Goal: Complete application form: Complete application form

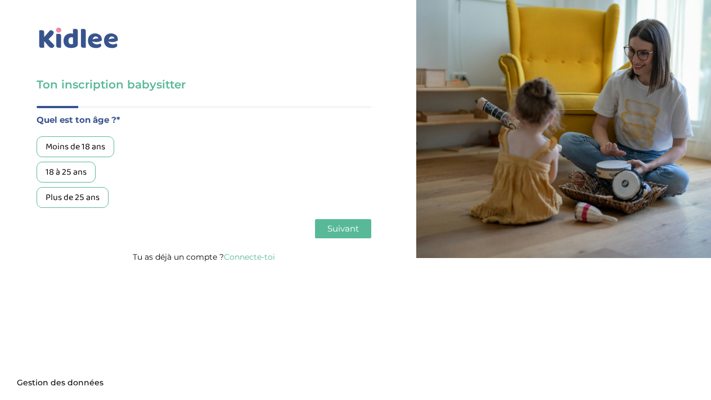
click at [68, 176] on div "18 à 25 ans" at bounding box center [66, 172] width 59 height 21
click at [334, 236] on button "Suivant" at bounding box center [343, 228] width 56 height 19
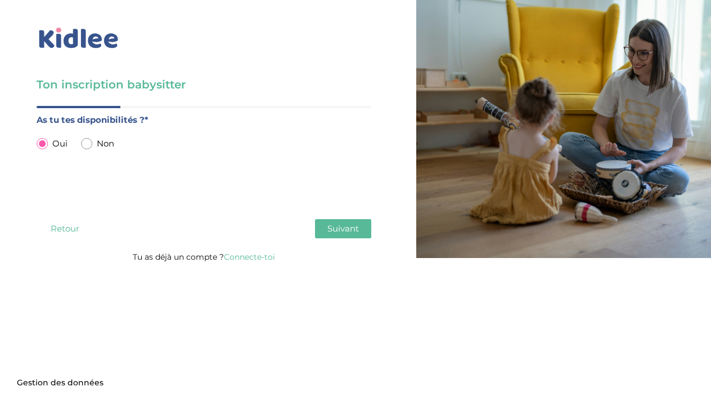
click at [353, 230] on span "Suivant" at bounding box center [344, 228] width 32 height 11
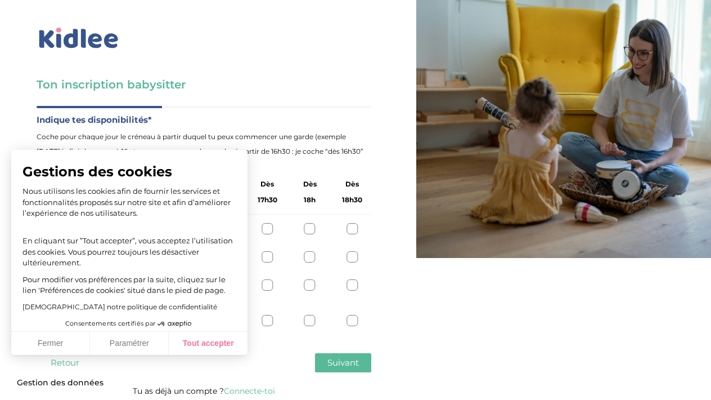
click at [199, 337] on button "Tout accepter" at bounding box center [208, 344] width 79 height 24
checkbox input "true"
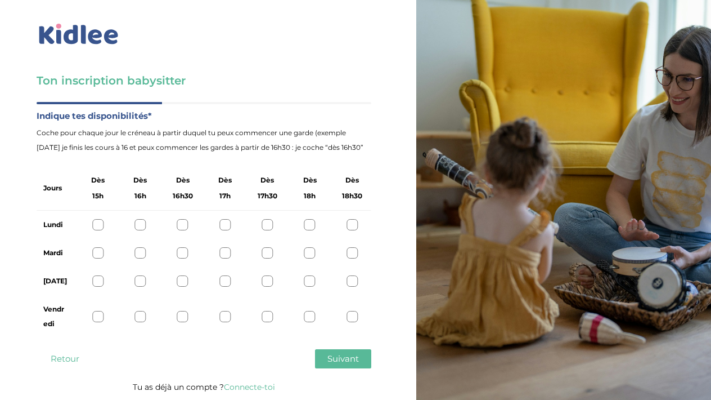
scroll to position [4, 0]
click at [225, 223] on div at bounding box center [225, 224] width 11 height 11
click at [274, 221] on div "Lundi" at bounding box center [204, 225] width 335 height 28
click at [267, 224] on div at bounding box center [267, 224] width 11 height 11
click at [227, 229] on div at bounding box center [225, 224] width 11 height 11
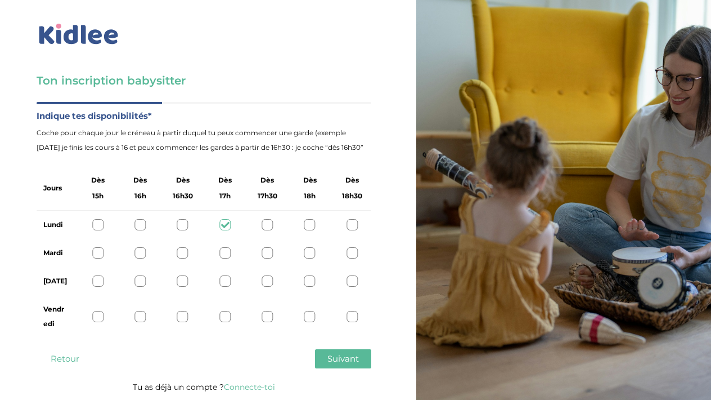
click at [148, 247] on div "Mardi" at bounding box center [204, 253] width 335 height 28
click at [141, 249] on div at bounding box center [140, 252] width 11 height 11
click at [226, 252] on div at bounding box center [225, 252] width 11 height 11
click at [249, 252] on div "Mardi" at bounding box center [204, 253] width 335 height 28
click at [257, 252] on div "Mardi" at bounding box center [204, 253] width 335 height 28
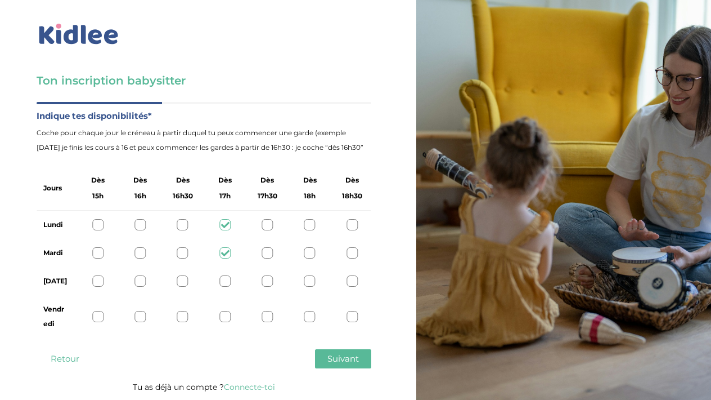
click at [271, 255] on div at bounding box center [267, 252] width 11 height 11
click at [269, 221] on div at bounding box center [267, 224] width 11 height 11
click at [360, 290] on div "Jeudi" at bounding box center [204, 281] width 335 height 28
click at [359, 289] on div "Jeudi" at bounding box center [204, 281] width 335 height 28
click at [352, 284] on div at bounding box center [352, 280] width 11 height 11
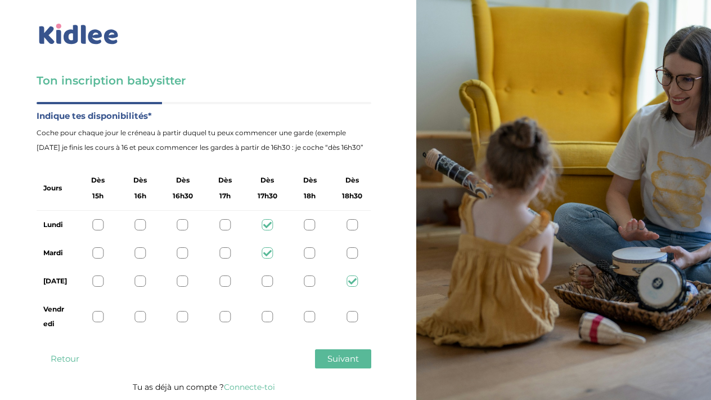
click at [102, 321] on div at bounding box center [97, 316] width 11 height 11
click at [350, 355] on span "Suivant" at bounding box center [344, 358] width 32 height 11
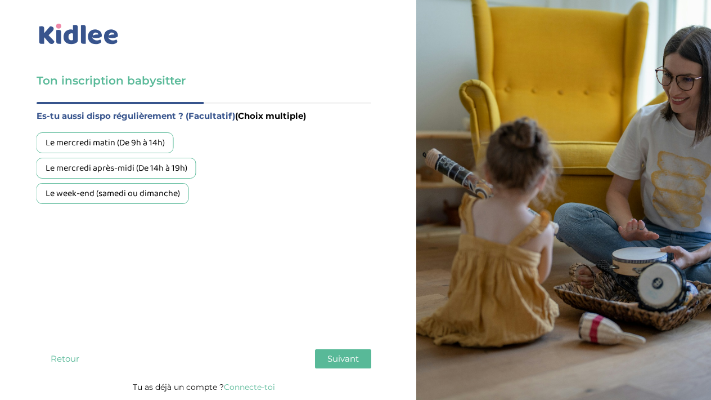
click at [140, 169] on div "Le mercredi après-midi (De 14h à 19h)" at bounding box center [117, 168] width 160 height 21
click at [142, 192] on div "Le week-end (samedi ou dimanche)" at bounding box center [113, 193] width 153 height 21
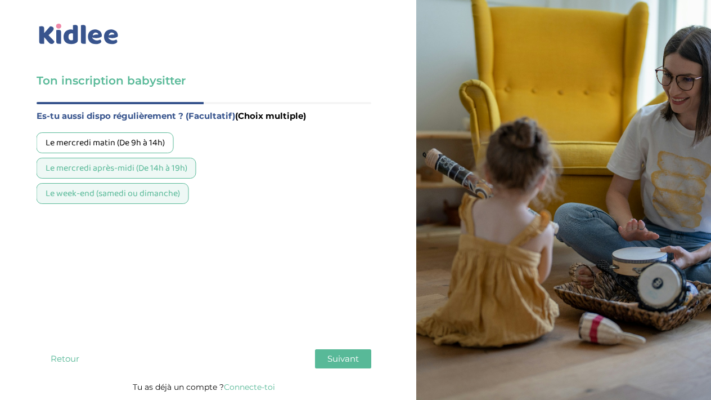
click at [165, 171] on div "Le mercredi après-midi (De 14h à 19h)" at bounding box center [117, 168] width 160 height 21
click at [350, 360] on span "Suivant" at bounding box center [344, 358] width 32 height 11
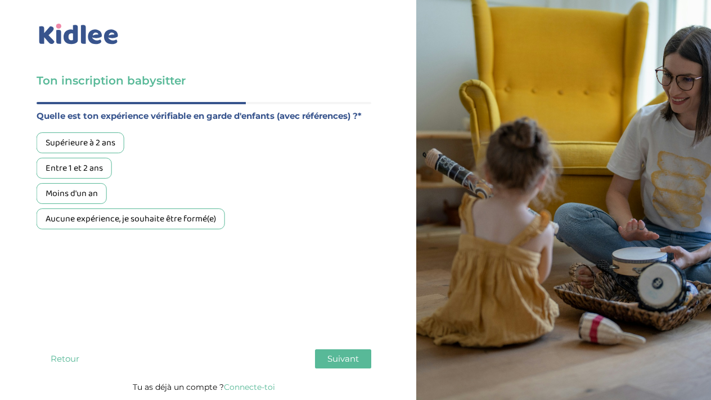
click at [101, 140] on div "Supérieure à 2 ans" at bounding box center [81, 142] width 88 height 21
click at [74, 167] on div "Entre 1 et 2 ans" at bounding box center [74, 168] width 75 height 21
click at [344, 357] on span "Suivant" at bounding box center [344, 358] width 32 height 11
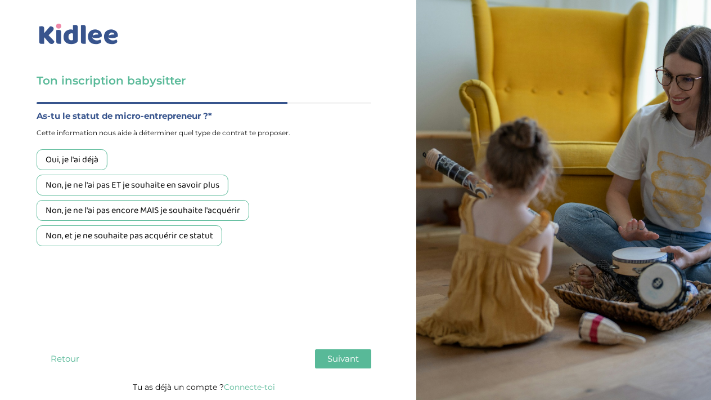
click at [171, 182] on div "Non, je ne l'ai pas ET je souhaite en savoir plus" at bounding box center [133, 184] width 192 height 21
click at [347, 359] on span "Suivant" at bounding box center [344, 358] width 32 height 11
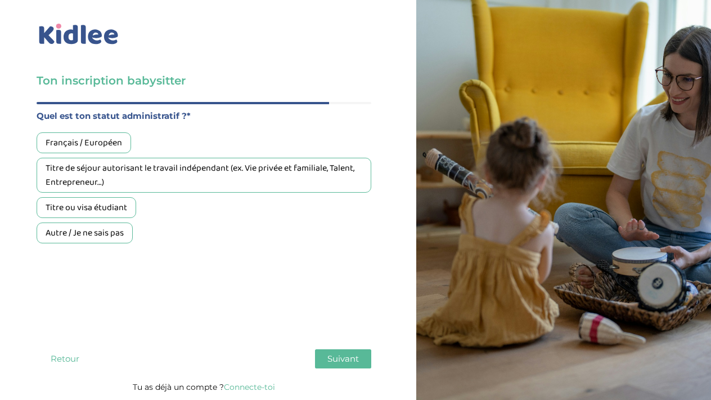
click at [110, 138] on div "Français / Européen" at bounding box center [84, 142] width 95 height 21
click at [341, 355] on span "Suivant" at bounding box center [344, 358] width 32 height 11
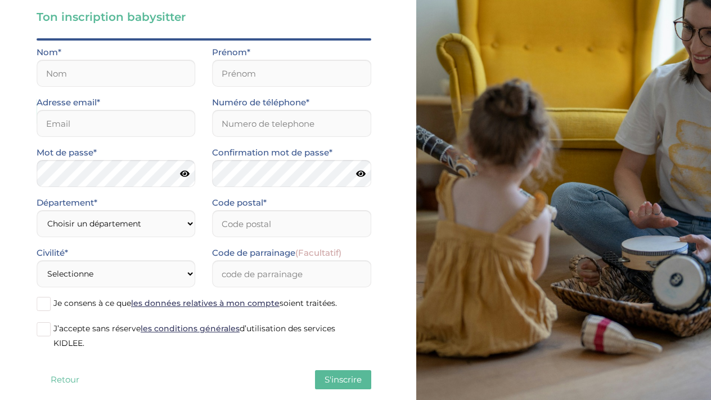
scroll to position [87, 0]
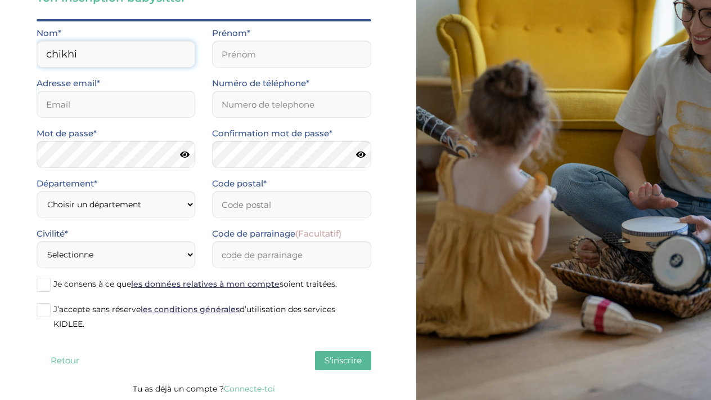
type input "chikhi"
type input "safia"
type input "82290"
type input "0636403366"
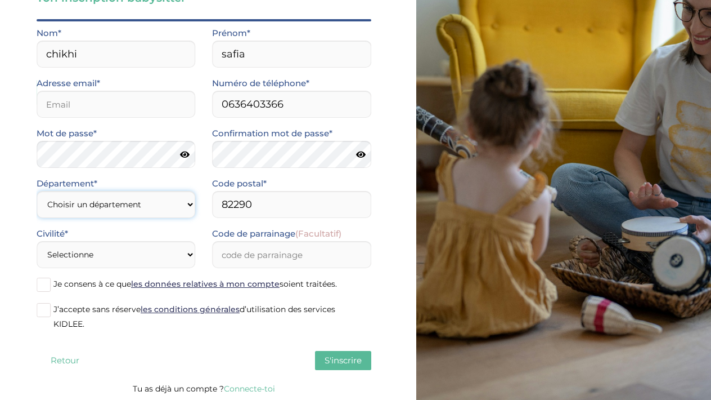
select select "0"
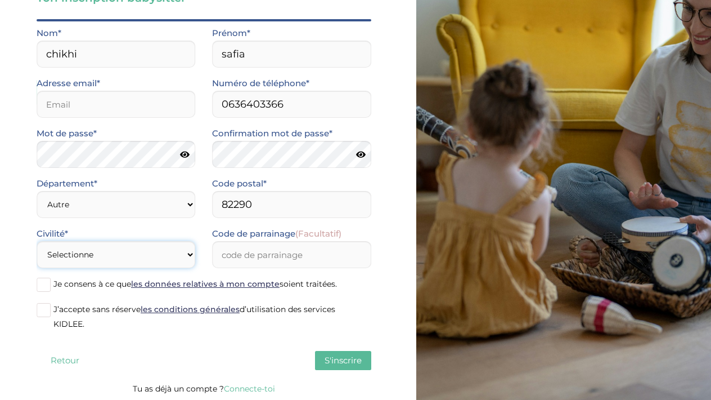
select select "1"
click at [106, 105] on input "email" at bounding box center [116, 104] width 159 height 27
type input "safia.chikhi@gmail.com"
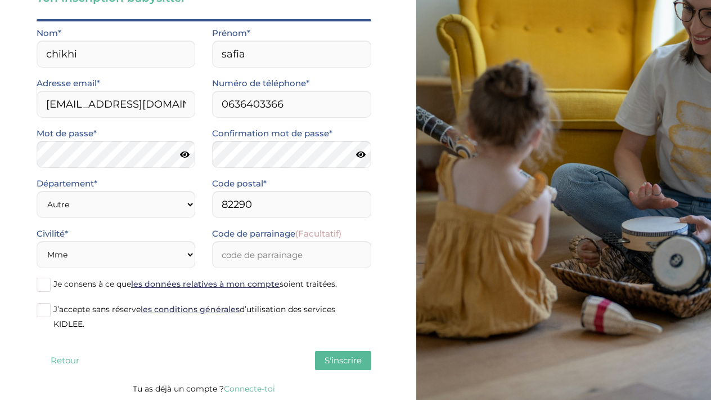
click at [88, 287] on span "Je consens à ce que les données relatives à mon compte soient traitées." at bounding box center [195, 284] width 284 height 10
click at [0, 0] on input "Je consens à ce que les données relatives à mon compte soient traitées." at bounding box center [0, 0] width 0 height 0
click at [87, 314] on span "J’accepte sans réserve les conditions générales d’utilisation des services KIDL…" at bounding box center [194, 316] width 282 height 25
click at [0, 0] on input "J’accepte sans réserve les conditions générales d’utilisation des services KIDL…" at bounding box center [0, 0] width 0 height 0
click at [338, 359] on span "S'inscrire" at bounding box center [343, 360] width 37 height 11
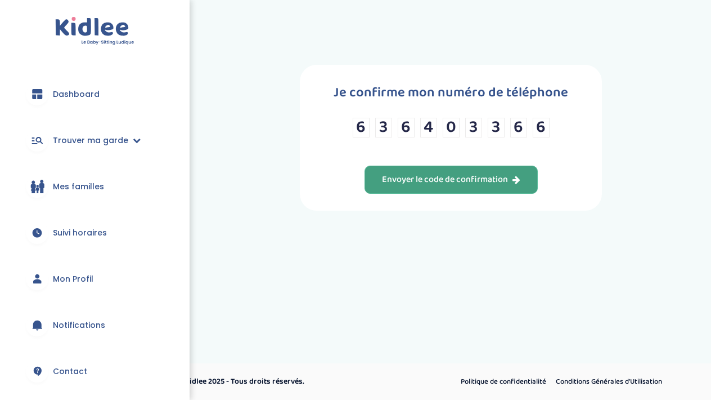
click at [472, 183] on div "Envoyer le code de confirmation" at bounding box center [451, 179] width 138 height 13
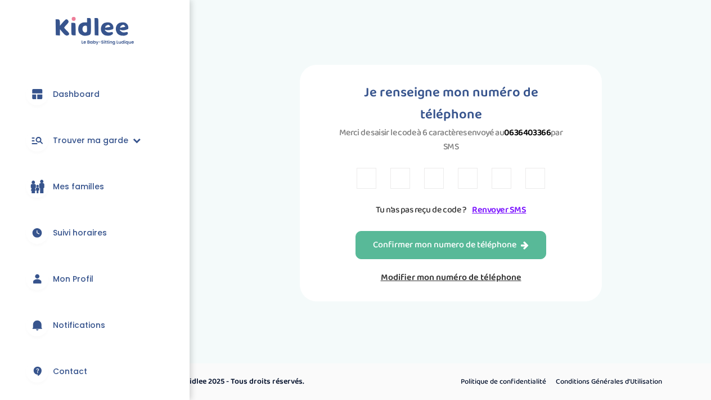
click at [362, 168] on input "text" at bounding box center [367, 178] width 20 height 21
type input "6"
type input "C"
type input "Z"
type input "B"
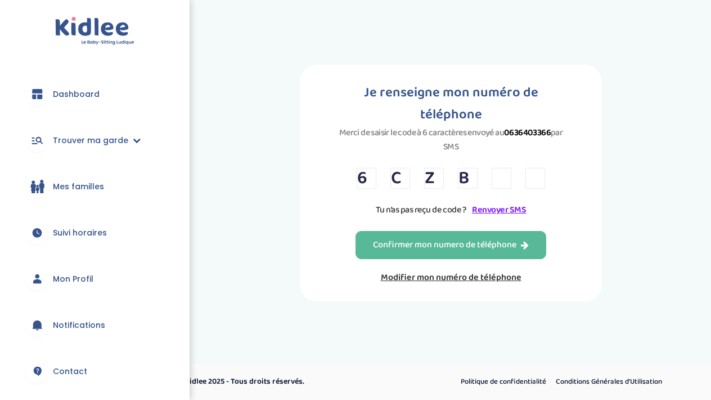
type input "H"
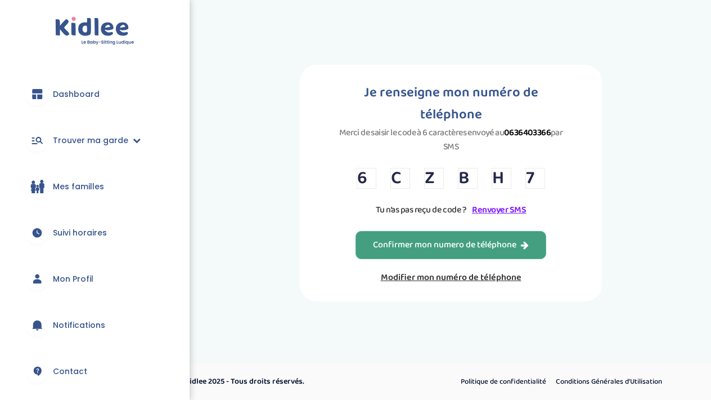
type input "7"
click at [422, 239] on div "Confirmer mon numero de téléphone" at bounding box center [451, 245] width 156 height 13
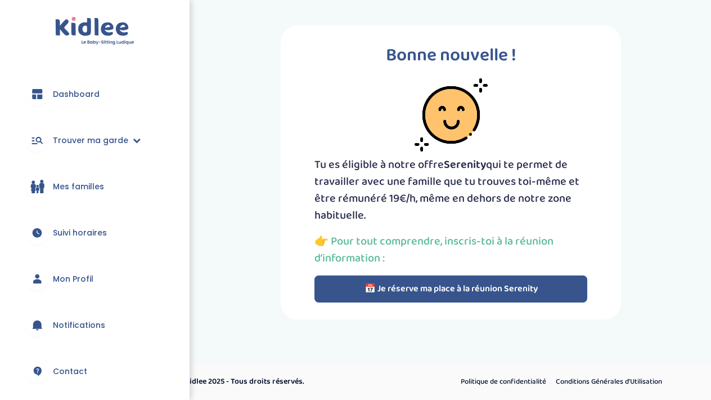
click at [457, 288] on button "📅 Je réserve ma place à la réunion Serenity" at bounding box center [452, 288] width 274 height 27
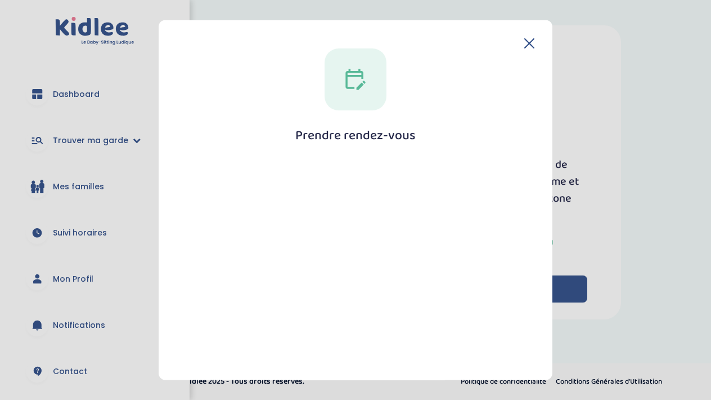
click at [528, 42] on icon at bounding box center [529, 43] width 9 height 9
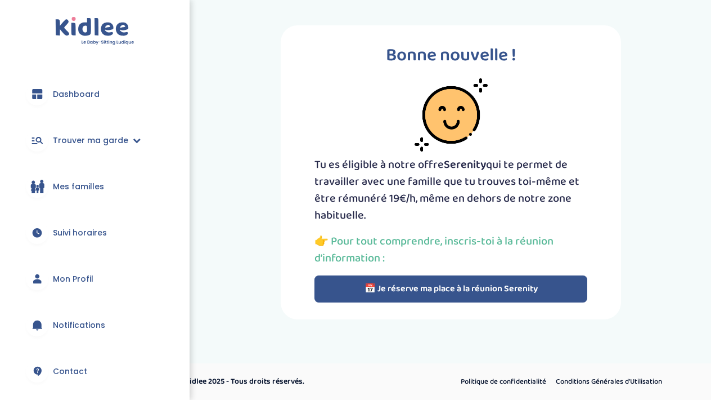
click at [80, 91] on span "Dashboard" at bounding box center [76, 94] width 47 height 12
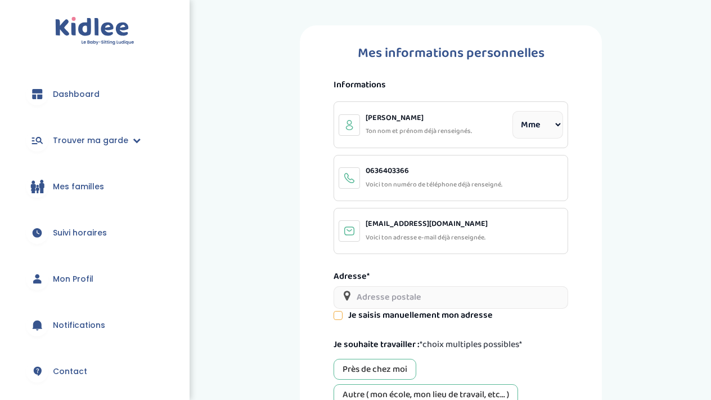
select select "1"
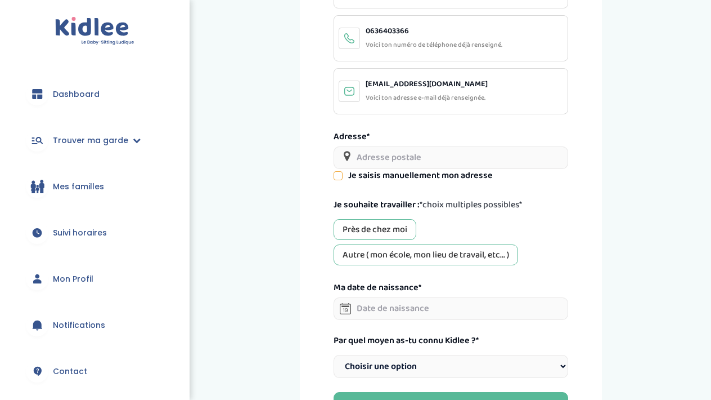
scroll to position [172, 0]
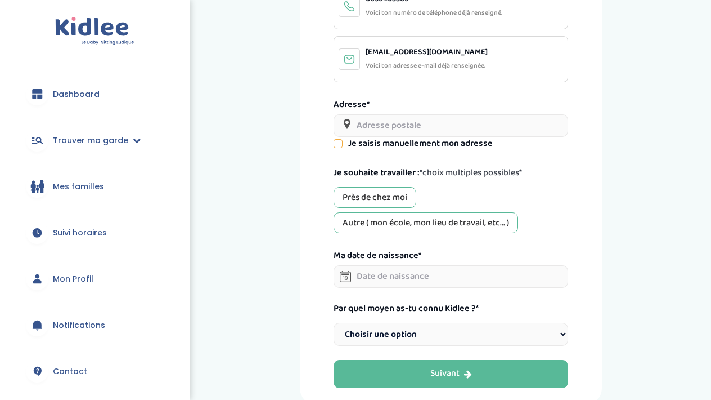
click at [386, 189] on div "Près de chez moi" at bounding box center [375, 197] width 83 height 21
click at [387, 220] on div "Autre ( mon école, mon lieu de travail, etc... )" at bounding box center [426, 222] width 185 height 21
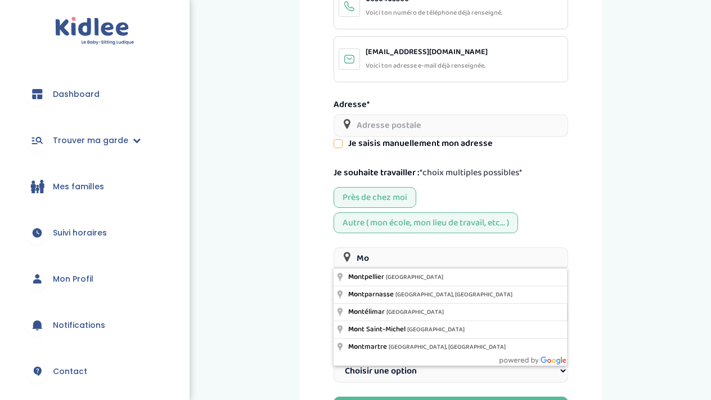
type input "M"
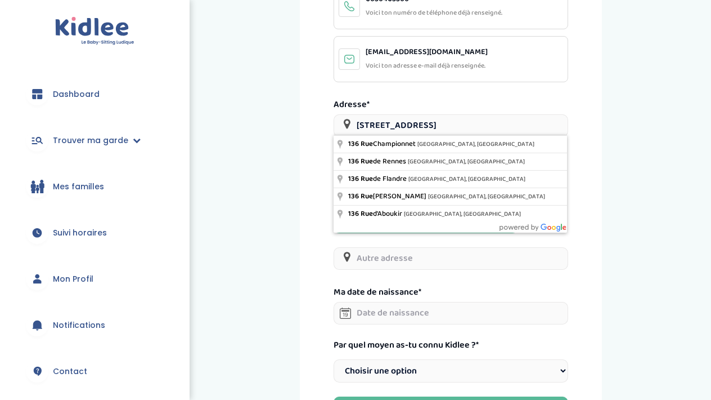
type input "136 rue p"
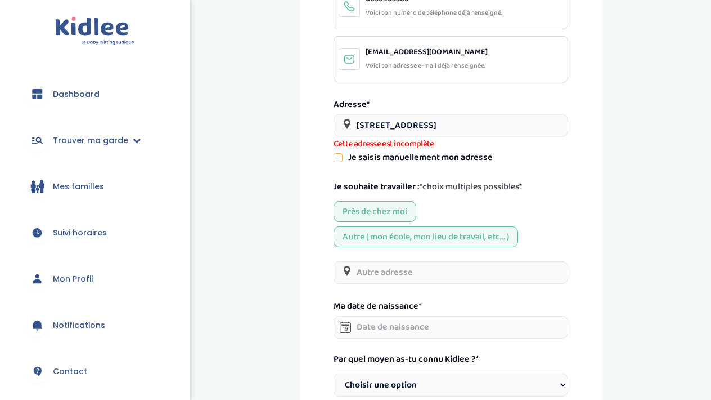
type input "u"
click at [404, 274] on input "text" at bounding box center [451, 272] width 235 height 23
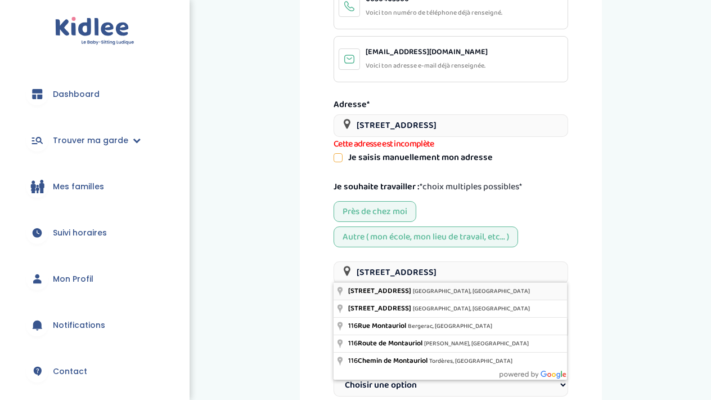
type input "116 Boulevard Montauriol, Montauban, France"
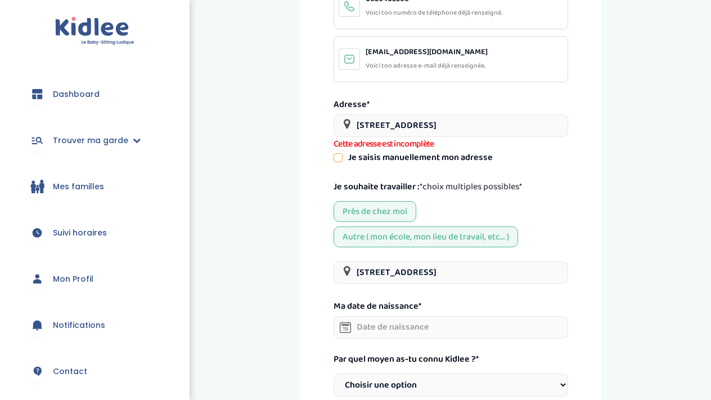
click at [419, 123] on input "136 rue p" at bounding box center [451, 125] width 235 height 23
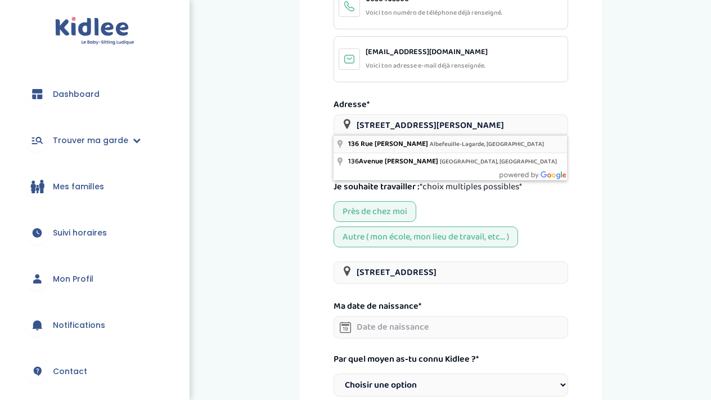
type input "136 Rue Paul Roussel, Albefeuille-Lagarde, France"
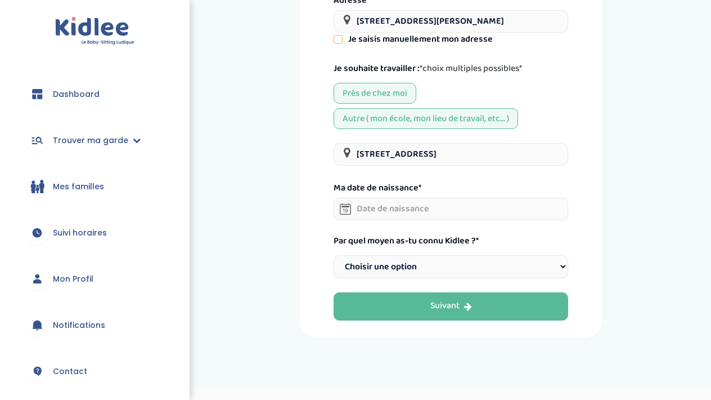
scroll to position [290, 0]
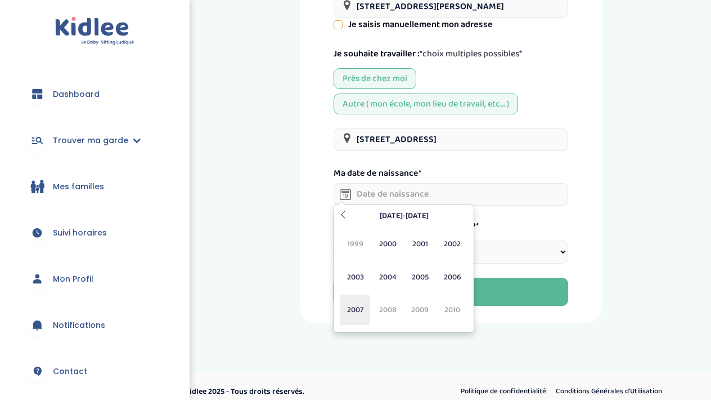
click at [360, 311] on span "2007" at bounding box center [356, 309] width 30 height 30
click at [448, 239] on span "Avr" at bounding box center [453, 244] width 30 height 30
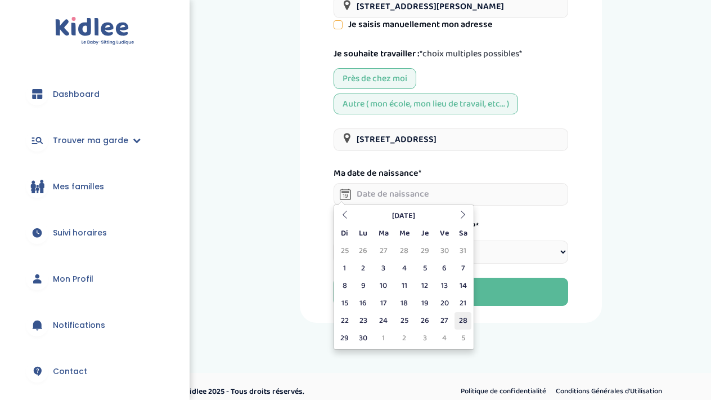
click at [458, 318] on td "28" at bounding box center [463, 320] width 17 height 17
type input "28-04-2007"
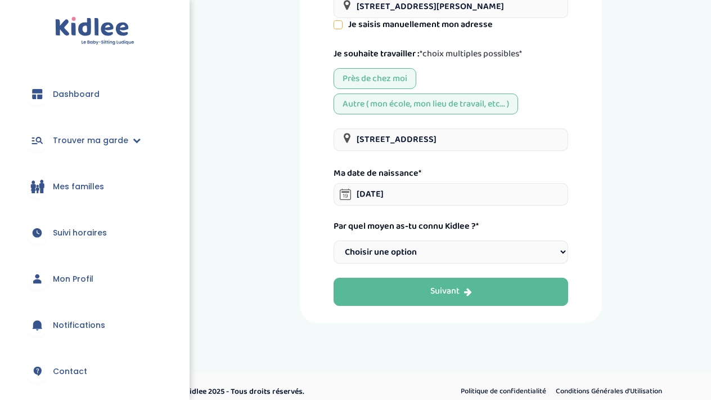
select select "46"
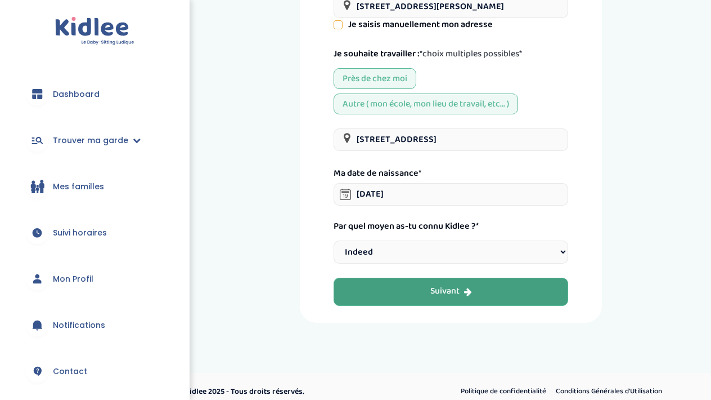
click at [476, 279] on button "Suivant" at bounding box center [451, 291] width 235 height 28
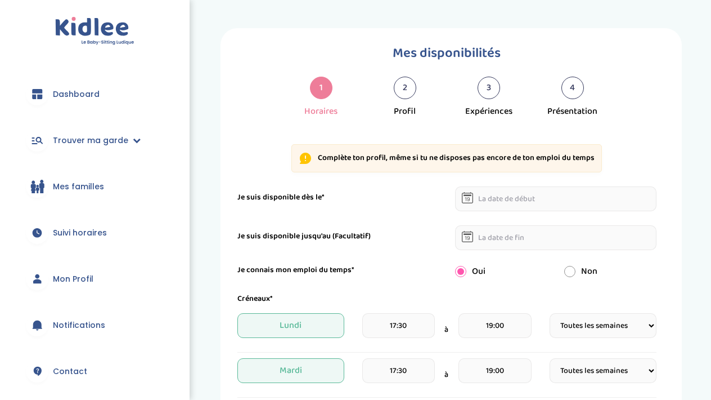
select select "1"
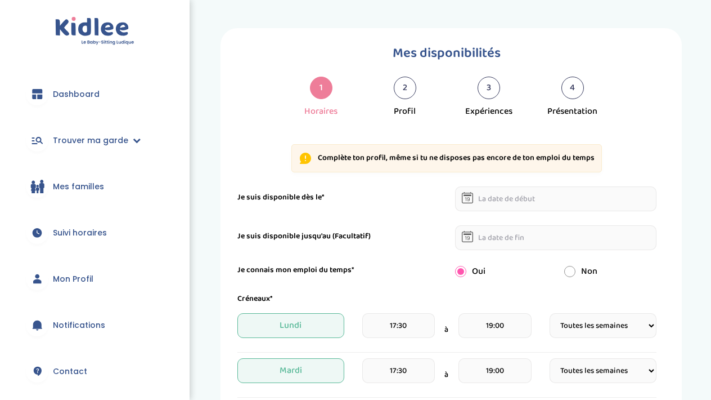
select select "1"
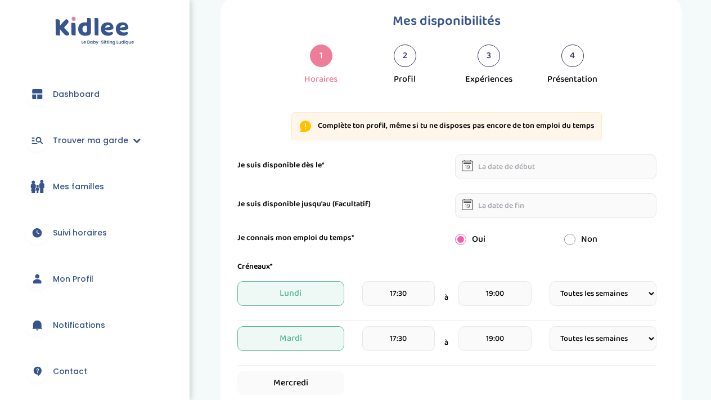
click at [527, 169] on input "text" at bounding box center [556, 166] width 202 height 25
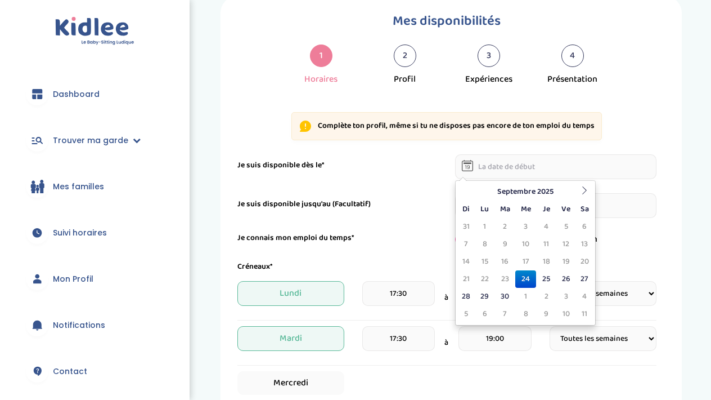
click at [526, 276] on td "24" at bounding box center [526, 278] width 21 height 17
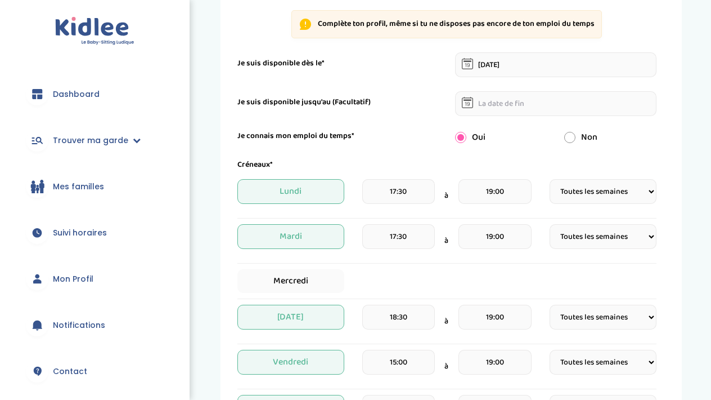
scroll to position [133, 0]
click at [494, 60] on input "24-09-2025" at bounding box center [556, 65] width 202 height 25
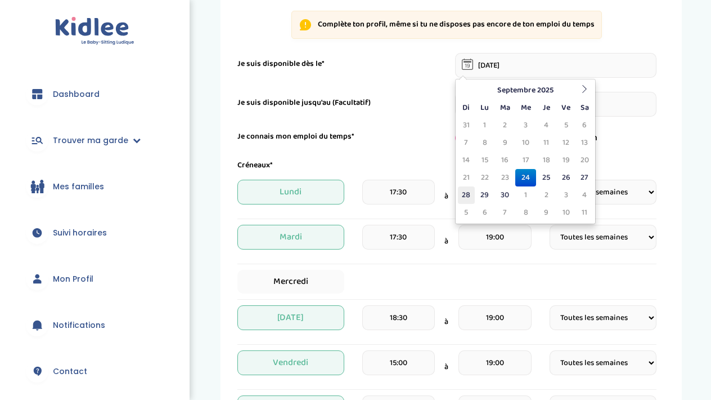
click at [472, 193] on td "28" at bounding box center [466, 194] width 17 height 17
type input "28-09-2025"
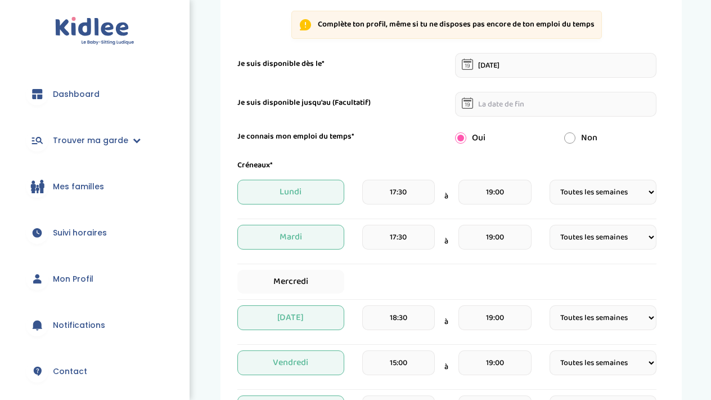
scroll to position [177, 0]
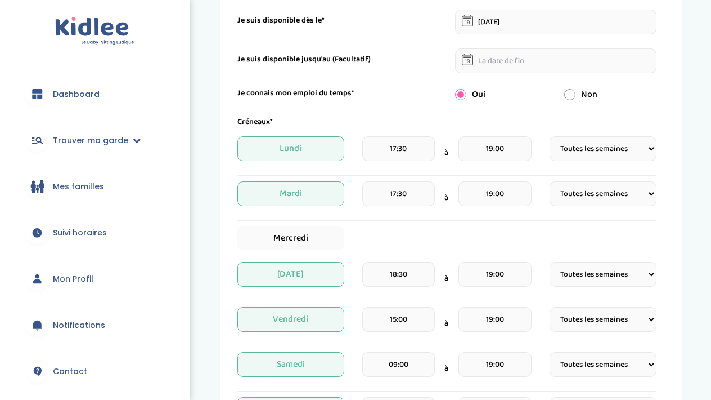
click at [504, 156] on input "19:00" at bounding box center [495, 148] width 73 height 25
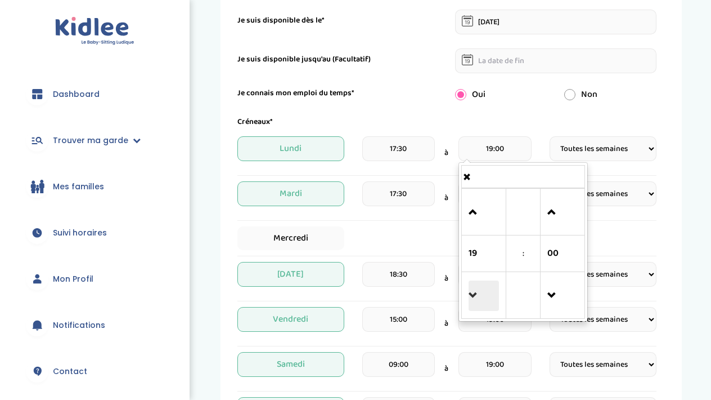
click at [477, 294] on span at bounding box center [484, 295] width 30 height 30
click at [491, 203] on span at bounding box center [484, 212] width 30 height 30
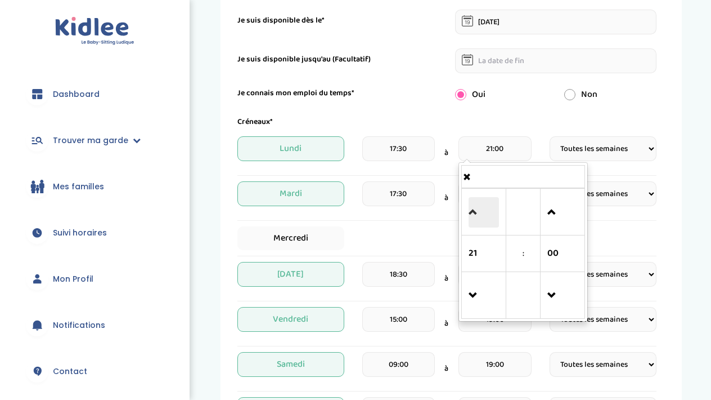
click at [491, 203] on span at bounding box center [484, 212] width 30 height 30
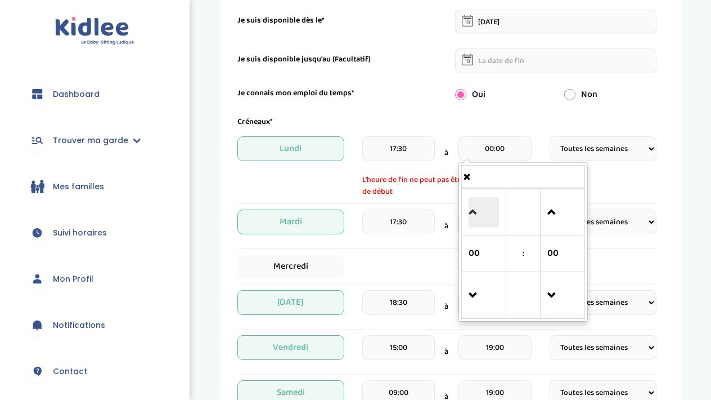
click at [491, 203] on span at bounding box center [484, 212] width 30 height 30
click at [485, 207] on span at bounding box center [484, 212] width 30 height 30
click at [480, 280] on span at bounding box center [484, 295] width 30 height 30
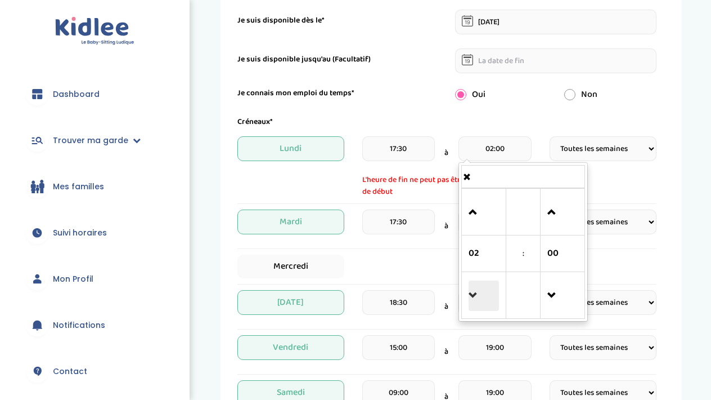
type input "01:00"
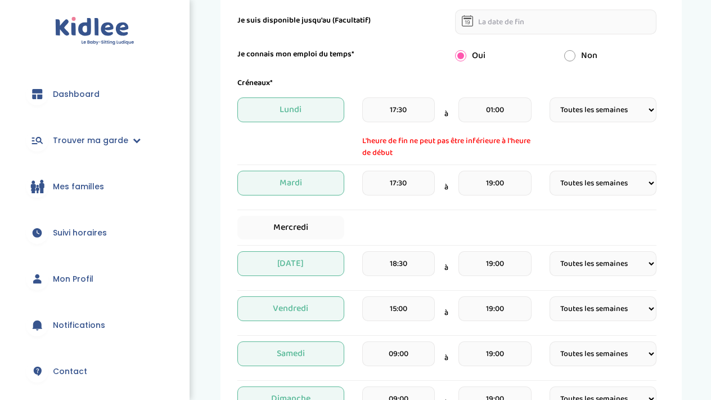
scroll to position [231, 0]
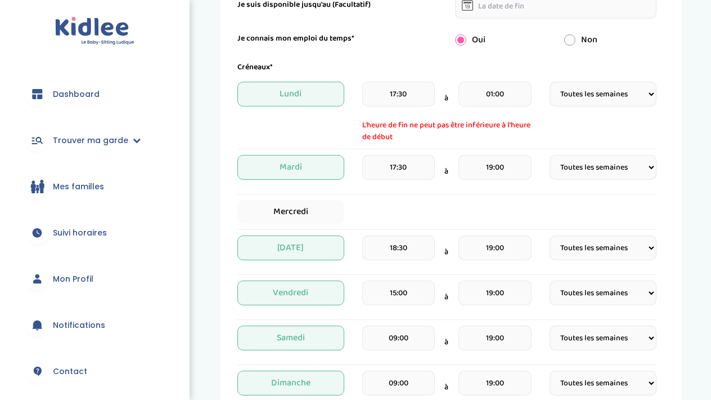
click at [489, 173] on input "19:00" at bounding box center [495, 167] width 73 height 25
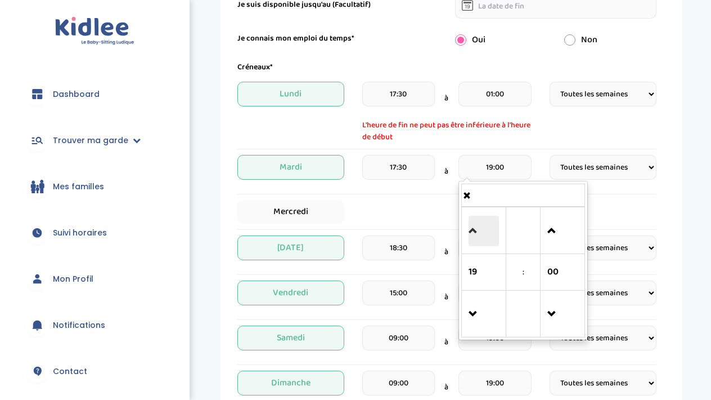
click at [478, 229] on span at bounding box center [484, 231] width 30 height 30
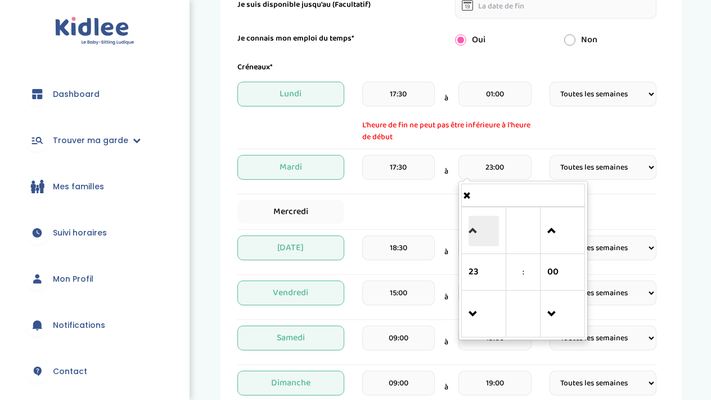
type input "00:00"
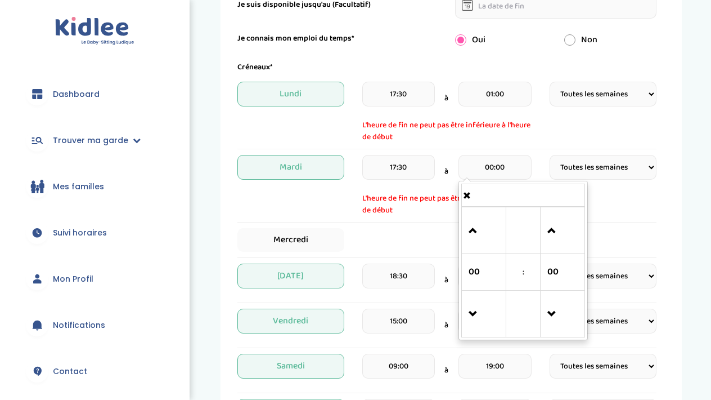
click at [472, 97] on input "01:00" at bounding box center [495, 94] width 73 height 25
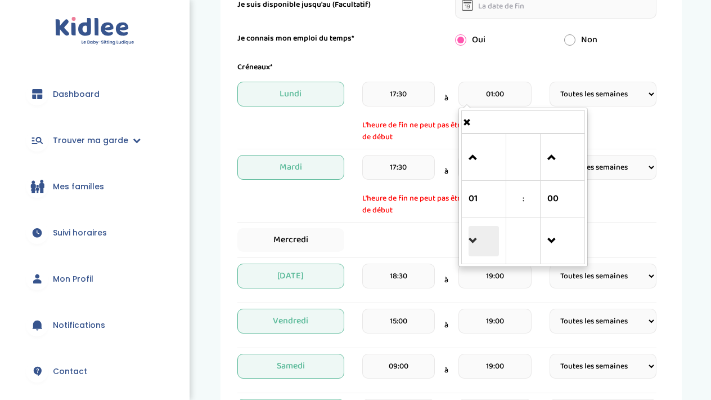
click at [483, 245] on span at bounding box center [484, 241] width 30 height 30
click at [628, 67] on div "Créneaux*" at bounding box center [447, 67] width 436 height 12
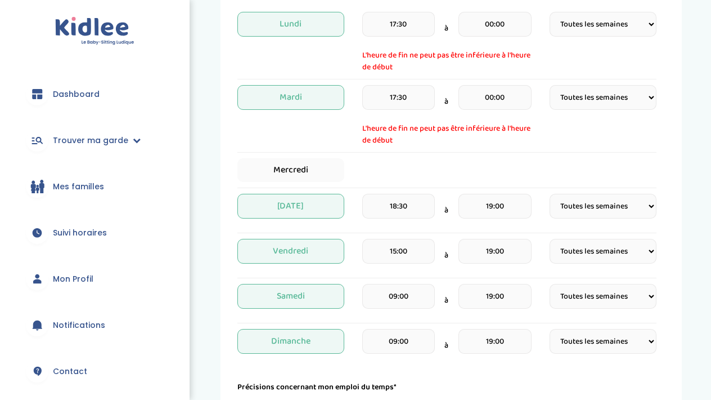
scroll to position [303, 0]
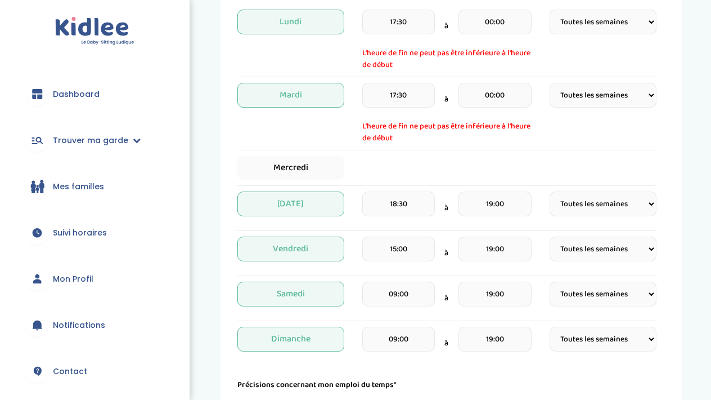
click at [415, 208] on input "18:30" at bounding box center [398, 203] width 73 height 25
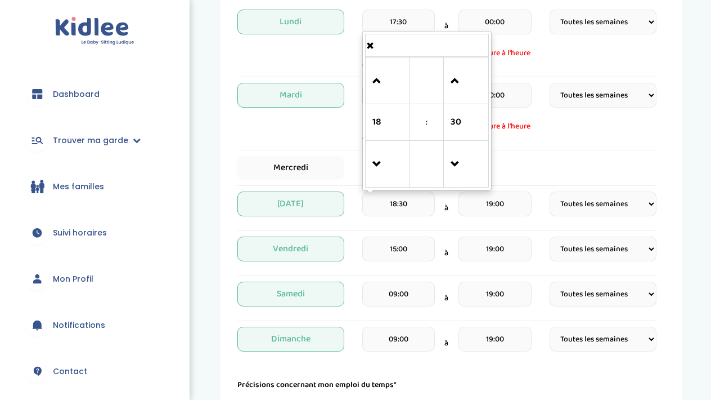
click at [566, 124] on div "Mardi 17:30 à 00:00 L'heure de fin ne peut pas être inférieure à l'heure de déb…" at bounding box center [447, 113] width 419 height 61
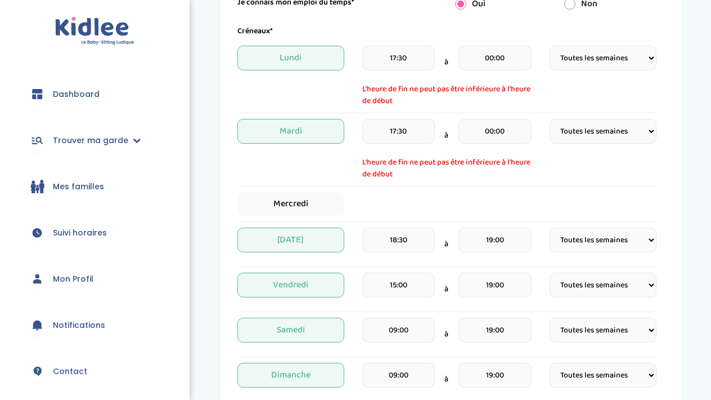
scroll to position [266, 0]
click at [492, 60] on input "00:00" at bounding box center [495, 59] width 73 height 25
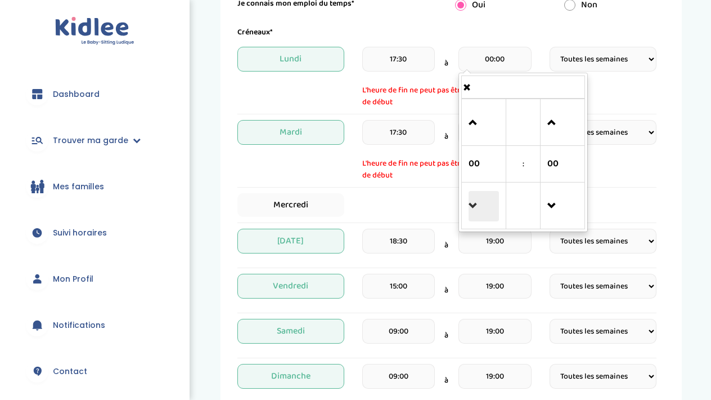
click at [475, 200] on span at bounding box center [484, 206] width 30 height 30
type input "23:00"
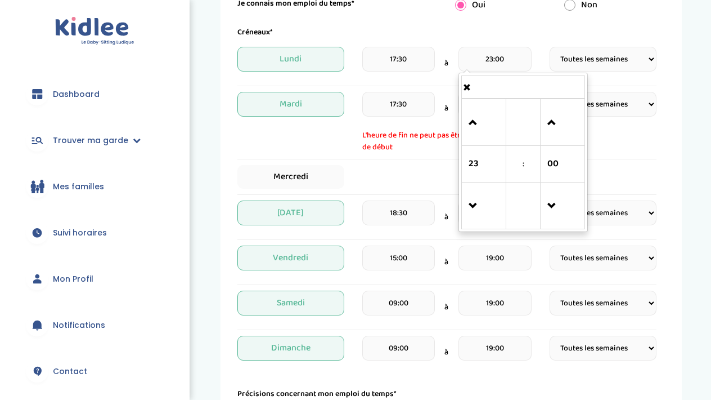
click at [428, 154] on div "Mardi 17:30 à 00:00 L'heure de fin ne peut pas être inférieure à l'heure de déb…" at bounding box center [447, 126] width 419 height 68
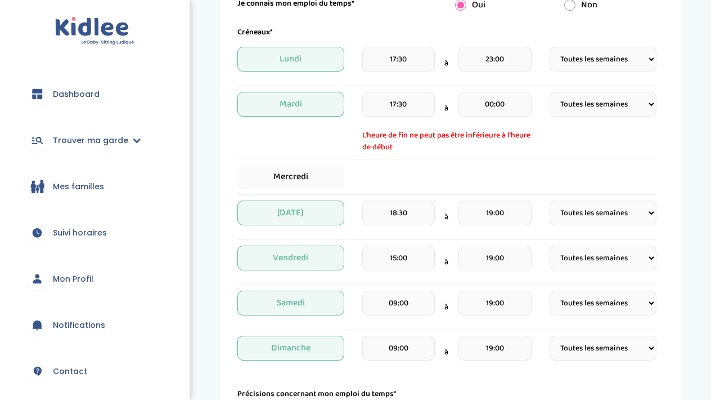
click at [483, 104] on input "00:00" at bounding box center [495, 104] width 73 height 25
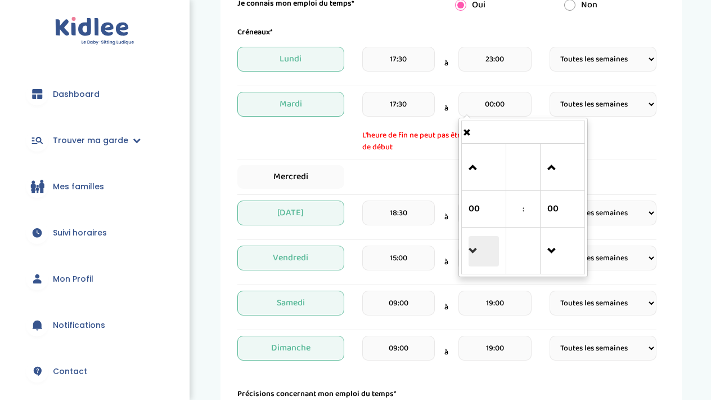
click at [478, 244] on span at bounding box center [484, 251] width 30 height 30
type input "23:00"
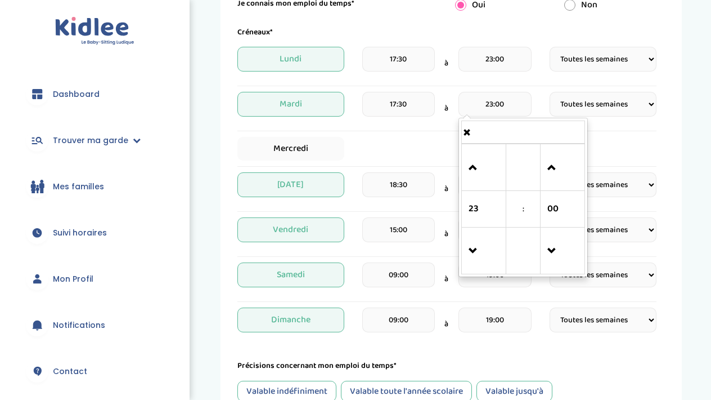
click at [436, 146] on div "Mercredi" at bounding box center [447, 149] width 419 height 24
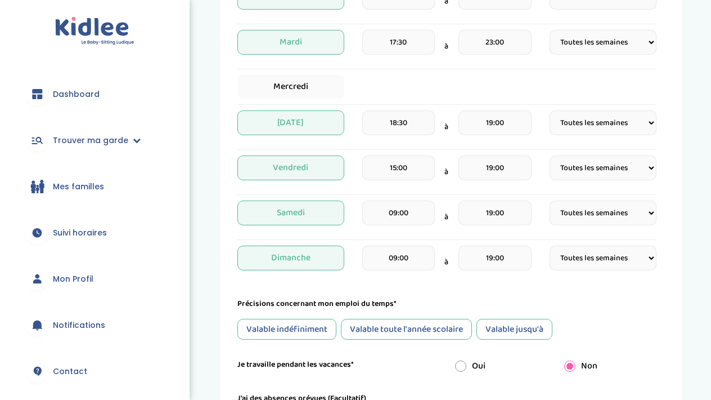
scroll to position [299, 0]
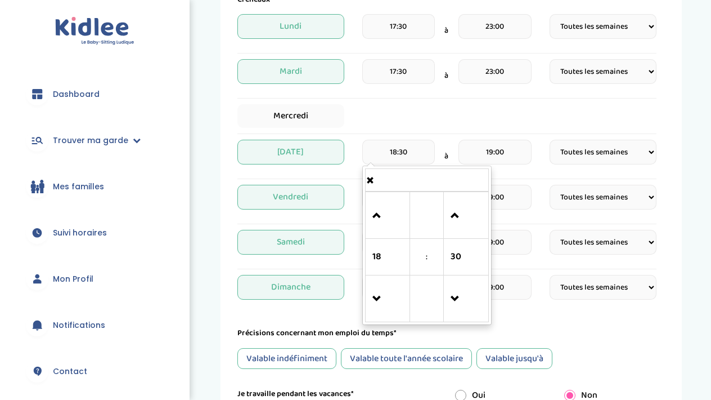
click at [415, 150] on input "18:30" at bounding box center [398, 152] width 73 height 25
click at [381, 213] on span at bounding box center [388, 215] width 30 height 30
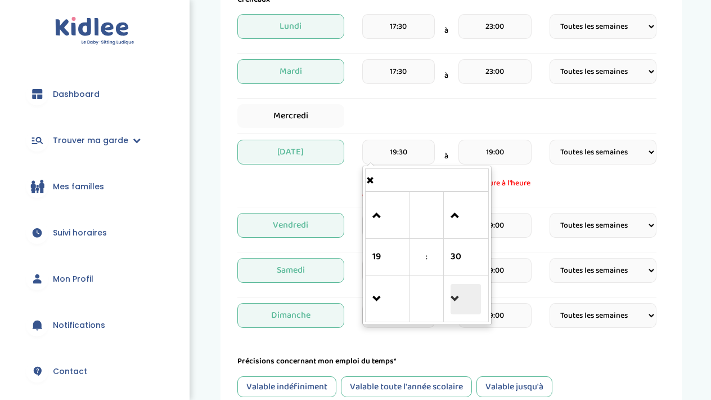
click at [458, 309] on span at bounding box center [466, 299] width 30 height 30
type input "19:00"
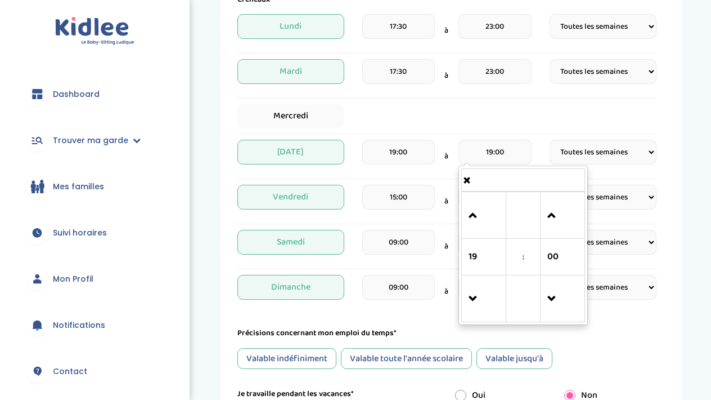
click at [470, 154] on input "19:00" at bounding box center [495, 152] width 73 height 25
click at [481, 229] on span at bounding box center [484, 215] width 30 height 30
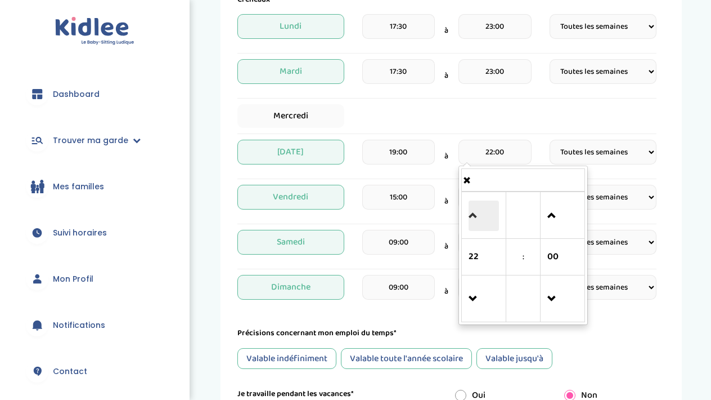
type input "23:00"
click at [400, 198] on input "15:00" at bounding box center [398, 197] width 73 height 25
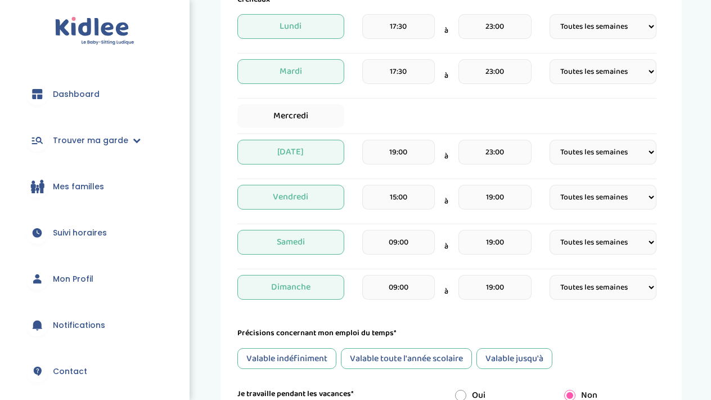
click at [413, 195] on input "15:00" at bounding box center [398, 197] width 73 height 25
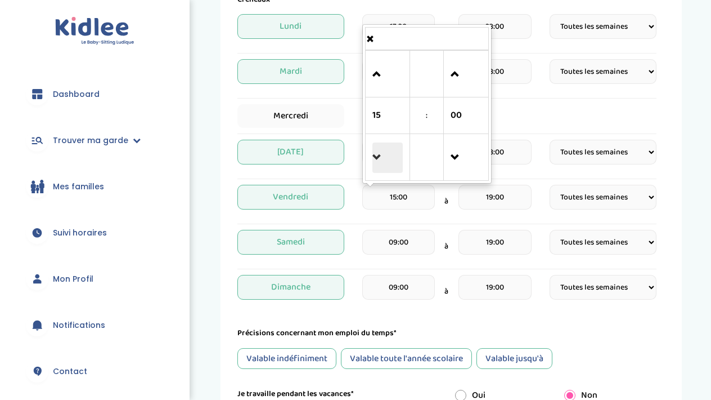
click at [384, 159] on span at bounding box center [388, 157] width 30 height 30
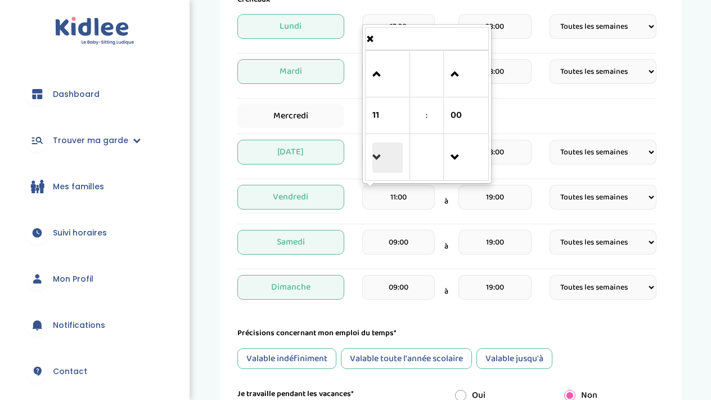
type input "10:00"
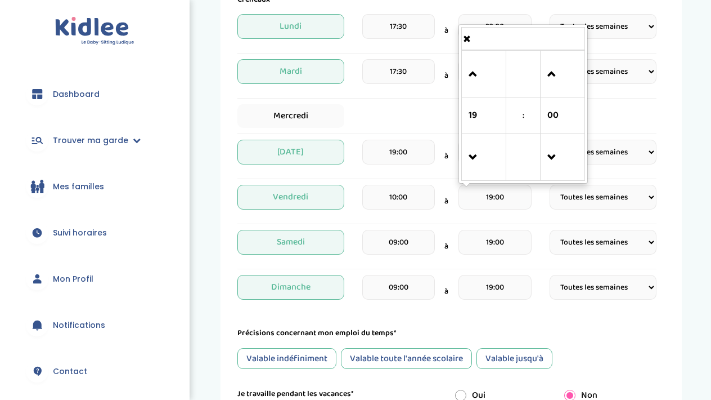
click at [496, 200] on input "19:00" at bounding box center [495, 197] width 73 height 25
click at [479, 71] on span at bounding box center [484, 74] width 30 height 30
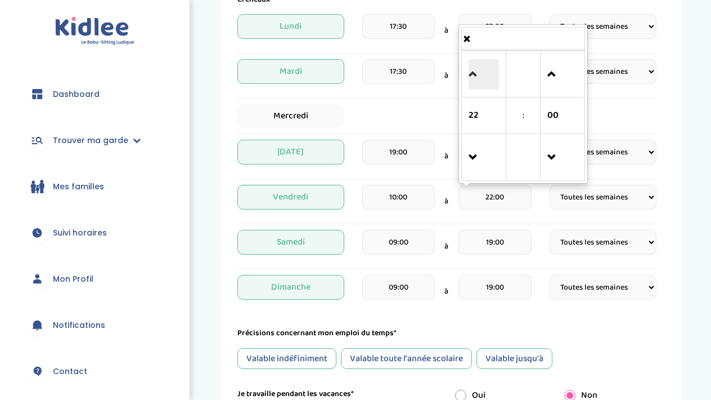
type input "23:00"
click at [410, 241] on input "09:00" at bounding box center [398, 242] width 73 height 25
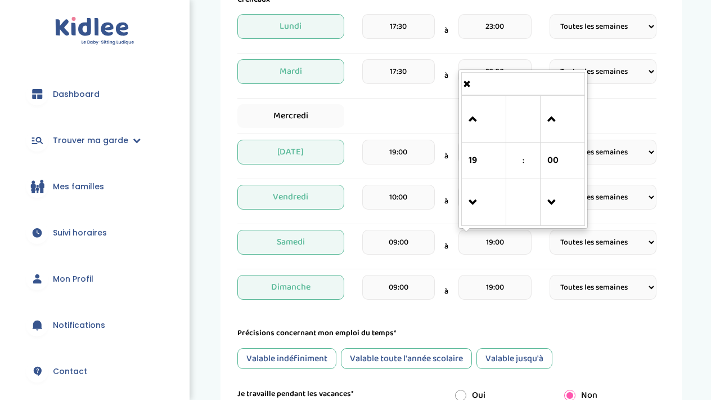
click at [520, 243] on input "19:00" at bounding box center [495, 242] width 73 height 25
click at [478, 104] on span at bounding box center [484, 119] width 30 height 30
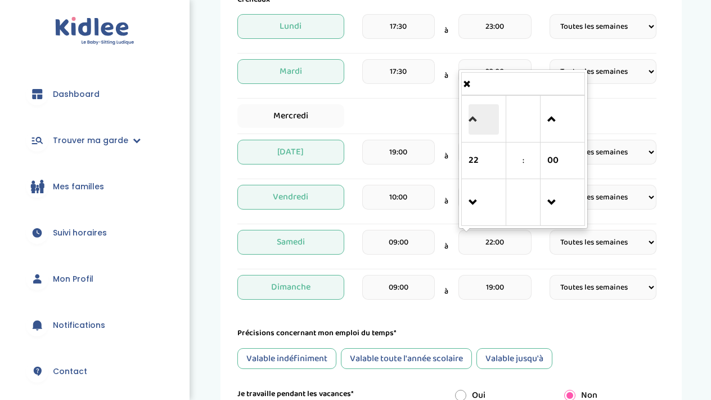
type input "23:00"
click at [484, 301] on div "19:00" at bounding box center [495, 291] width 73 height 33
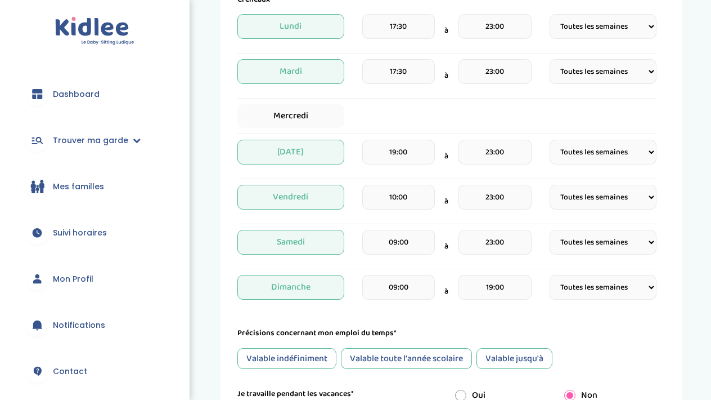
click at [487, 277] on input "19:00" at bounding box center [495, 287] width 73 height 25
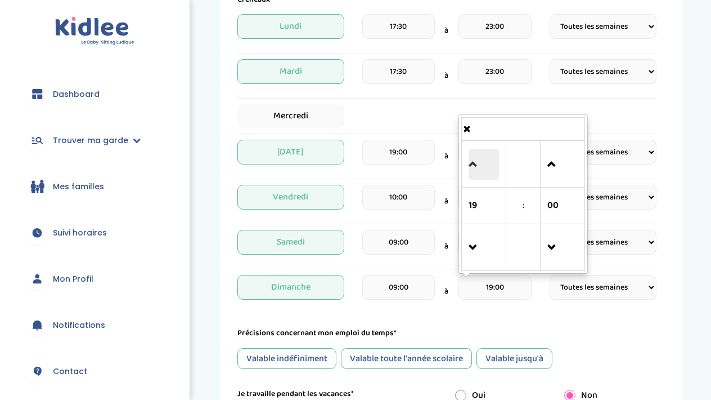
click at [469, 163] on span at bounding box center [484, 164] width 30 height 30
type input "23:00"
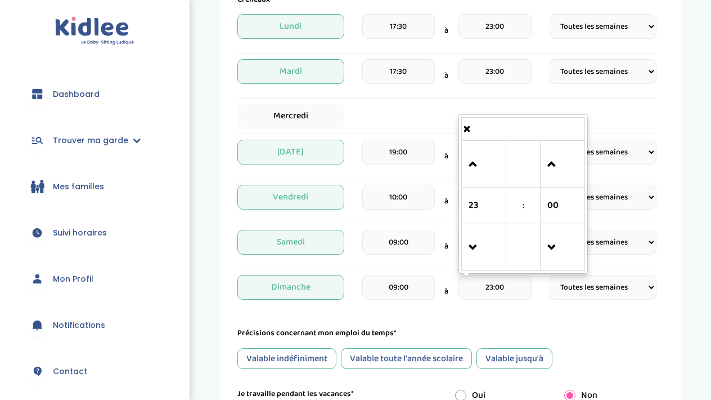
click at [599, 316] on form "Je suis disponible dès le* 28-09-2025 Je suis disponible jusqu'au (Facultatif) …" at bounding box center [447, 180] width 419 height 587
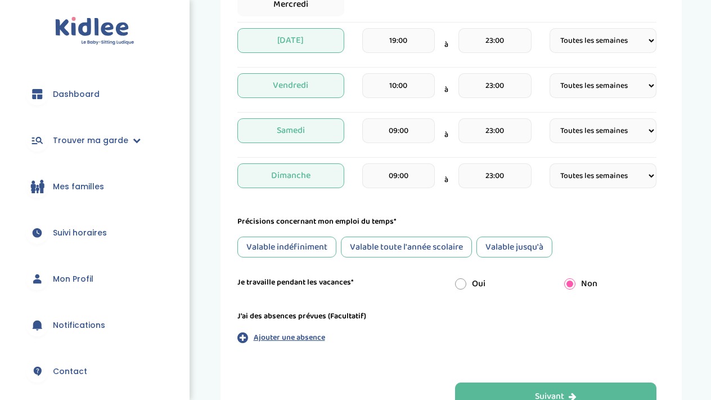
scroll to position [441, 0]
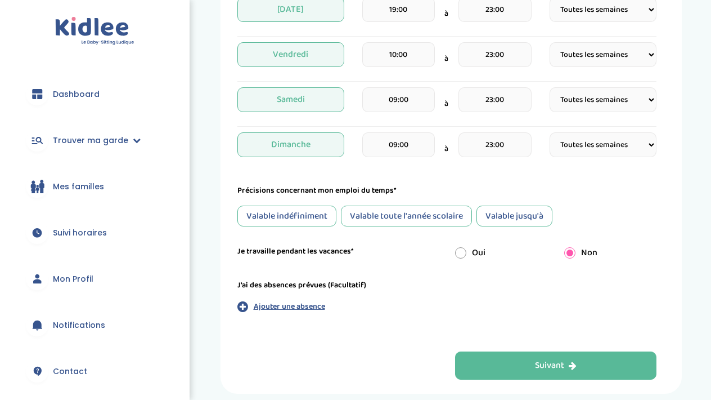
click at [462, 253] on input "radio" at bounding box center [460, 252] width 11 height 11
radio input "true"
radio input "false"
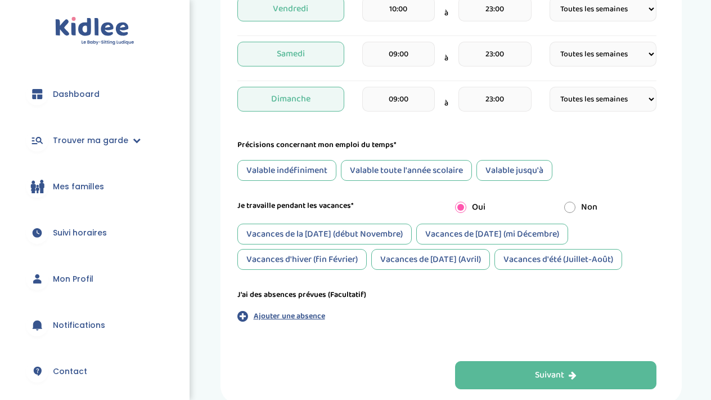
scroll to position [491, 0]
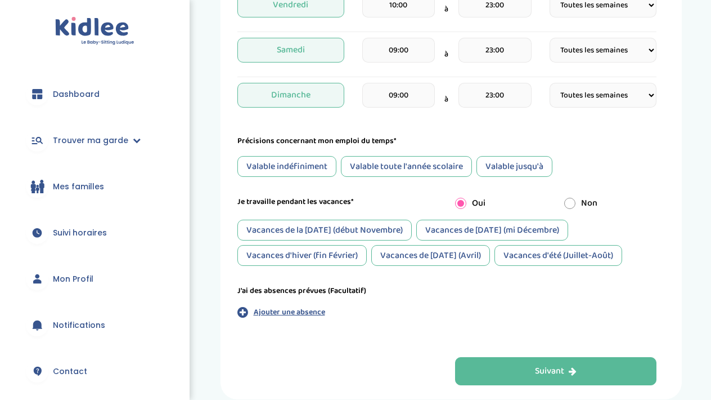
click at [409, 167] on div "Valable toute l'année scolaire" at bounding box center [406, 166] width 131 height 21
click at [491, 227] on div "Vacances de Noël (mi Décembre)" at bounding box center [493, 230] width 152 height 21
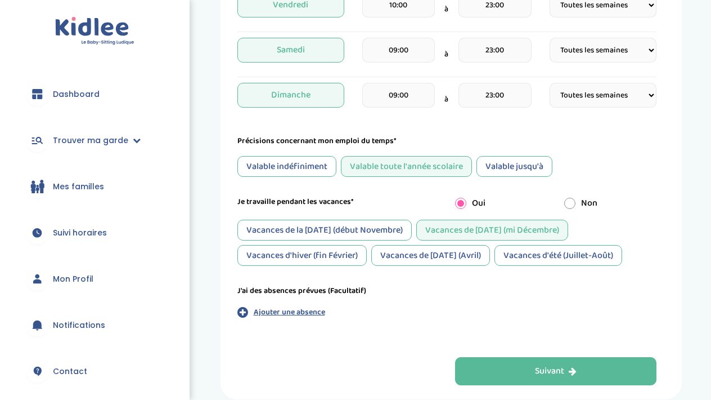
click at [441, 257] on div "Vacances de Pâques (Avril)" at bounding box center [430, 255] width 119 height 21
click at [523, 253] on div "Vacances d'été (Juillet-Août)" at bounding box center [559, 255] width 128 height 21
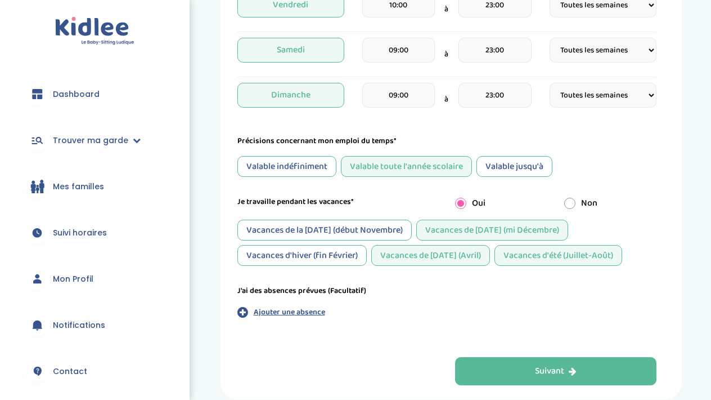
click at [463, 256] on div "Vacances de Pâques (Avril)" at bounding box center [430, 255] width 119 height 21
click at [463, 250] on div "Vacances de Pâques (Avril)" at bounding box center [430, 255] width 119 height 21
click at [329, 230] on div "Vacances de la Toussaint (début Novembre)" at bounding box center [325, 230] width 174 height 21
click at [330, 257] on div "Vacances d'hiver (fin Février)" at bounding box center [302, 255] width 129 height 21
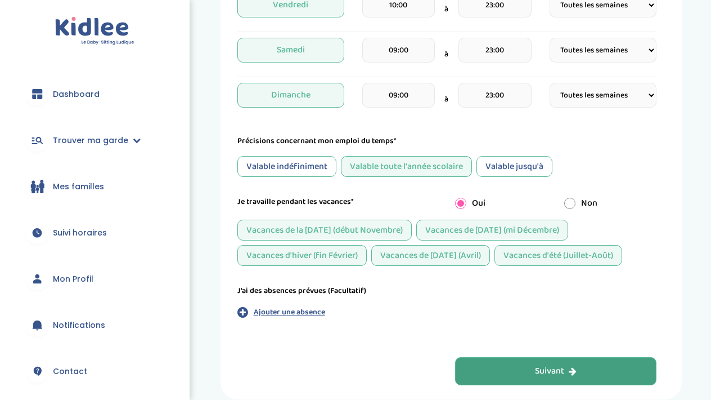
click at [522, 372] on button "Suivant" at bounding box center [556, 371] width 202 height 28
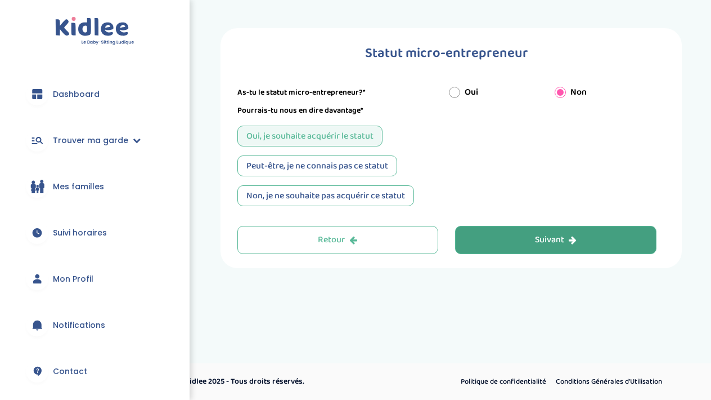
scroll to position [0, 0]
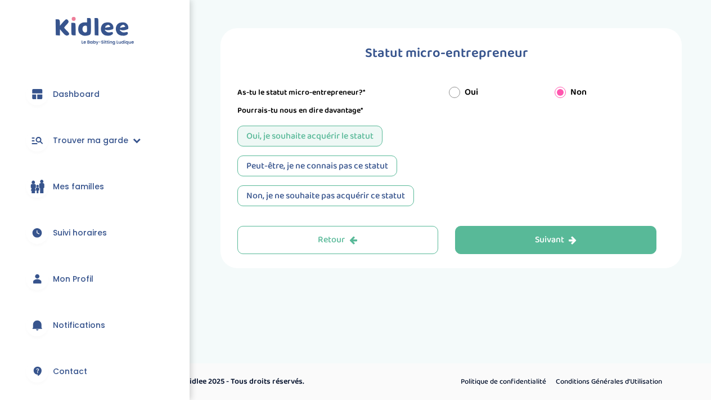
click at [372, 168] on div "Peut-être, je ne connais pas ce statut" at bounding box center [318, 165] width 160 height 21
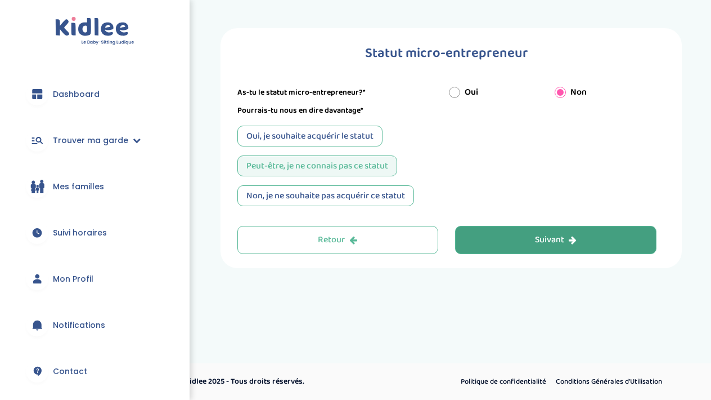
click at [498, 236] on button "Suivant" at bounding box center [556, 240] width 202 height 28
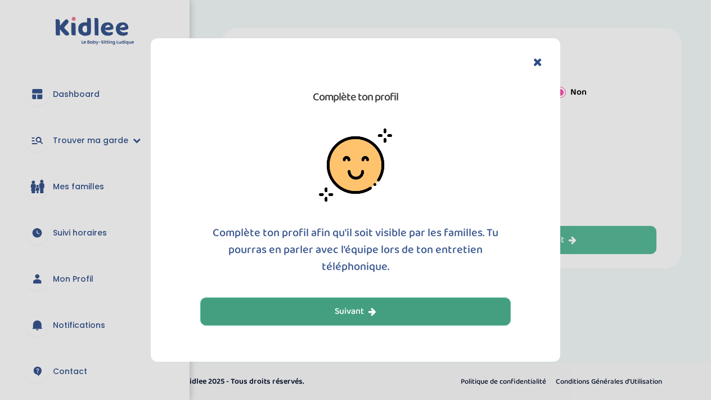
click at [380, 311] on button "Suivant" at bounding box center [355, 311] width 311 height 28
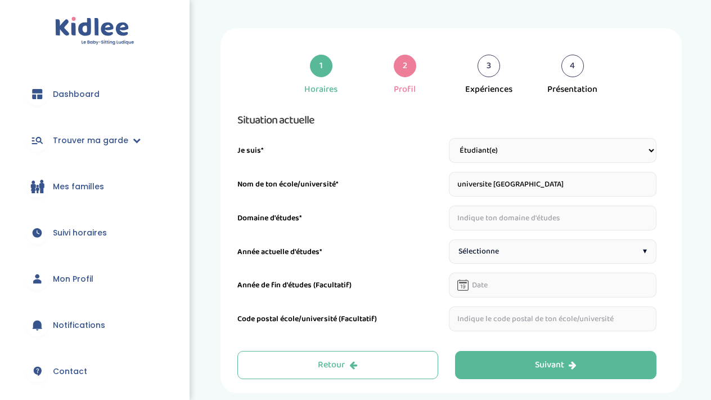
type input "universite toulouse capitole"
click at [550, 216] on input "text" at bounding box center [553, 217] width 208 height 25
type input "droit"
click at [581, 183] on input "universite toulouse capitole" at bounding box center [553, 184] width 208 height 25
type input "universite toulouse capitole"
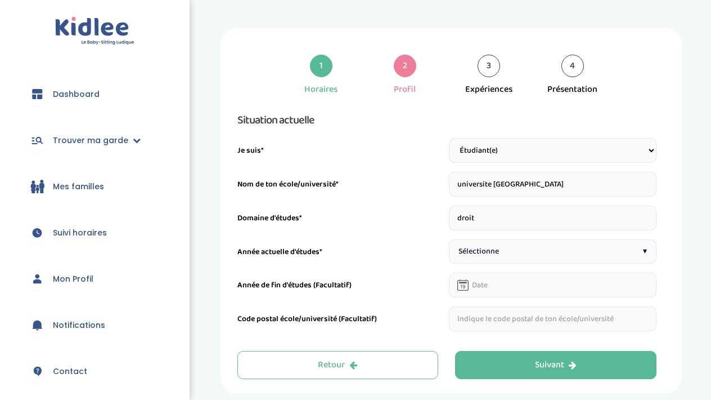
click at [518, 251] on div "Sélectionne ▾" at bounding box center [553, 251] width 208 height 24
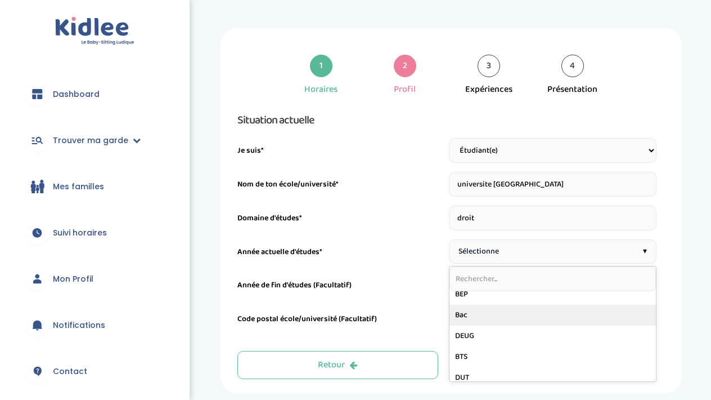
scroll to position [21, 0]
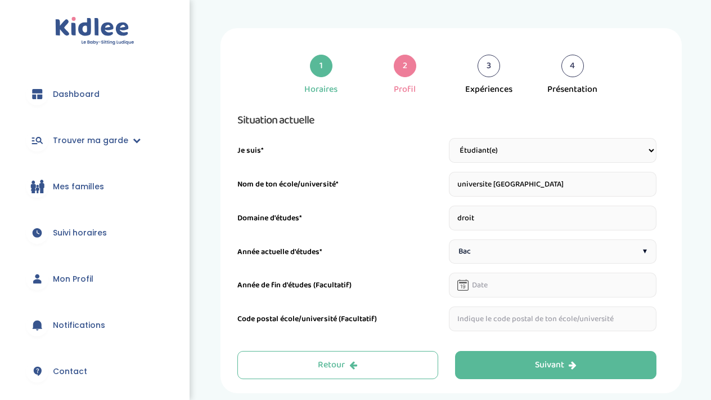
click at [517, 284] on input "text" at bounding box center [553, 284] width 208 height 25
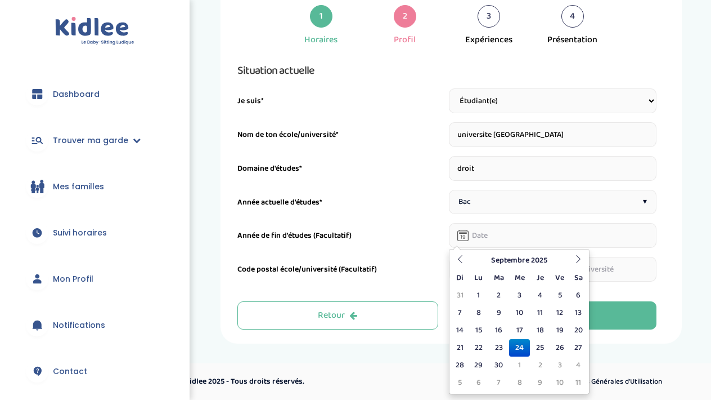
scroll to position [50, 0]
click at [579, 257] on icon at bounding box center [579, 259] width 8 height 8
click at [412, 187] on div "Situation actuelle Je suis* Étudiant(e) Salarié Professionnel(le) de la petite …" at bounding box center [447, 171] width 419 height 220
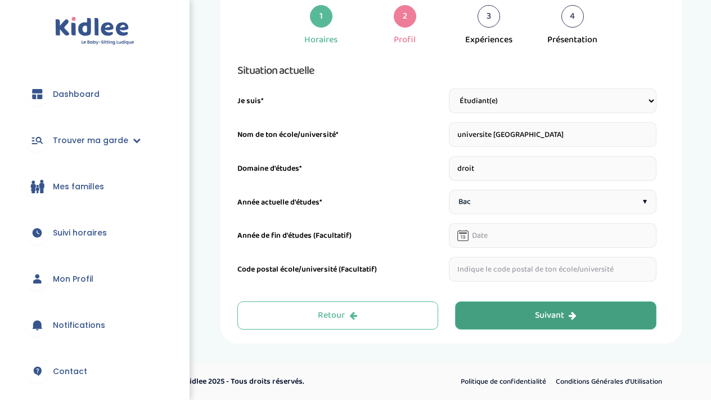
click at [543, 310] on div "Suivant" at bounding box center [556, 315] width 42 height 13
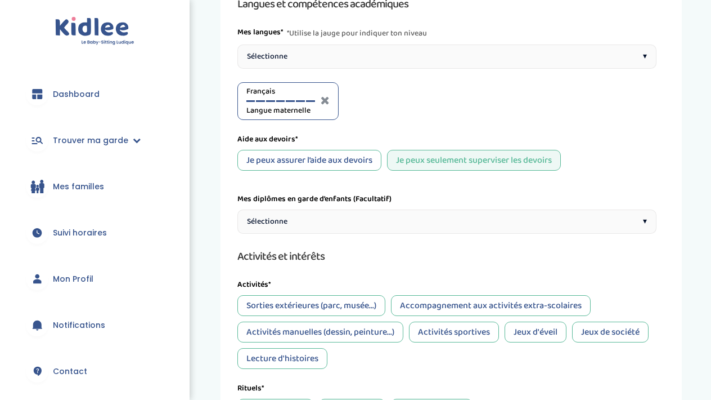
scroll to position [117, 0]
click at [459, 53] on div "Sélectionne ▾" at bounding box center [447, 56] width 419 height 24
click at [400, 100] on div at bounding box center [397, 101] width 9 height 2
click at [409, 100] on div at bounding box center [407, 101] width 9 height 2
click at [416, 100] on div at bounding box center [417, 101] width 9 height 2
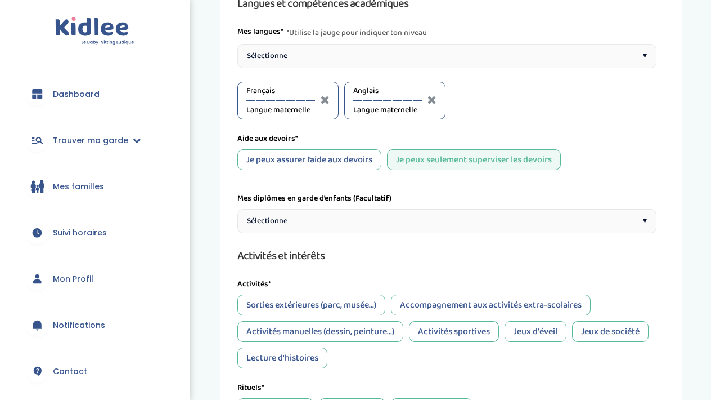
click at [410, 100] on div at bounding box center [407, 101] width 9 height 2
click at [402, 101] on div "Anglais C2" at bounding box center [387, 100] width 69 height 31
click at [397, 100] on div at bounding box center [397, 101] width 9 height 2
click at [446, 55] on div "Sélectionne ▾" at bounding box center [447, 56] width 419 height 24
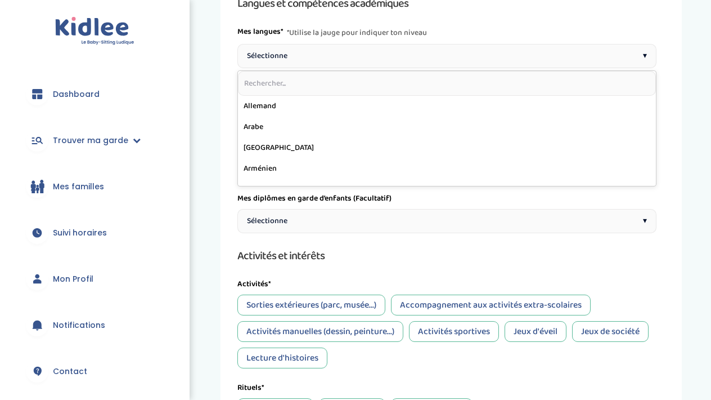
scroll to position [0, 0]
click at [389, 78] on input "text" at bounding box center [447, 83] width 418 height 25
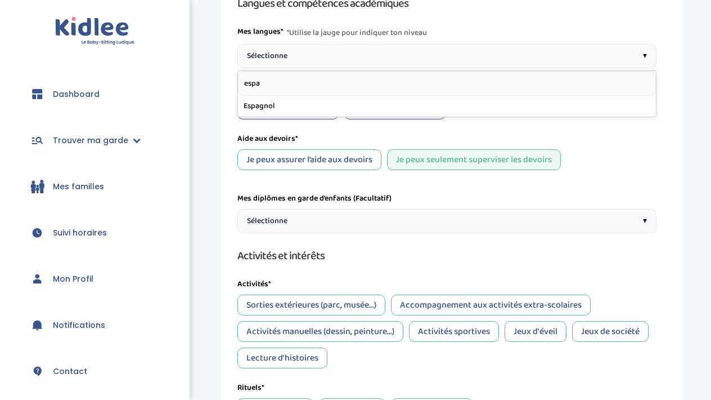
type input "Espace"
click at [367, 56] on div "Sélectionne ▾" at bounding box center [447, 56] width 419 height 24
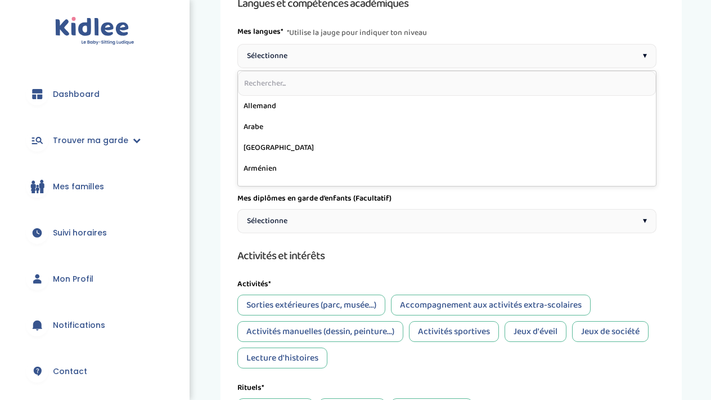
click at [357, 80] on input "text" at bounding box center [447, 83] width 418 height 25
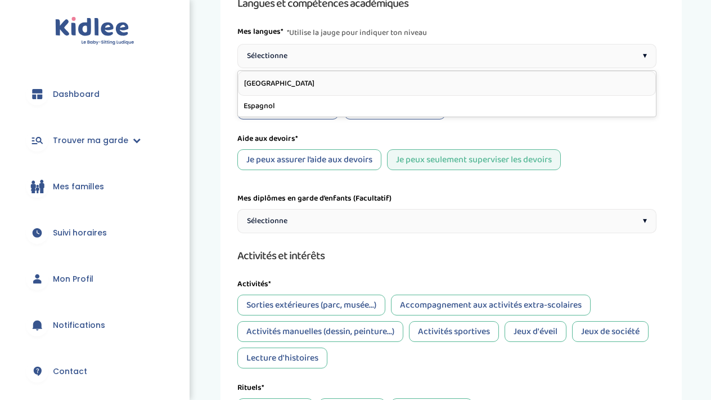
type input "Espagne"
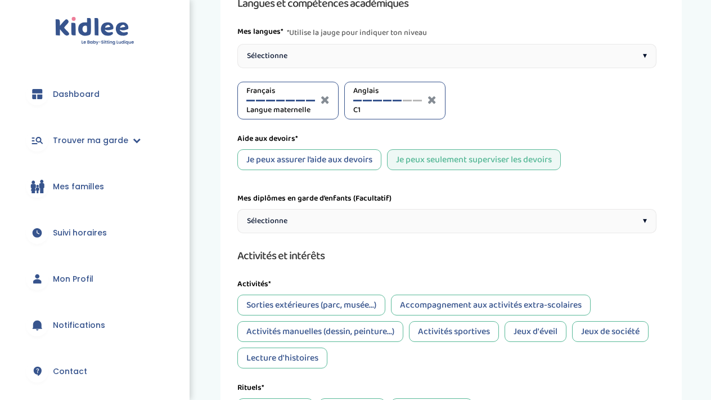
click at [329, 61] on div "Sélectionne ▾" at bounding box center [447, 56] width 419 height 24
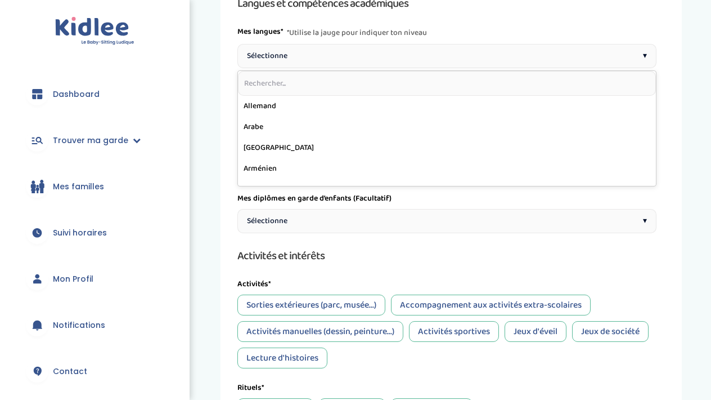
click at [335, 78] on input "text" at bounding box center [447, 83] width 418 height 25
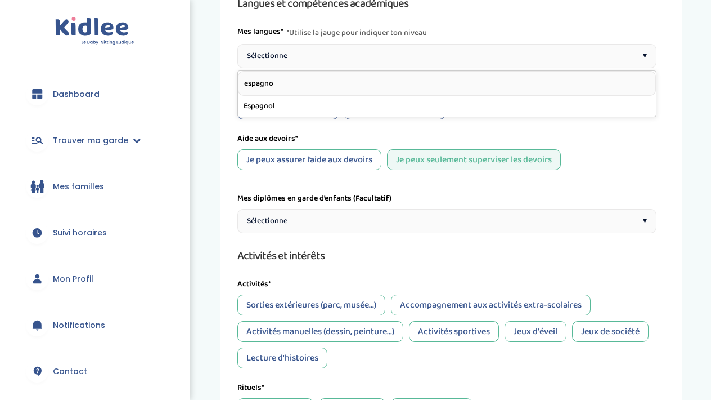
type input "espagnol"
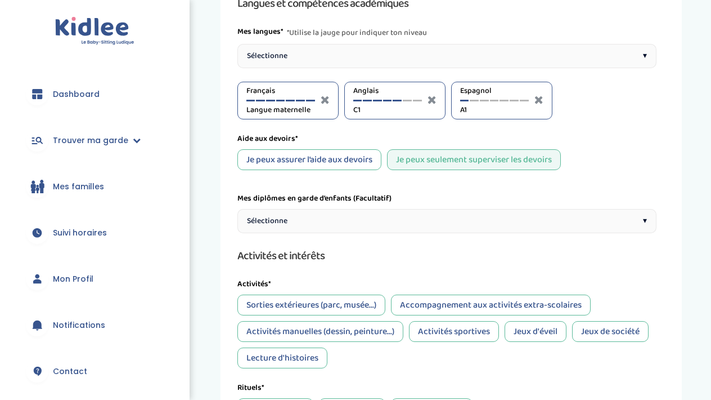
click at [475, 102] on div "Espagnol A1" at bounding box center [494, 100] width 69 height 31
click at [488, 100] on div at bounding box center [484, 101] width 9 height 2
click at [495, 100] on div at bounding box center [494, 101] width 9 height 2
click at [505, 99] on div "Espagnol B2" at bounding box center [494, 100] width 69 height 31
click at [456, 52] on div "Sélectionne ▾" at bounding box center [447, 56] width 419 height 24
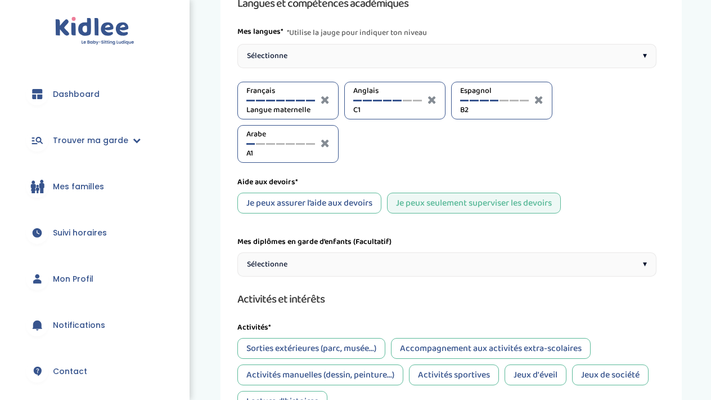
click at [315, 146] on div "Arabe A1" at bounding box center [288, 144] width 101 height 38
click at [312, 145] on div "Arabe A1" at bounding box center [281, 143] width 69 height 31
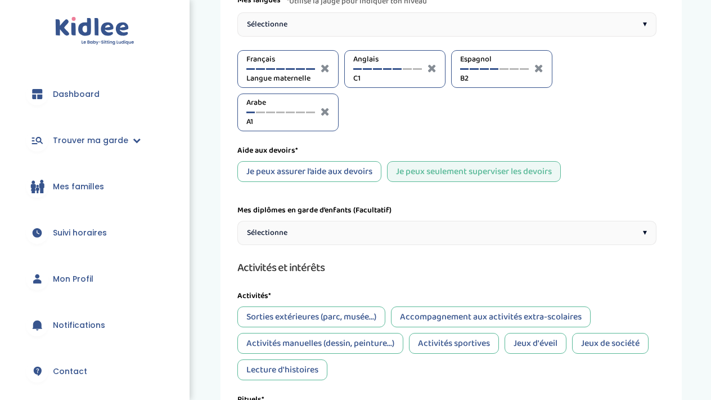
scroll to position [197, 0]
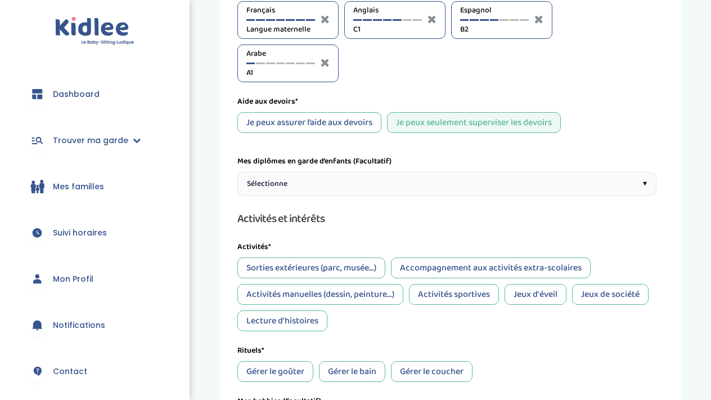
click at [362, 119] on div "Je peux assurer l’aide aux devoirs" at bounding box center [310, 122] width 144 height 21
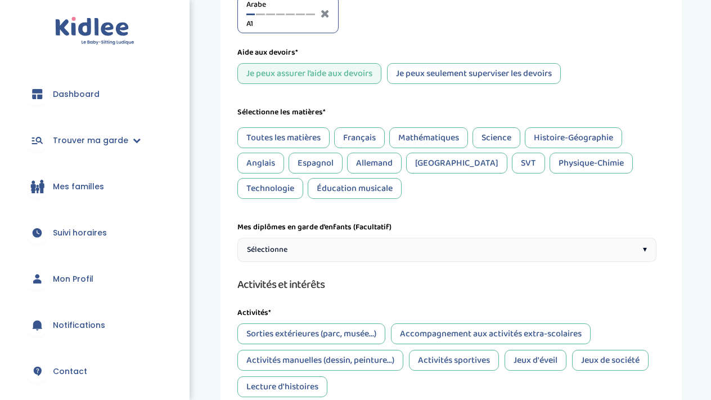
scroll to position [257, 0]
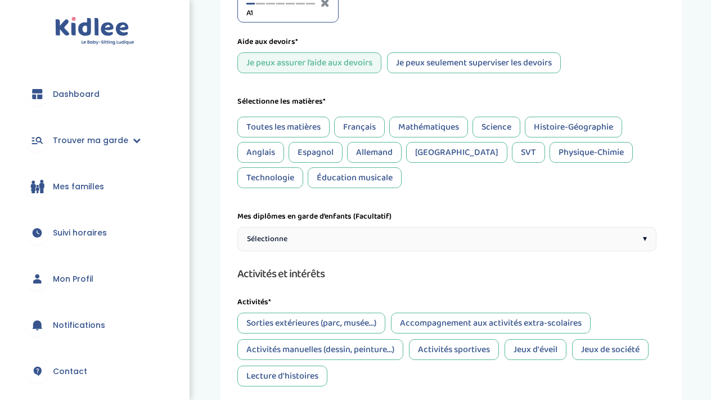
click at [323, 128] on div "Toutes les matières" at bounding box center [284, 127] width 92 height 21
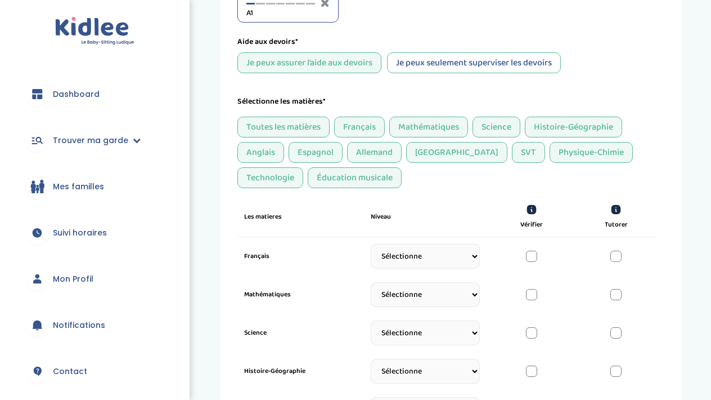
click at [305, 119] on div "Toutes les matières" at bounding box center [284, 127] width 92 height 21
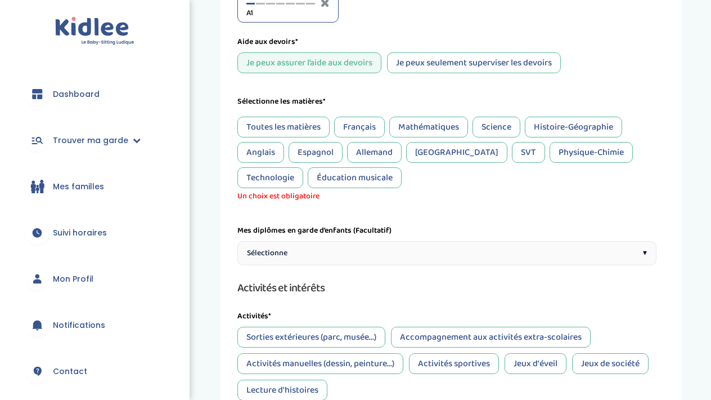
click at [356, 126] on div "Français" at bounding box center [359, 127] width 51 height 21
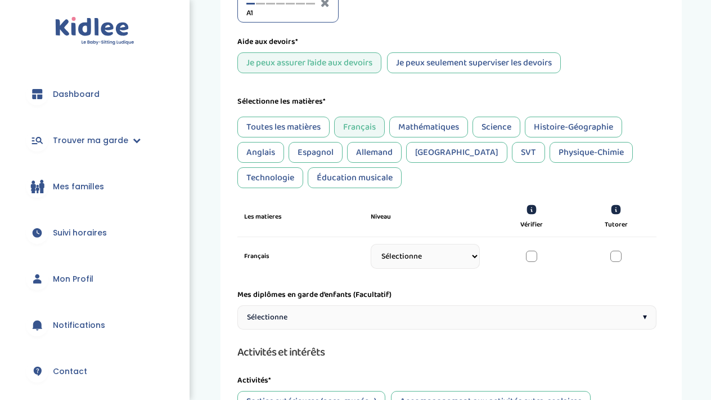
click at [578, 124] on div "Histoire-Géographie" at bounding box center [573, 127] width 97 height 21
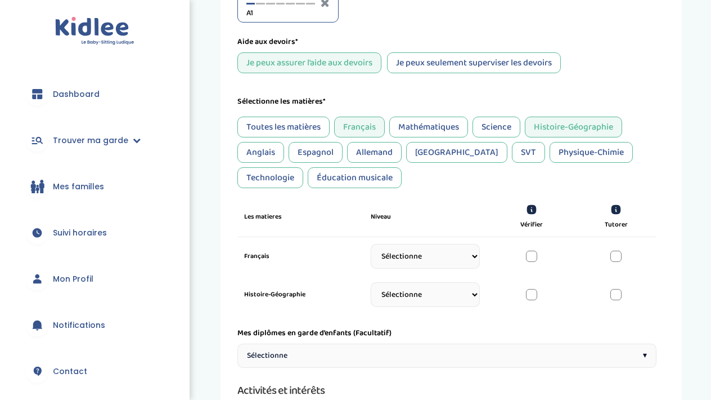
click at [272, 154] on div "Anglais" at bounding box center [261, 152] width 47 height 21
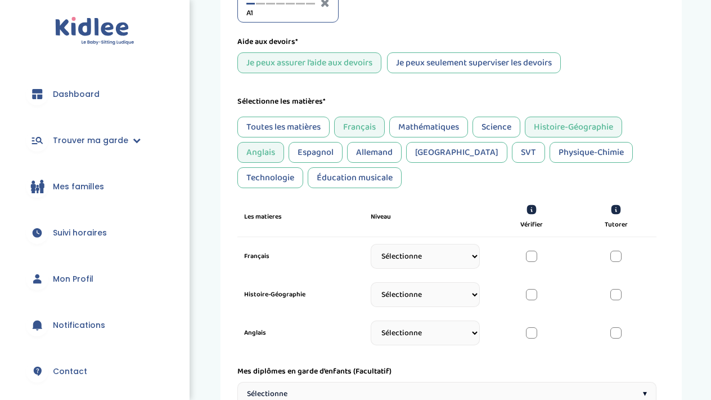
click at [314, 154] on div "Espagnol" at bounding box center [316, 152] width 54 height 21
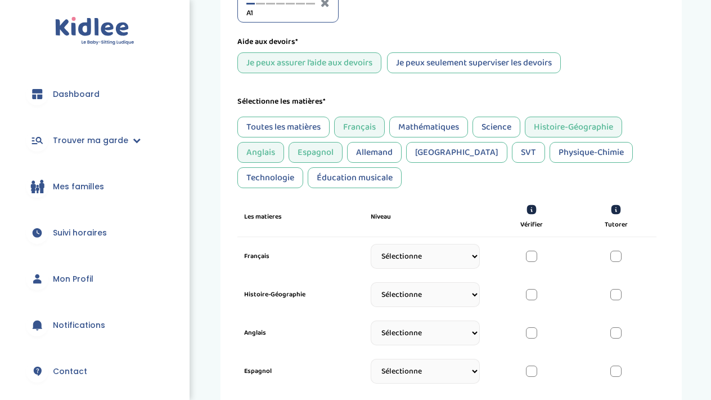
click at [303, 167] on div "Technologie" at bounding box center [271, 177] width 66 height 21
click at [308, 187] on div "Éducation musicale" at bounding box center [355, 177] width 94 height 21
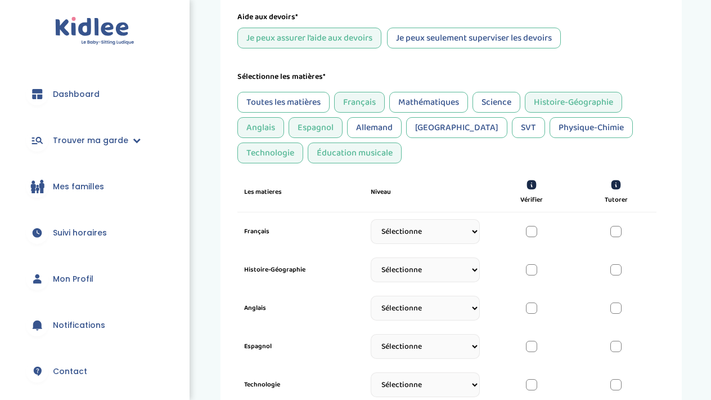
scroll to position [289, 0]
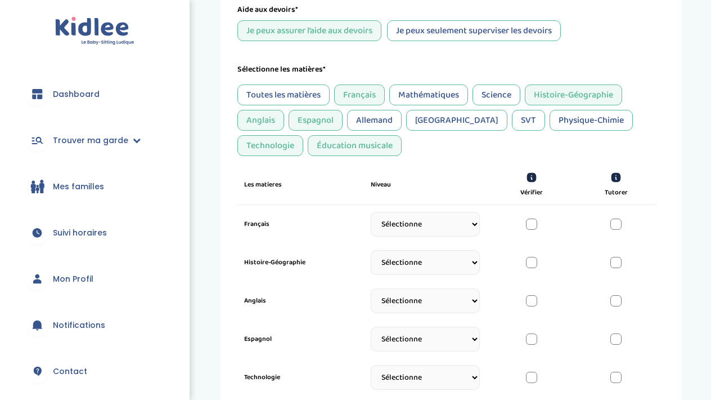
click at [503, 92] on div "Science" at bounding box center [497, 94] width 48 height 21
click at [442, 93] on div "Mathématiques" at bounding box center [429, 94] width 79 height 21
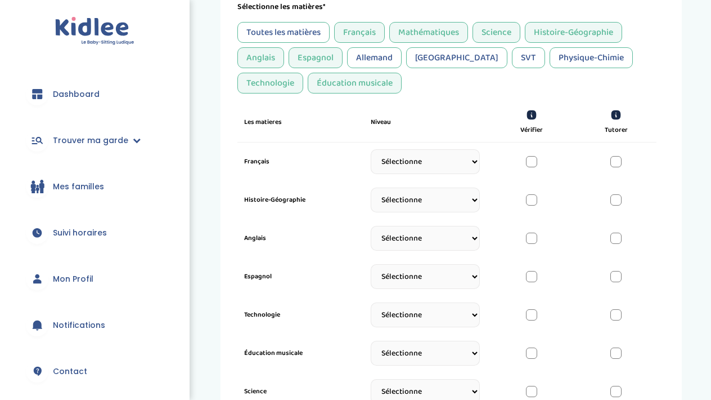
scroll to position [347, 0]
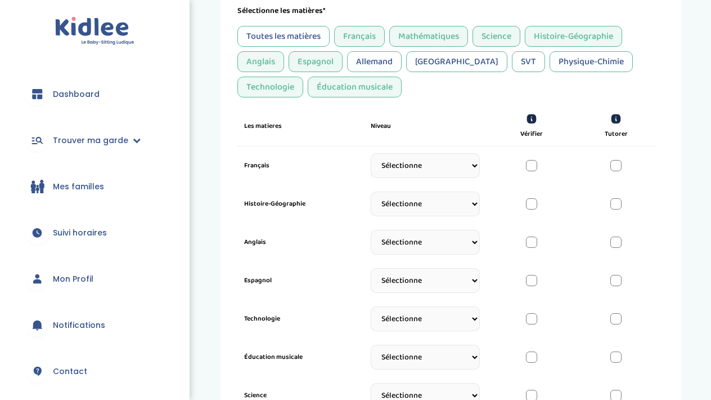
click at [550, 66] on div "Physique-Chimie" at bounding box center [591, 61] width 83 height 21
click at [512, 62] on div "SVT" at bounding box center [528, 61] width 33 height 21
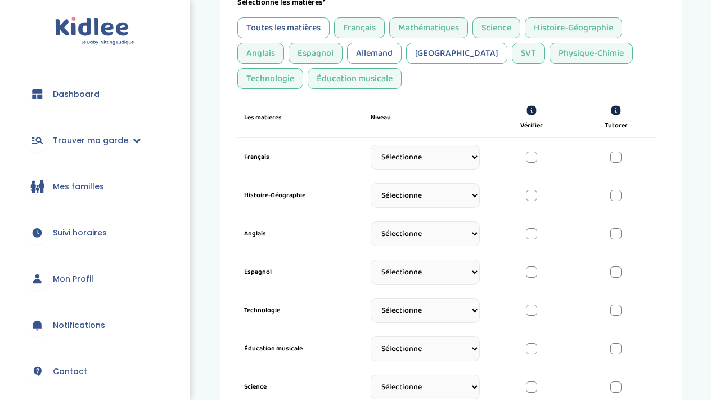
scroll to position [357, 0]
click at [428, 60] on div "Italien" at bounding box center [456, 52] width 101 height 21
click at [325, 32] on div "Toutes les matières" at bounding box center [284, 26] width 92 height 21
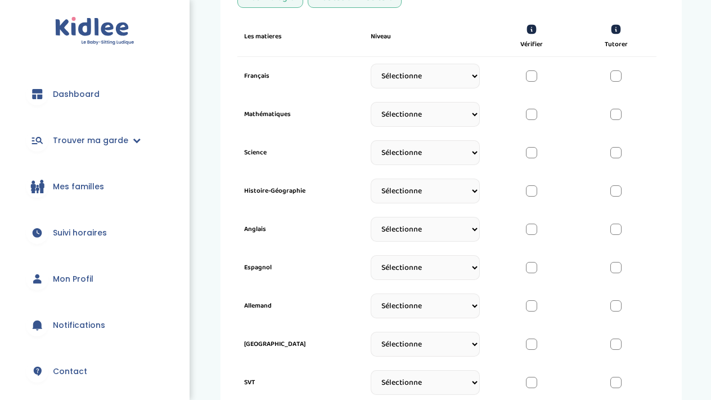
scroll to position [437, 0]
click at [615, 79] on div at bounding box center [616, 75] width 11 height 11
select select "5eme"
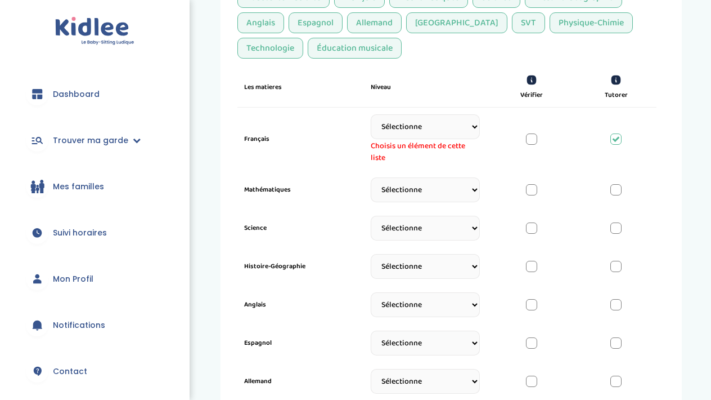
scroll to position [387, 0]
select select "Terminale"
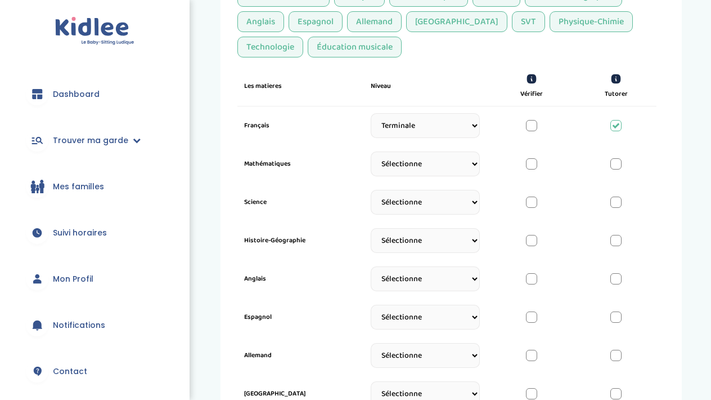
click at [619, 165] on div at bounding box center [616, 163] width 11 height 11
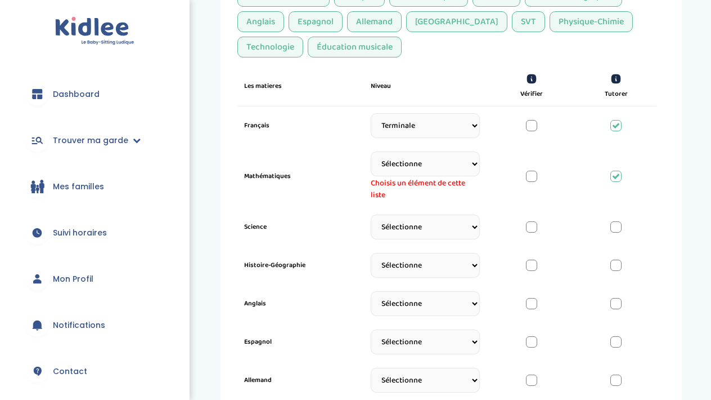
click at [534, 173] on div at bounding box center [531, 176] width 11 height 11
select select "Seconde"
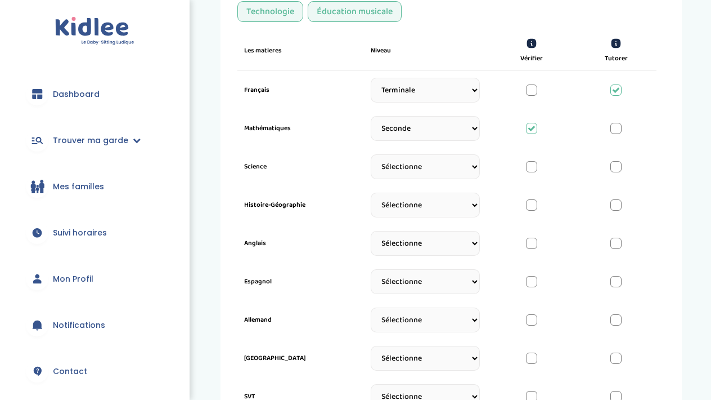
scroll to position [423, 0]
click at [531, 164] on div at bounding box center [531, 165] width 11 height 11
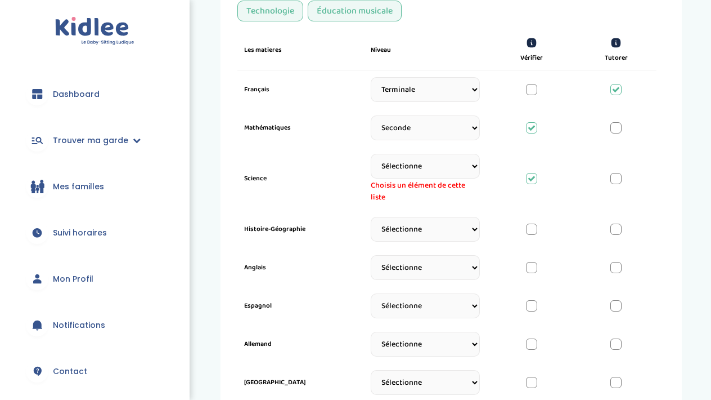
select select "Terminale"
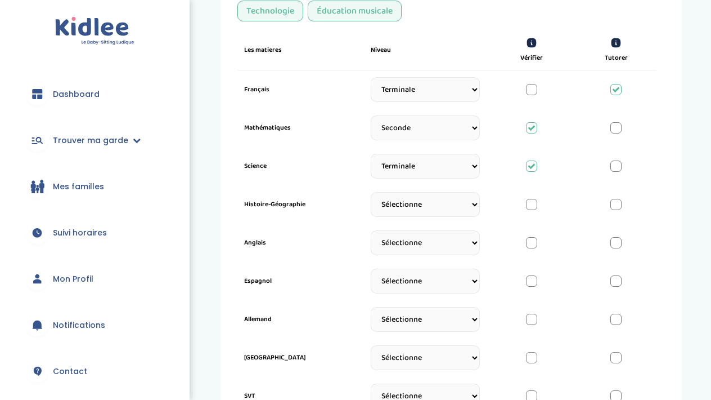
click at [531, 204] on div at bounding box center [531, 204] width 11 height 11
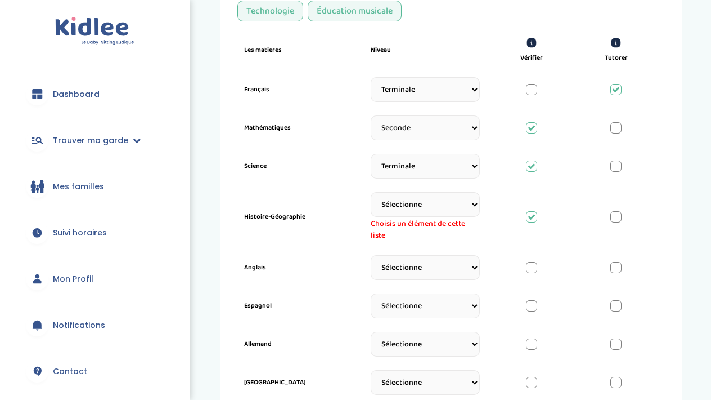
click at [619, 220] on div at bounding box center [616, 216] width 11 height 11
select select "Terminale"
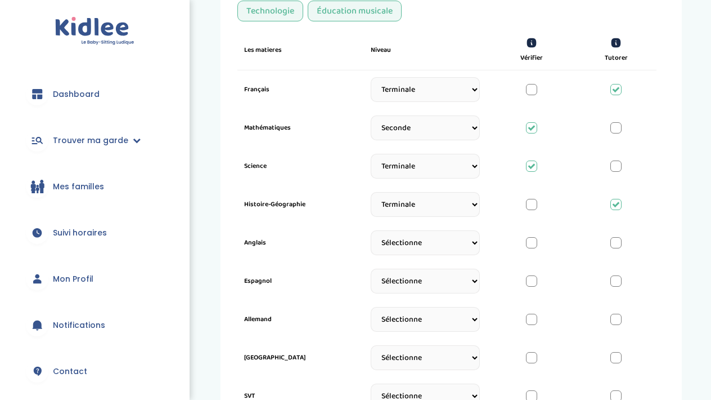
click at [615, 244] on div at bounding box center [616, 242] width 11 height 11
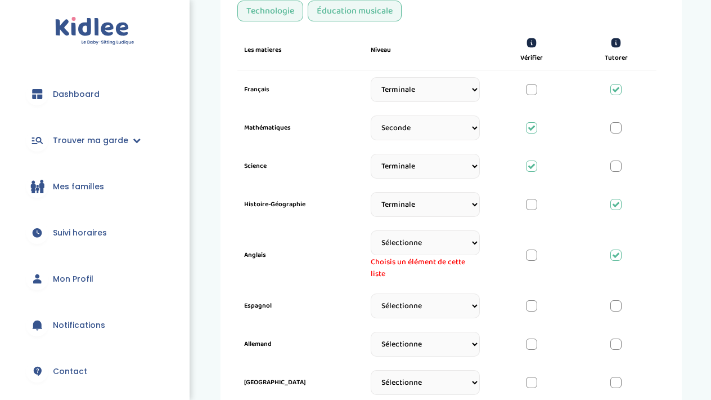
select select "Terminale"
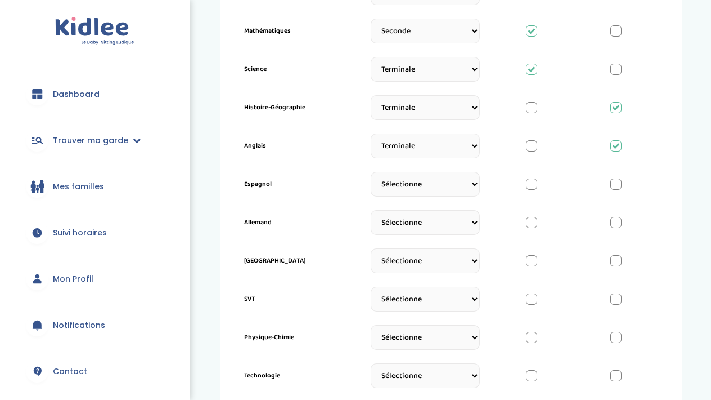
scroll to position [523, 0]
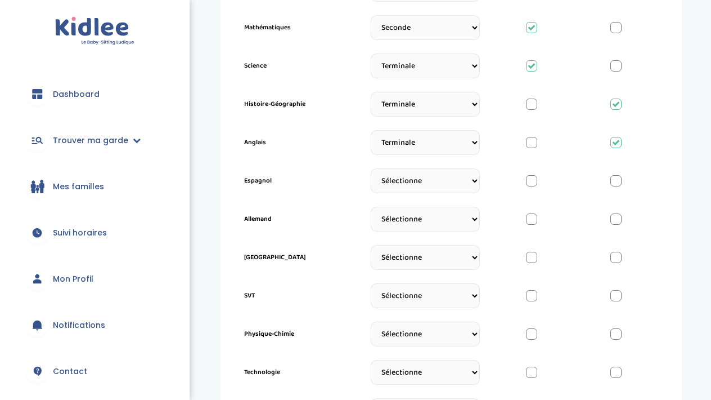
click at [616, 175] on div at bounding box center [616, 180] width 11 height 11
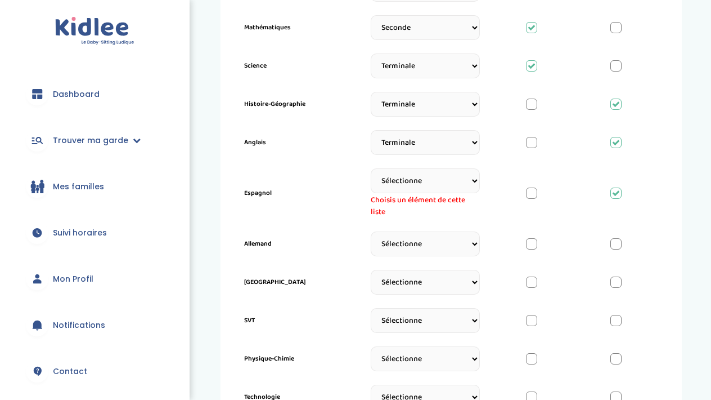
select select "Seconde"
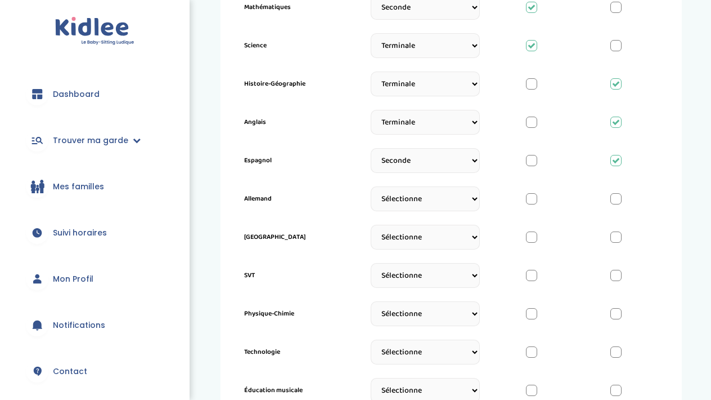
scroll to position [561, 0]
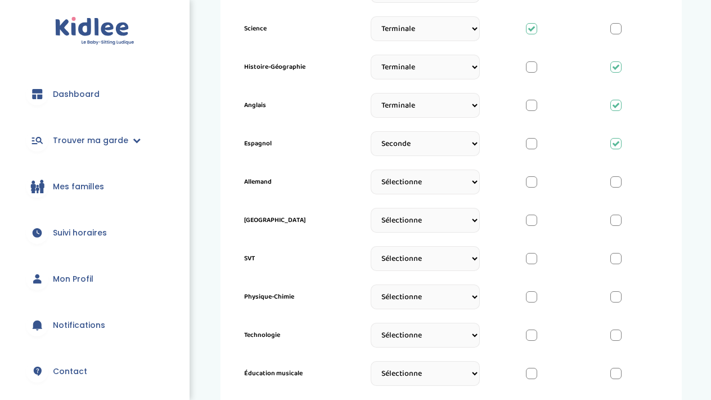
click at [535, 181] on div at bounding box center [531, 181] width 11 height 11
select select "Prémière"
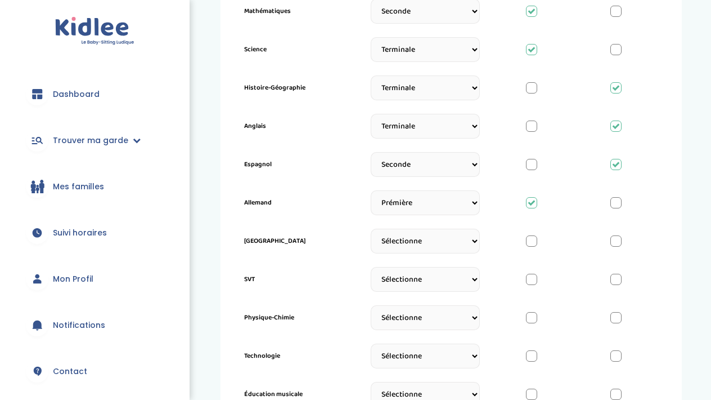
scroll to position [543, 0]
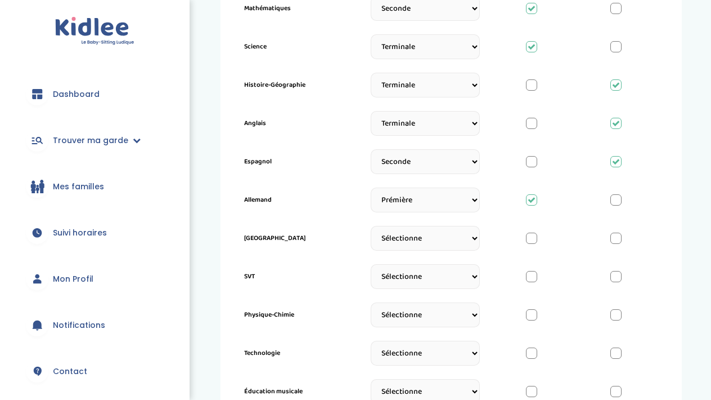
click at [531, 239] on div at bounding box center [531, 237] width 11 height 11
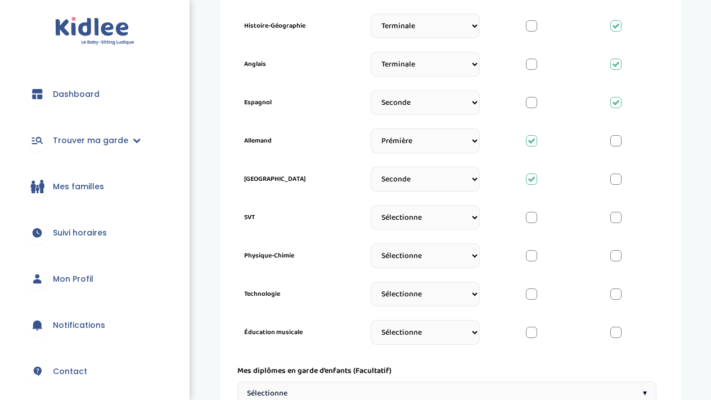
scroll to position [610, 0]
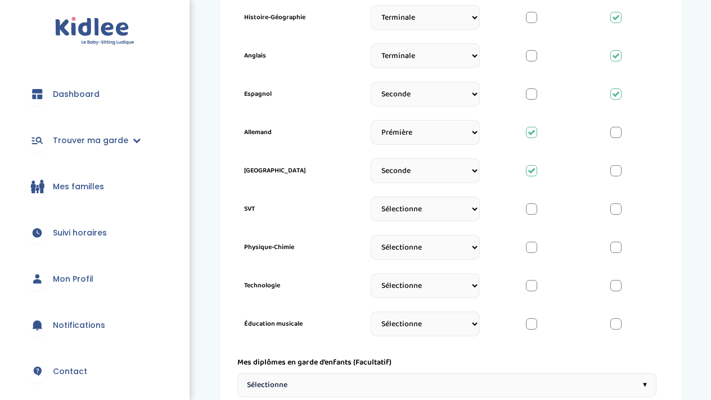
select select "Prémière"
click at [530, 207] on div at bounding box center [531, 208] width 11 height 11
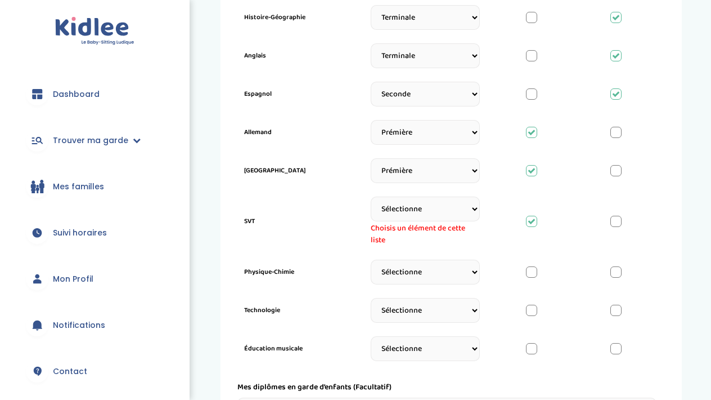
select select "Seconde"
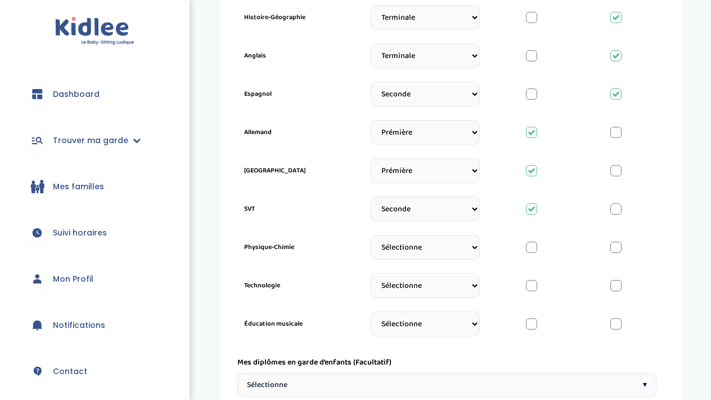
click at [536, 249] on div at bounding box center [531, 246] width 11 height 11
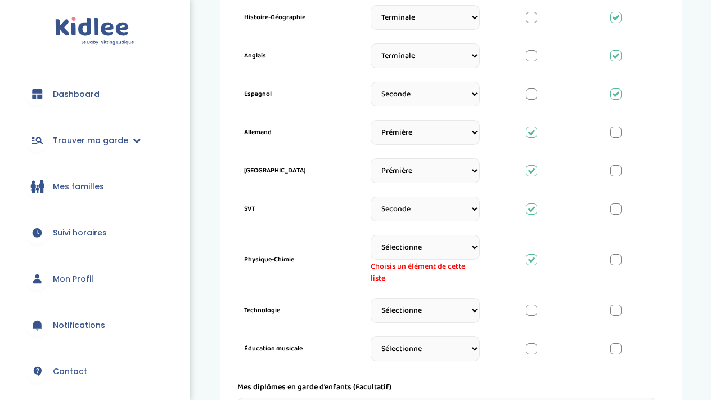
select select "Seconde"
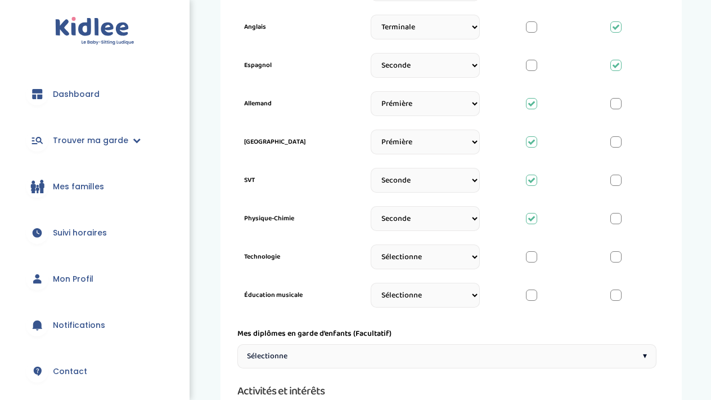
scroll to position [644, 0]
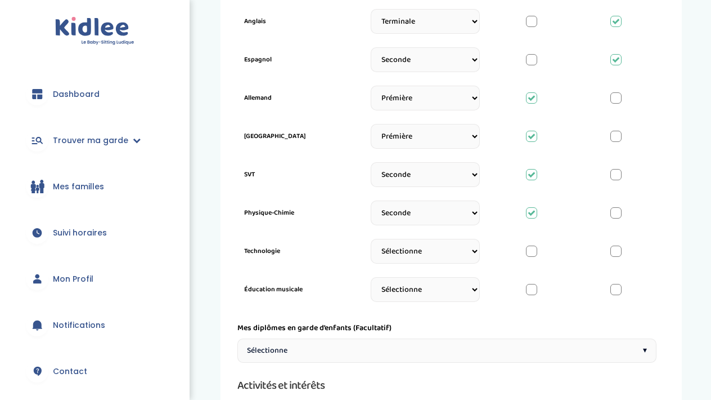
click at [534, 250] on div at bounding box center [531, 250] width 11 height 11
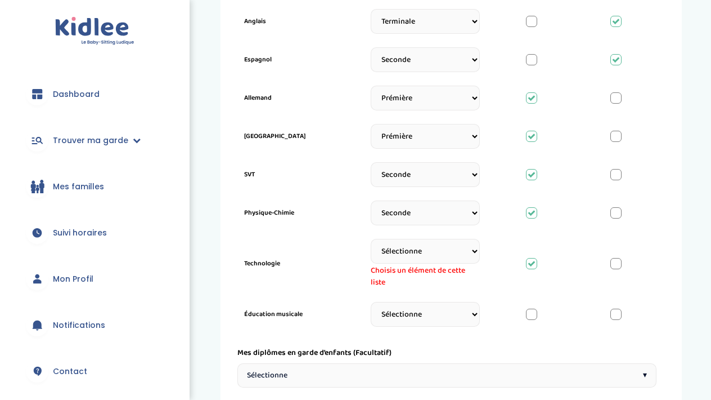
select select "Seconde"
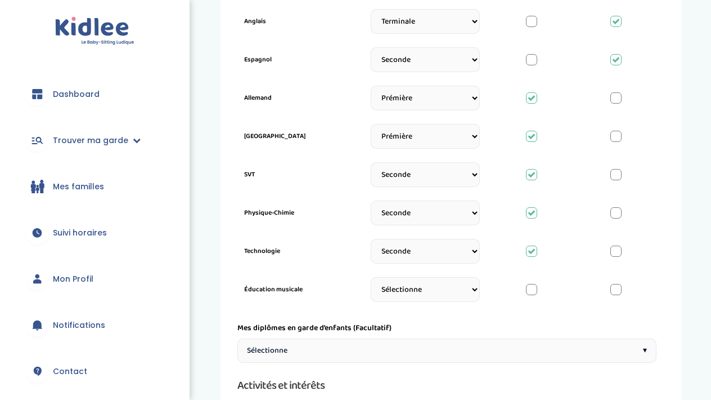
click at [617, 287] on div at bounding box center [616, 289] width 11 height 11
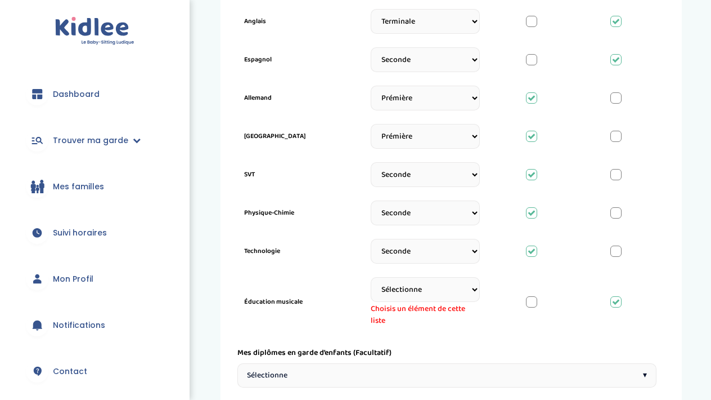
select select "Terminale"
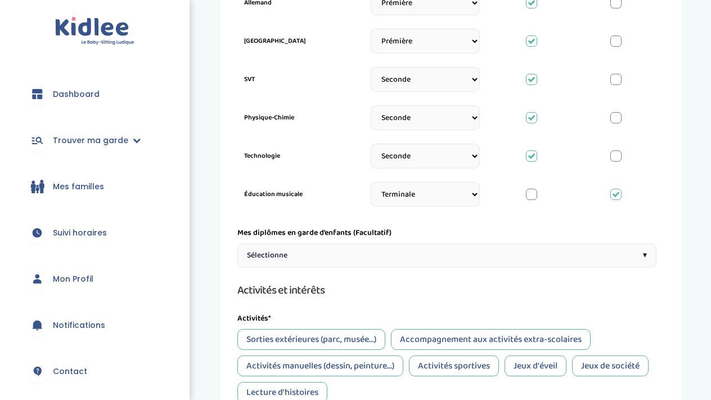
scroll to position [740, 0]
click at [475, 257] on div "Sélectionne ▾" at bounding box center [447, 255] width 419 height 24
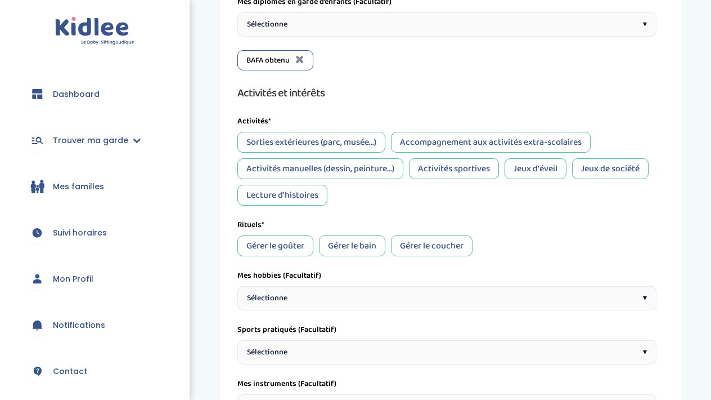
scroll to position [956, 0]
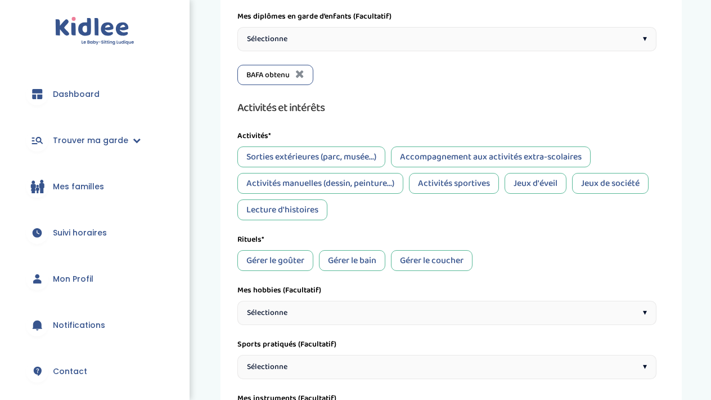
click at [339, 151] on div "Sorties extérieures (parc, musée...)" at bounding box center [312, 156] width 148 height 21
click at [447, 155] on div "Accompagnement aux activités extra-scolaires" at bounding box center [491, 156] width 200 height 21
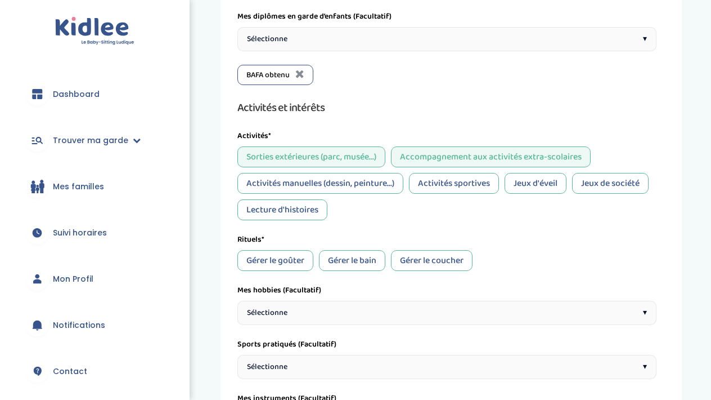
click at [458, 178] on div "Activités sportives" at bounding box center [454, 183] width 90 height 21
click at [351, 179] on div "Activités manuelles (dessin, peinture...)" at bounding box center [321, 183] width 166 height 21
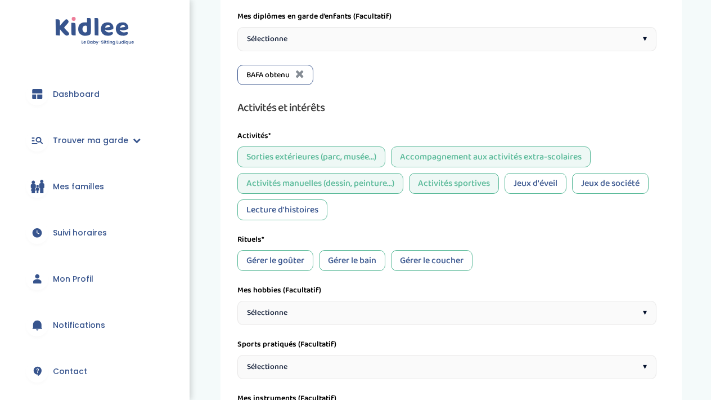
click at [303, 207] on div "Lecture d'histoires" at bounding box center [283, 209] width 90 height 21
click at [550, 186] on div "Jeux d'éveil" at bounding box center [536, 183] width 62 height 21
click at [617, 182] on div "Jeux de société" at bounding box center [610, 183] width 77 height 21
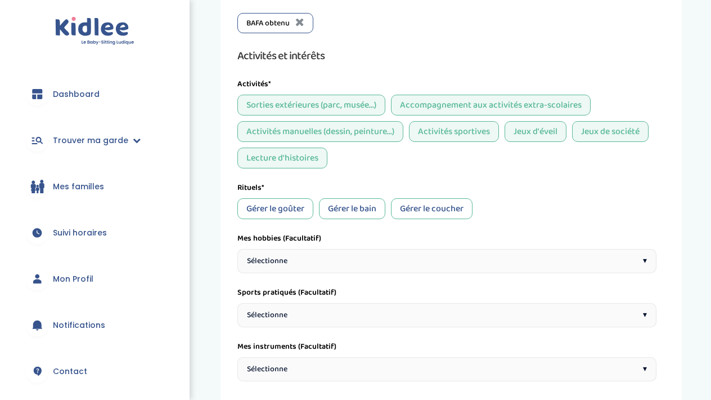
scroll to position [1010, 0]
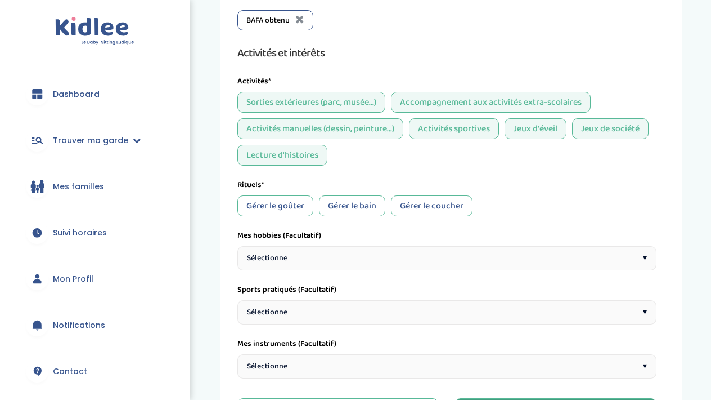
click at [289, 204] on div "Gérer le goûter" at bounding box center [276, 205] width 76 height 21
click at [359, 204] on div "Gérer le bain" at bounding box center [352, 205] width 66 height 21
click at [423, 203] on div "Gérer le coucher" at bounding box center [432, 205] width 82 height 21
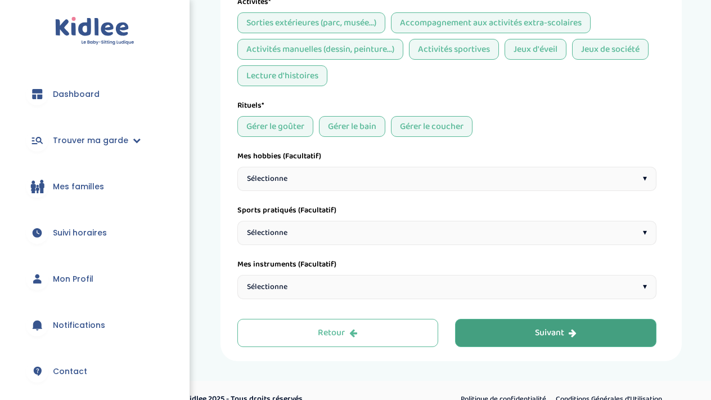
scroll to position [1096, 0]
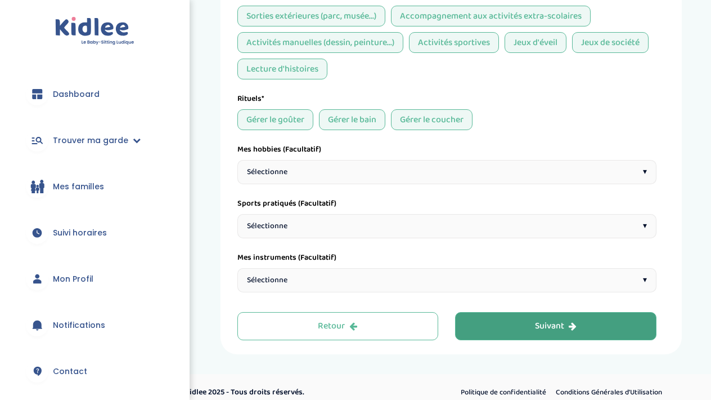
click at [423, 171] on div "Sélectionne ▾" at bounding box center [447, 172] width 419 height 24
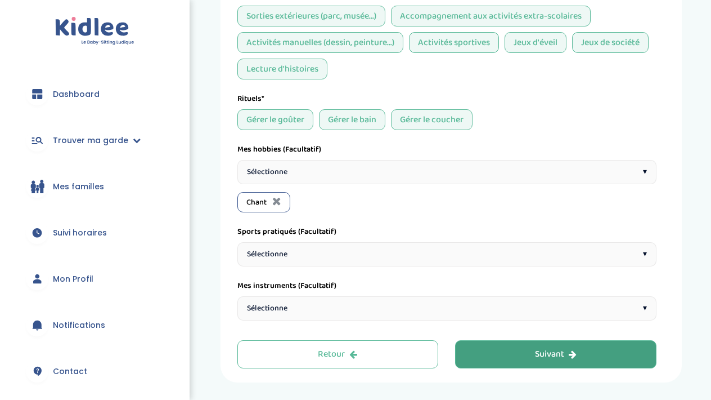
click at [401, 170] on div "Sélectionne ▾" at bounding box center [447, 172] width 419 height 24
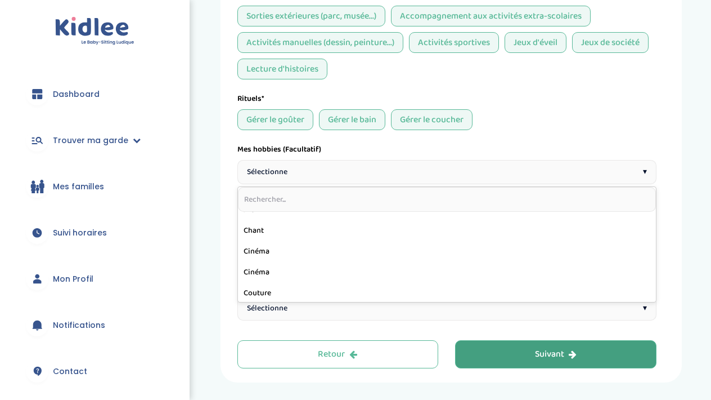
scroll to position [37, 0]
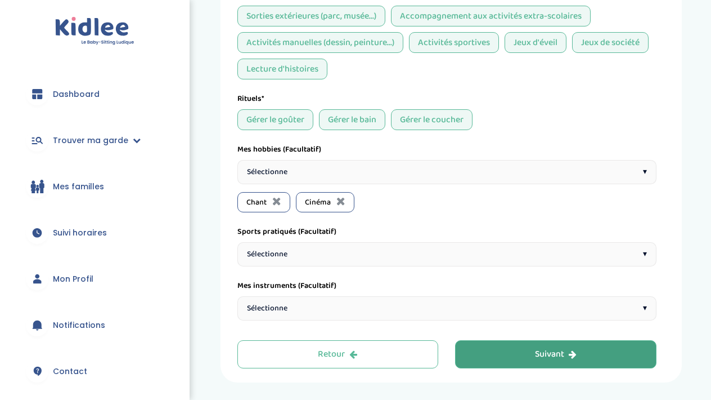
click at [444, 175] on div "Sélectionne ▾" at bounding box center [447, 172] width 419 height 24
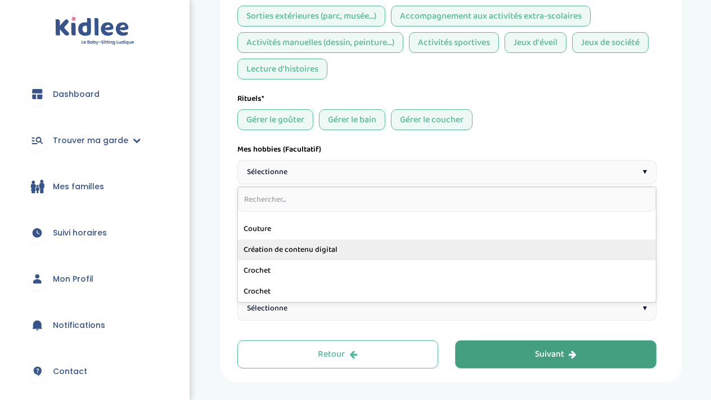
scroll to position [98, 0]
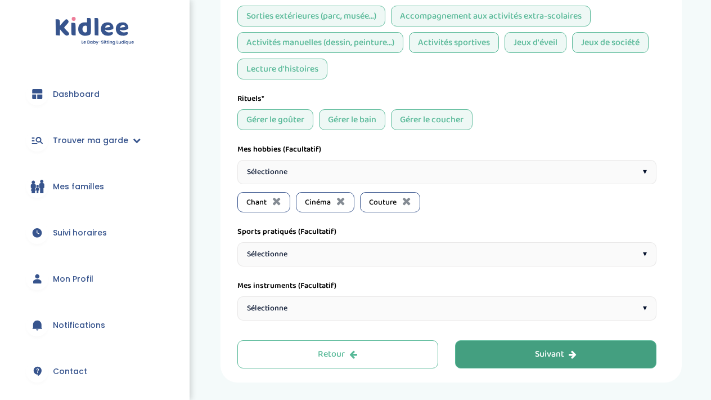
click at [501, 169] on div "Sélectionne ▾" at bounding box center [447, 172] width 419 height 24
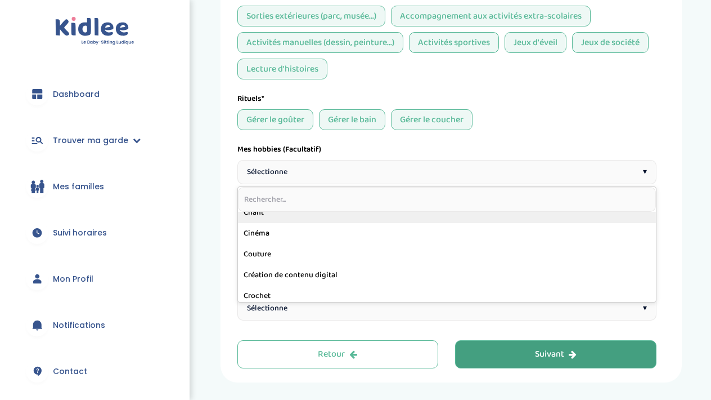
scroll to position [64, 0]
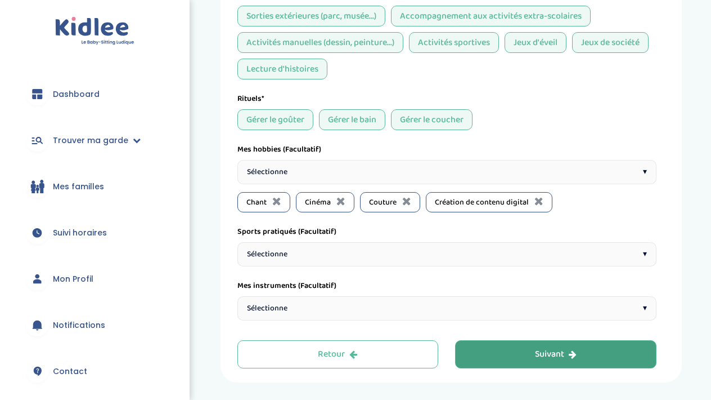
click at [575, 172] on div "Sélectionne ▾" at bounding box center [447, 172] width 419 height 24
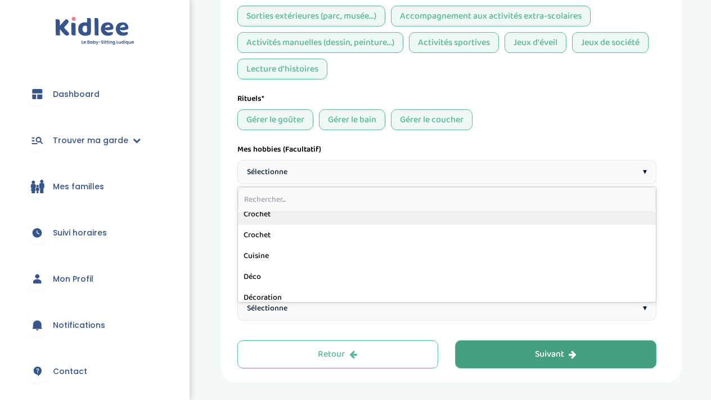
scroll to position [113, 0]
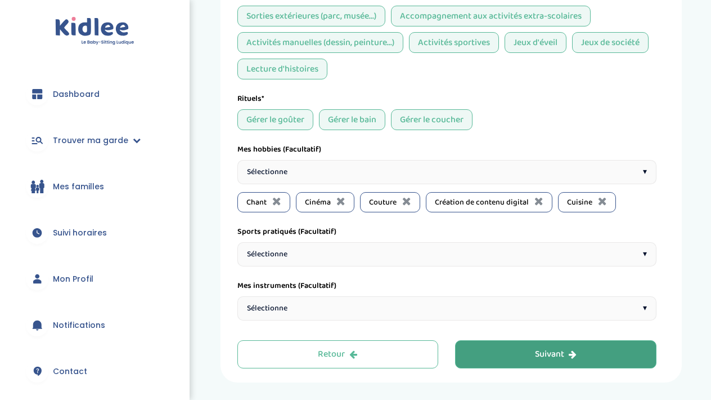
click at [569, 177] on div "Sélectionne ▾" at bounding box center [447, 172] width 419 height 24
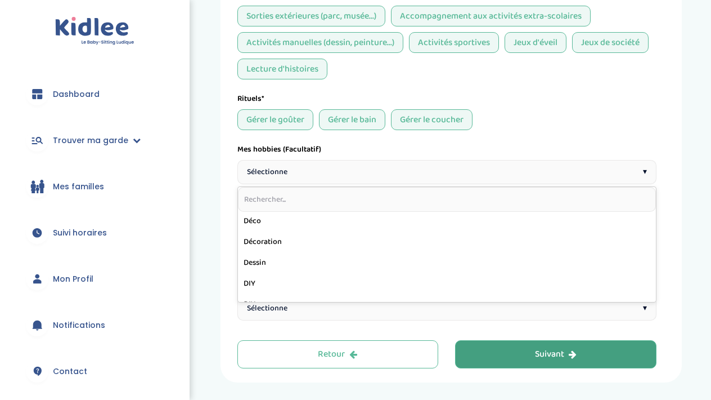
scroll to position [145, 0]
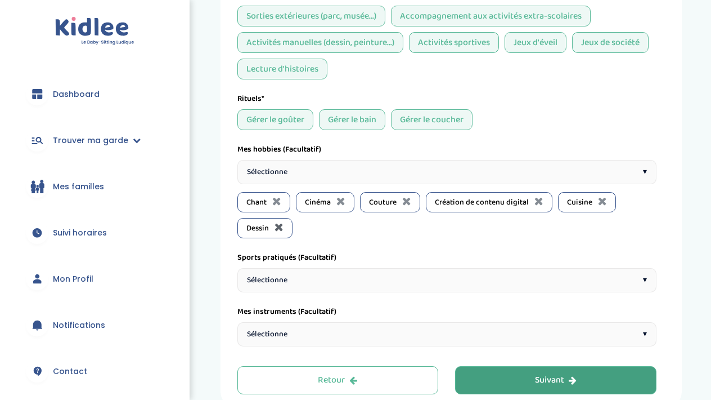
click at [280, 225] on icon at bounding box center [279, 226] width 9 height 11
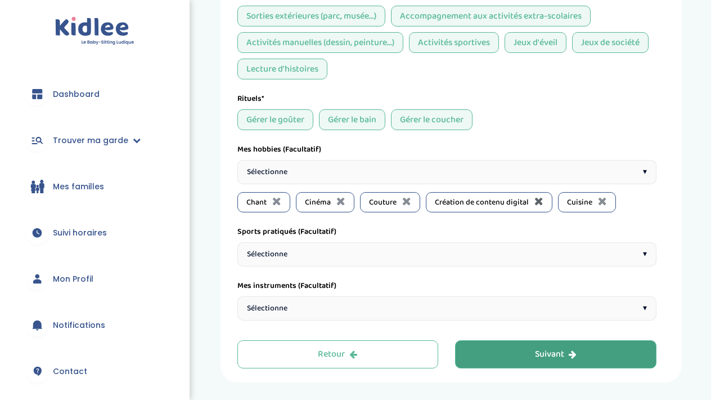
click at [538, 201] on icon at bounding box center [539, 200] width 9 height 11
click at [485, 174] on div "Sélectionne ▾" at bounding box center [447, 172] width 419 height 24
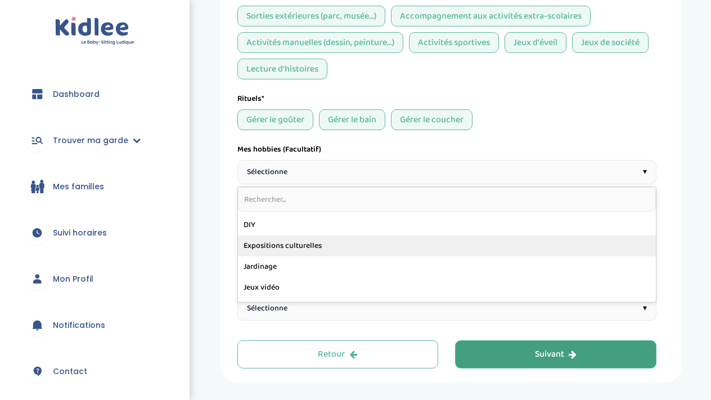
scroll to position [242, 0]
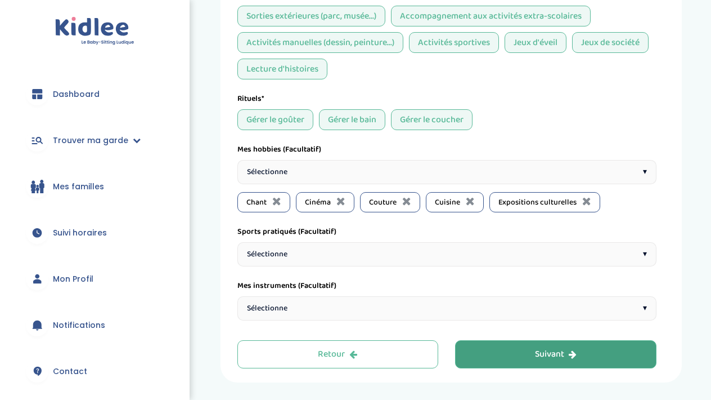
click at [471, 165] on div "Sélectionne ▾" at bounding box center [447, 172] width 419 height 24
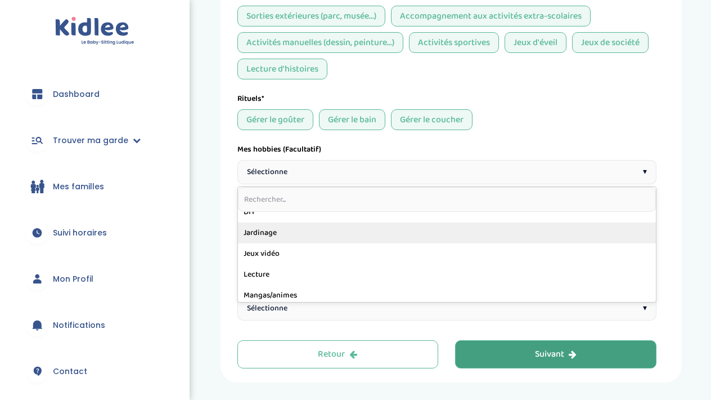
scroll to position [262, 0]
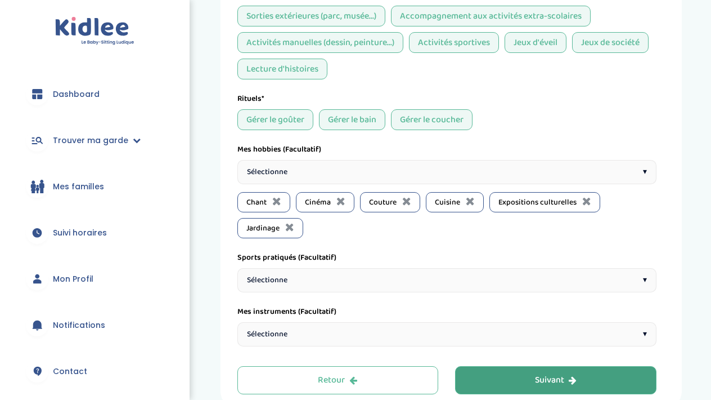
click at [410, 168] on div "Sélectionne ▾" at bounding box center [447, 172] width 419 height 24
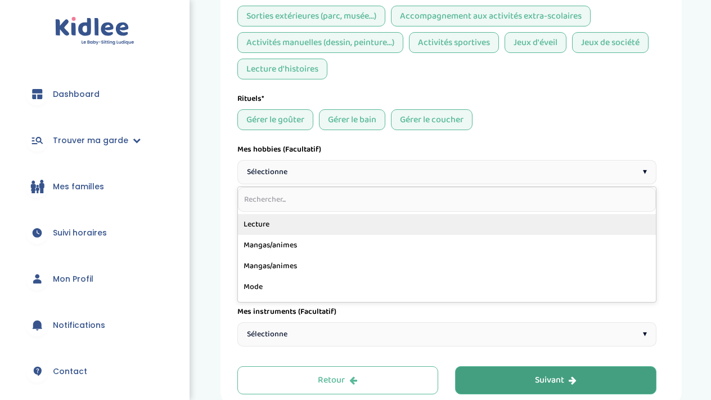
scroll to position [299, 0]
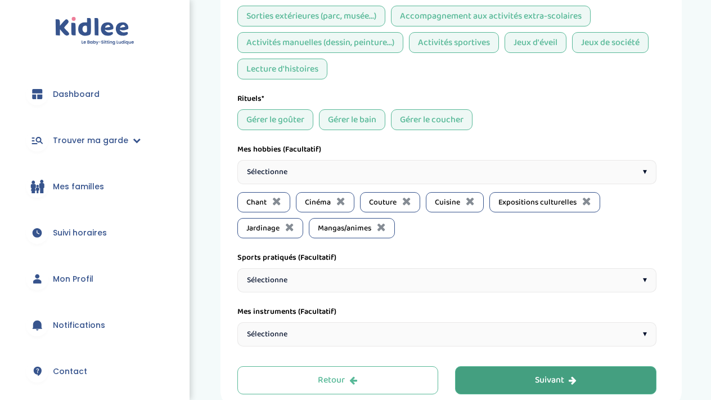
click at [373, 172] on div "Sélectionne ▾" at bounding box center [447, 172] width 419 height 24
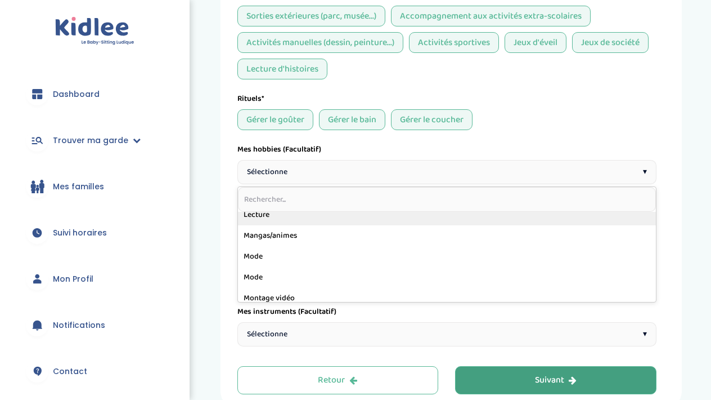
scroll to position [307, 0]
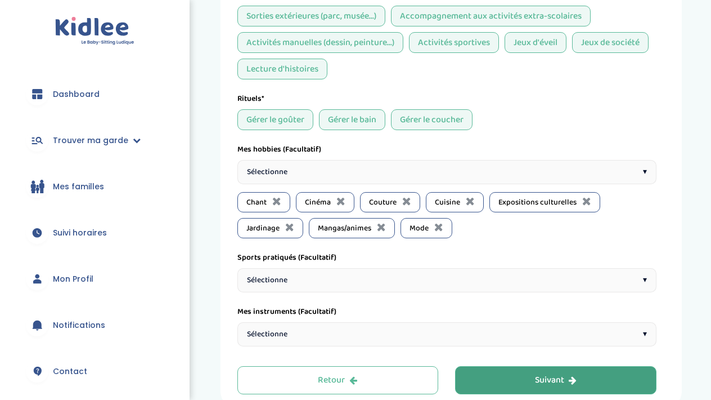
click at [400, 174] on div "Sélectionne ▾" at bounding box center [447, 172] width 419 height 24
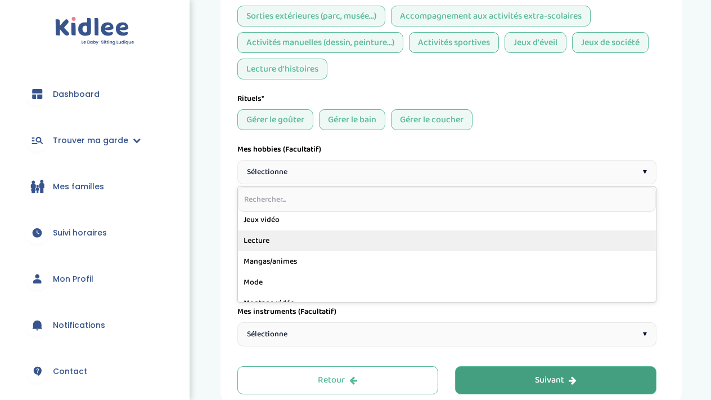
scroll to position [296, 0]
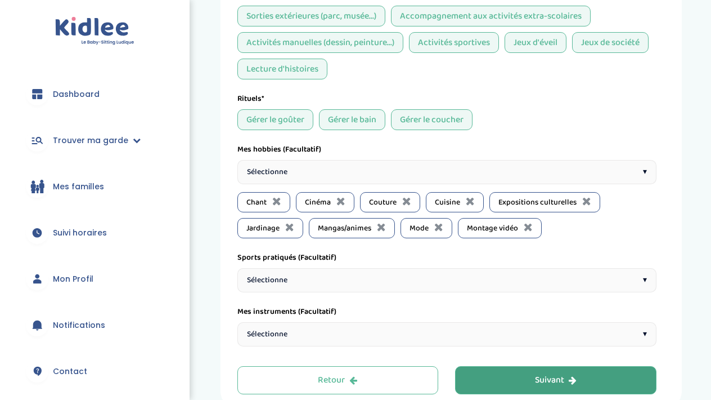
click at [409, 171] on div "Sélectionne ▾" at bounding box center [447, 172] width 419 height 24
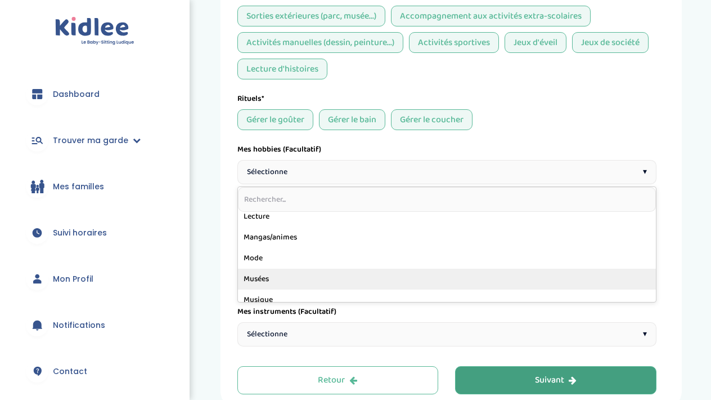
scroll to position [288, 0]
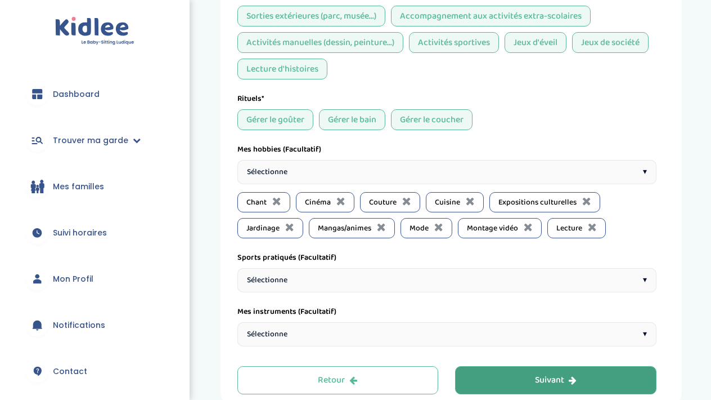
click at [501, 180] on div "Sélectionne ▾" at bounding box center [447, 172] width 419 height 24
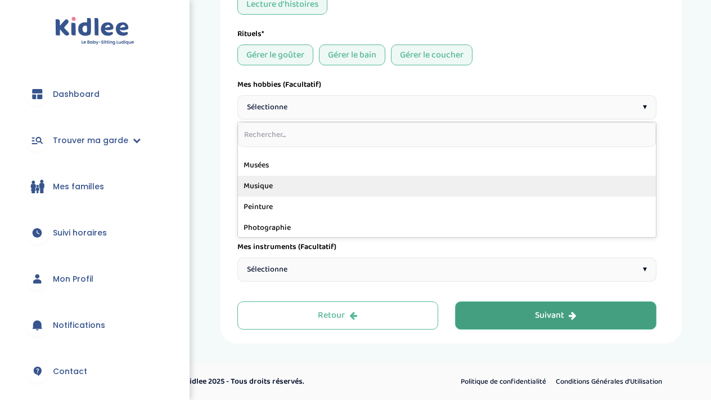
scroll to position [323, 0]
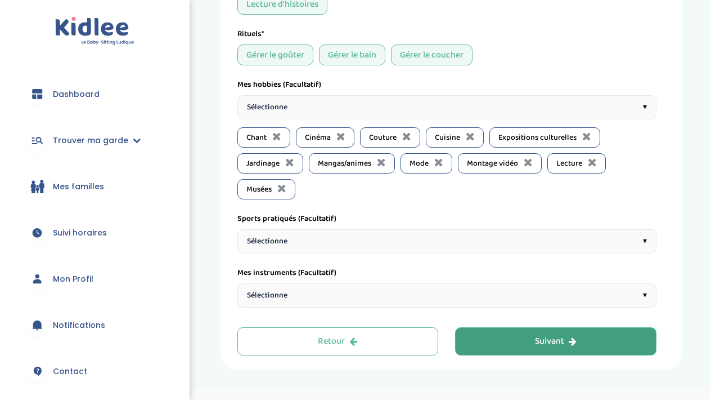
click at [467, 110] on div "Sélectionne ▾" at bounding box center [447, 107] width 419 height 24
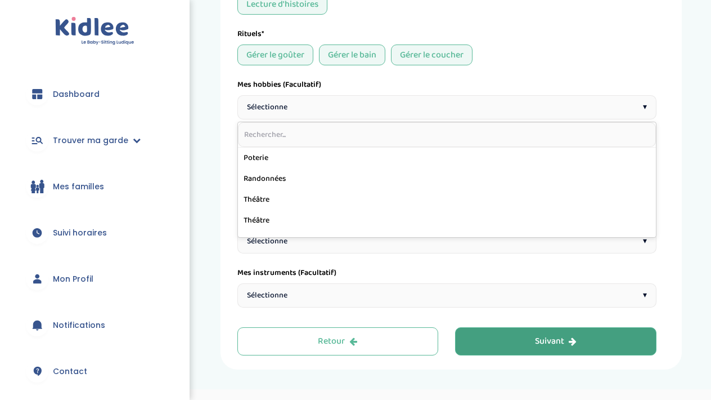
scroll to position [332, 0]
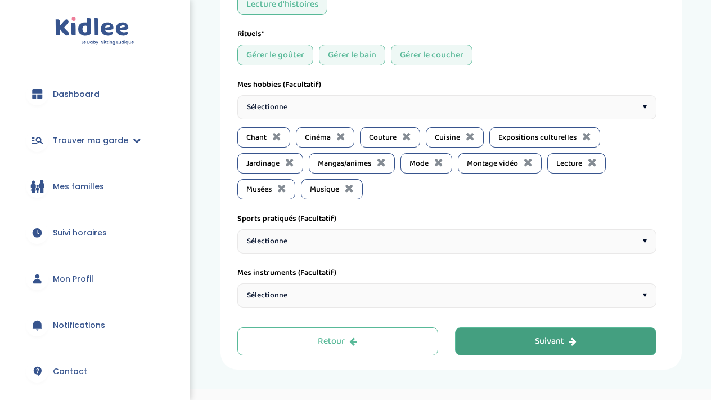
click at [438, 104] on div "Sélectionne ▾" at bounding box center [447, 107] width 419 height 24
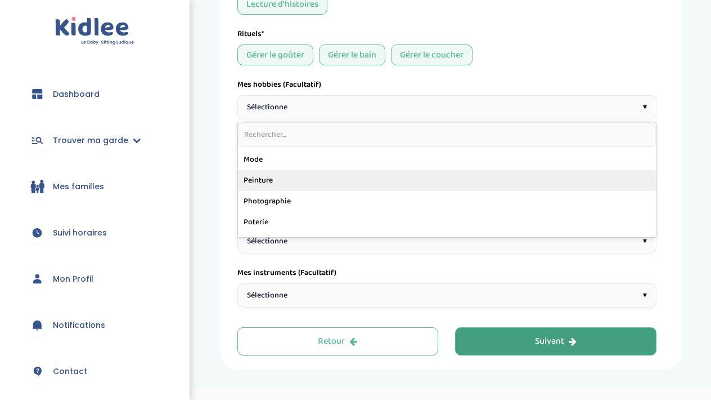
scroll to position [317, 0]
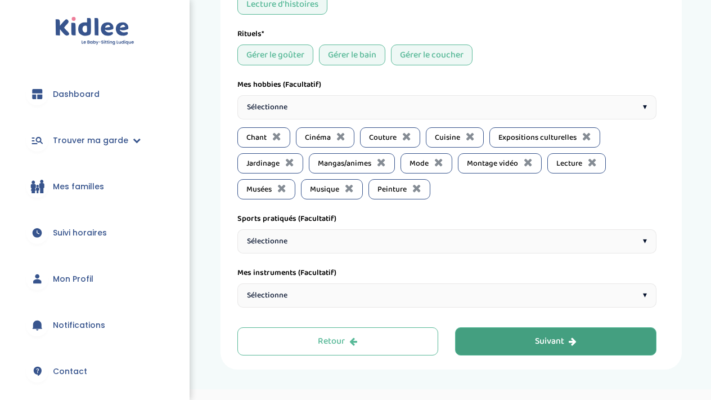
click at [411, 94] on div "Mes hobbies (Facultatif) Sélectionne ▾ Chant Cinéma Couture Cuisine Expositions…" at bounding box center [447, 139] width 419 height 120
click at [399, 110] on div "Sélectionne ▾" at bounding box center [447, 107] width 419 height 24
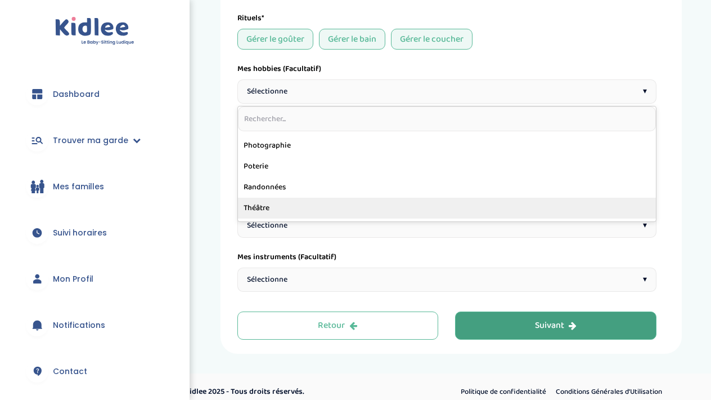
scroll to position [329, 0]
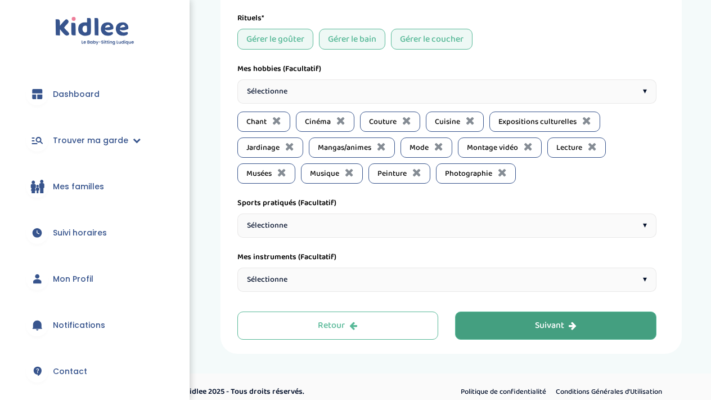
click at [400, 96] on div "Sélectionne ▾" at bounding box center [447, 91] width 419 height 24
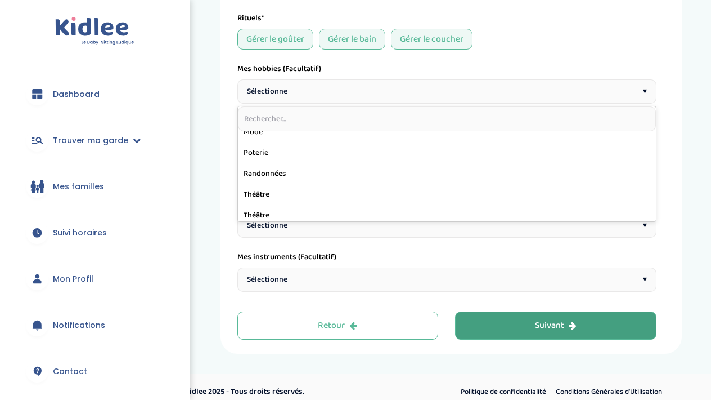
scroll to position [326, 0]
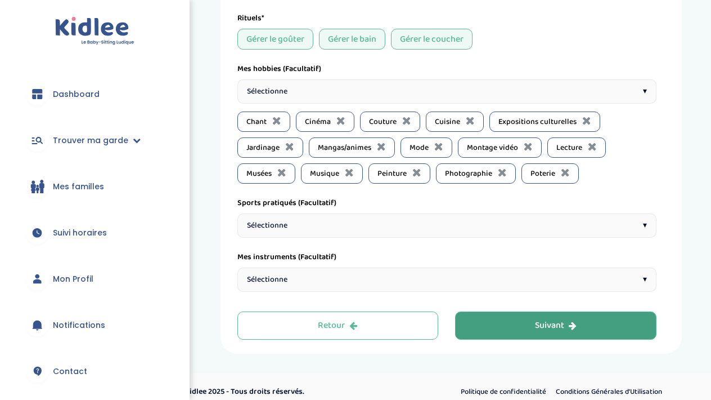
click at [387, 98] on div "Sélectionne ▾" at bounding box center [447, 91] width 419 height 24
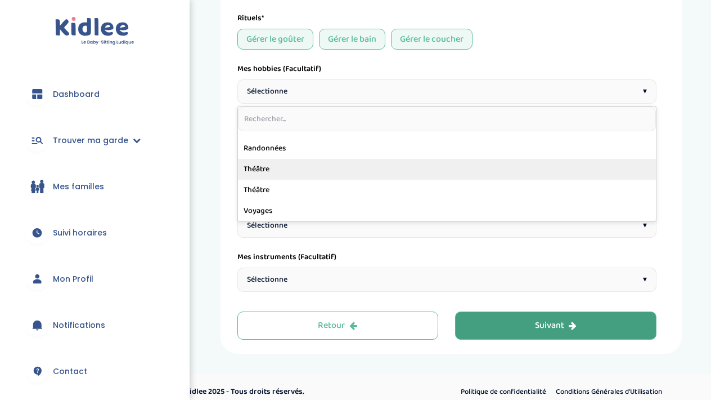
scroll to position [306, 0]
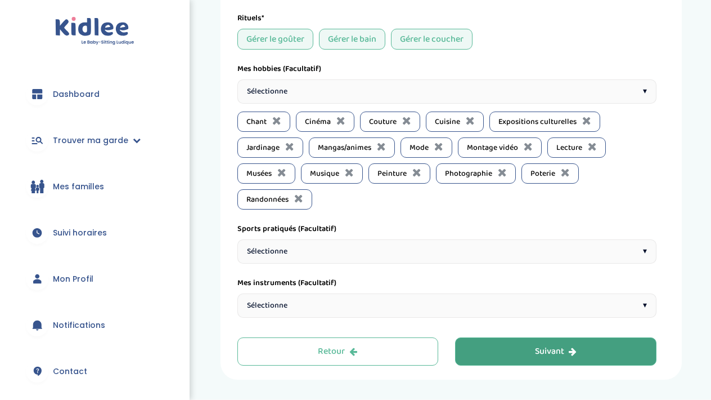
click at [402, 91] on div "Sélectionne ▾" at bounding box center [447, 91] width 419 height 24
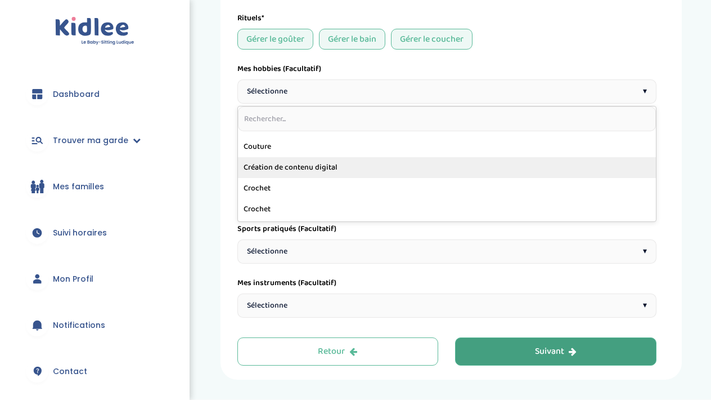
scroll to position [82, 0]
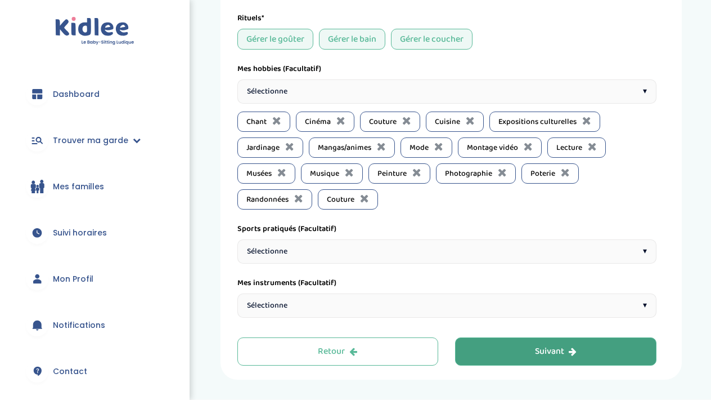
click at [402, 97] on div "Sélectionne ▾" at bounding box center [447, 91] width 419 height 24
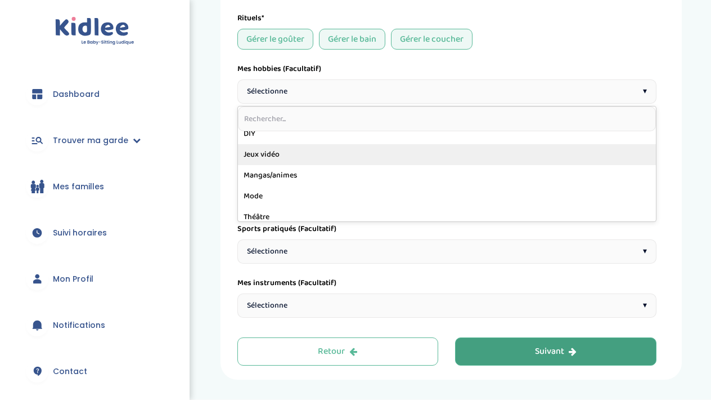
scroll to position [236, 0]
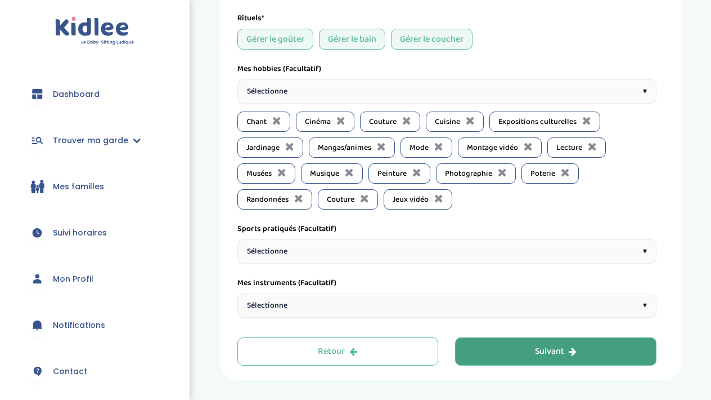
click at [340, 95] on div "Sélectionne ▾" at bounding box center [447, 91] width 419 height 24
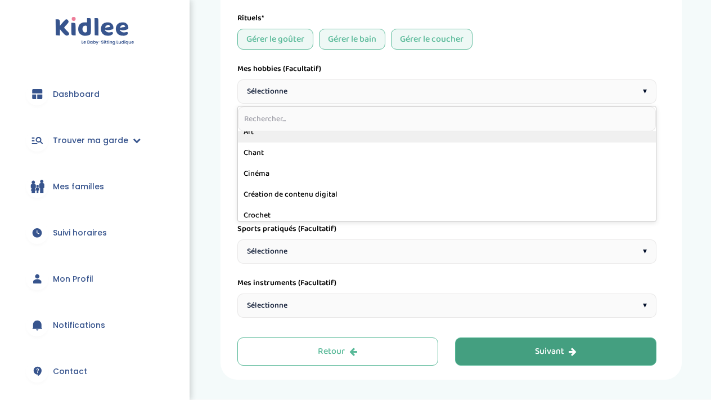
scroll to position [33, 0]
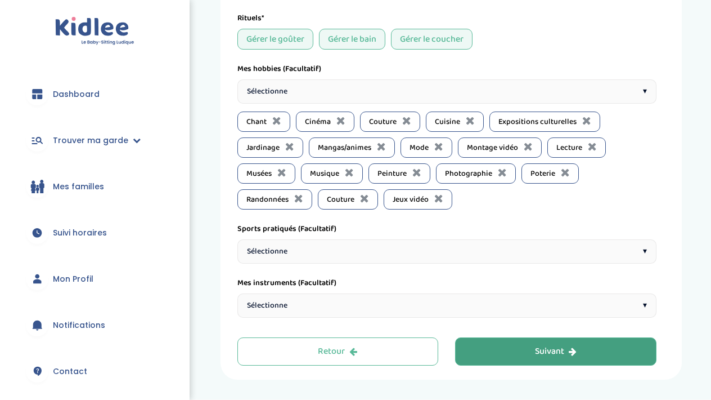
click at [444, 199] on div "Jeux vidéo" at bounding box center [418, 199] width 69 height 20
click at [439, 198] on icon at bounding box center [439, 198] width 9 height 11
click at [408, 85] on div "Sélectionne ▾" at bounding box center [447, 91] width 419 height 24
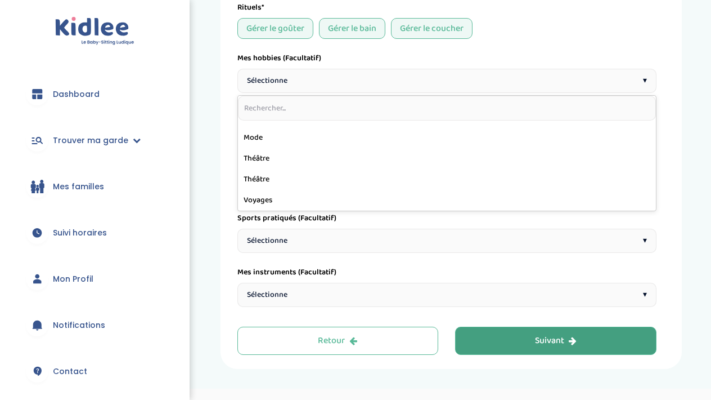
scroll to position [1189, 0]
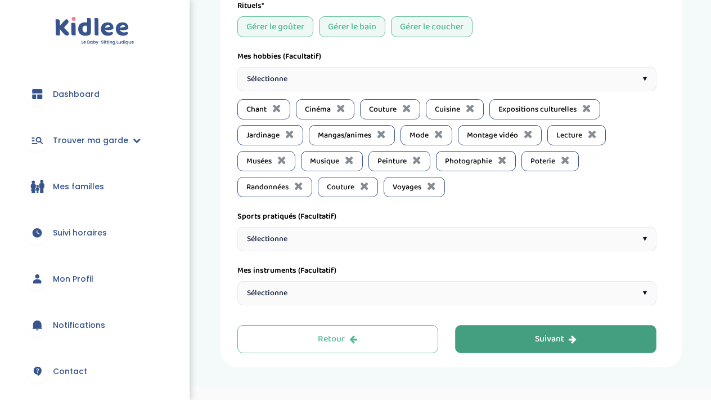
click at [365, 233] on div "Sélectionne ▾" at bounding box center [447, 239] width 419 height 24
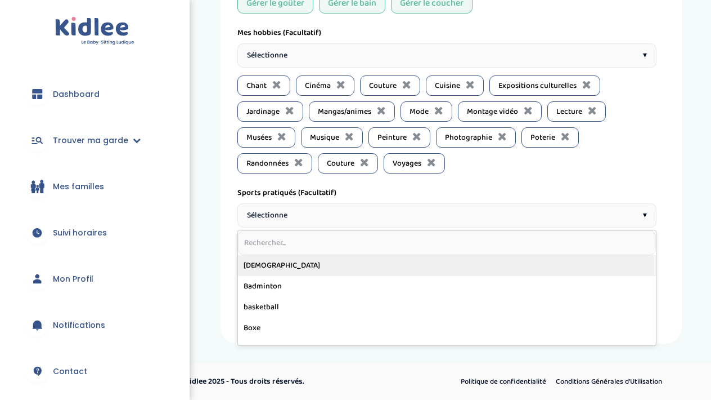
scroll to position [1213, 0]
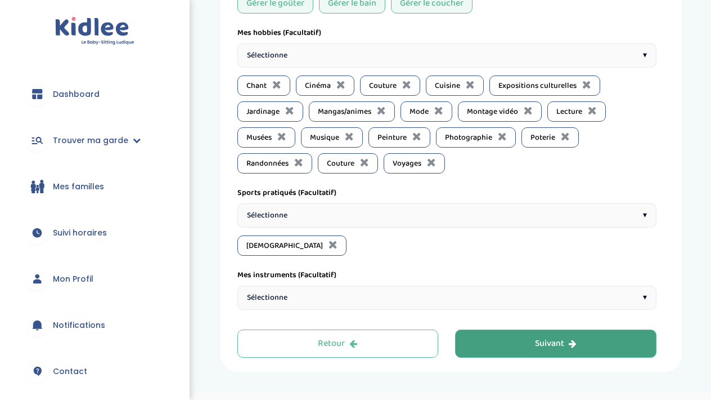
click at [332, 221] on div "Sélectionne ▾" at bounding box center [447, 215] width 419 height 24
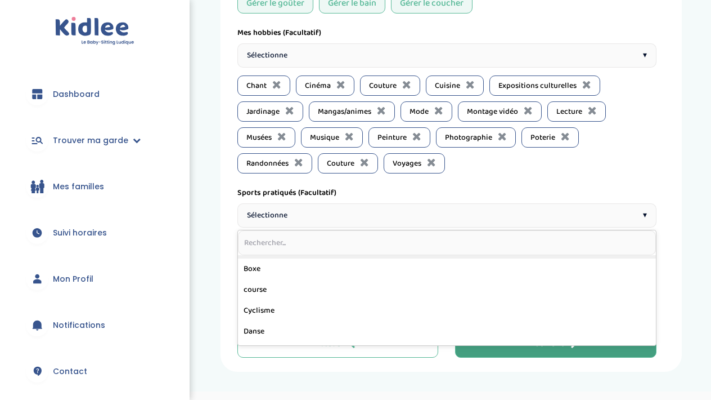
scroll to position [62, 0]
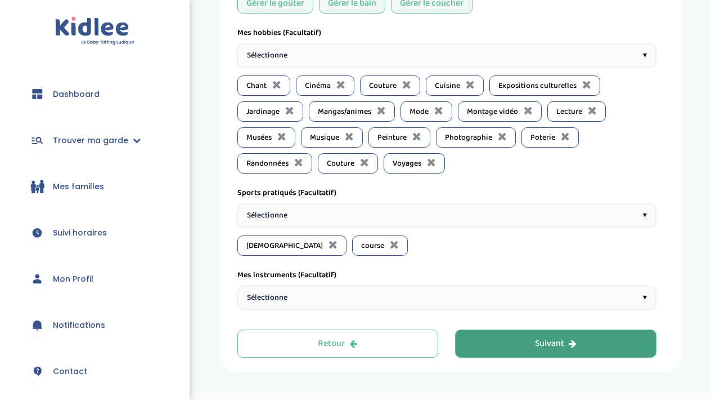
click at [333, 208] on div "Sélectionne ▾" at bounding box center [447, 215] width 419 height 24
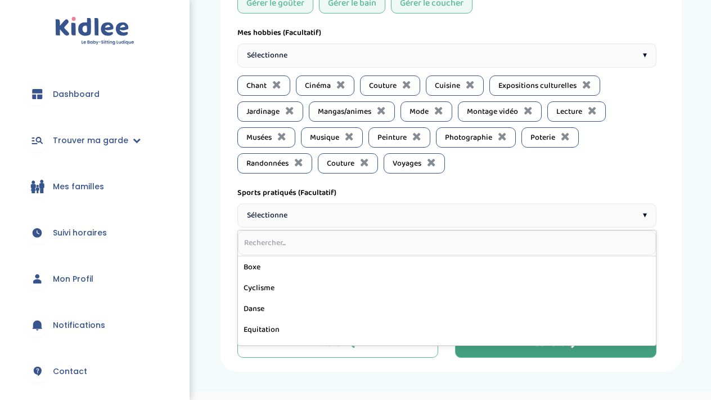
scroll to position [60, 0]
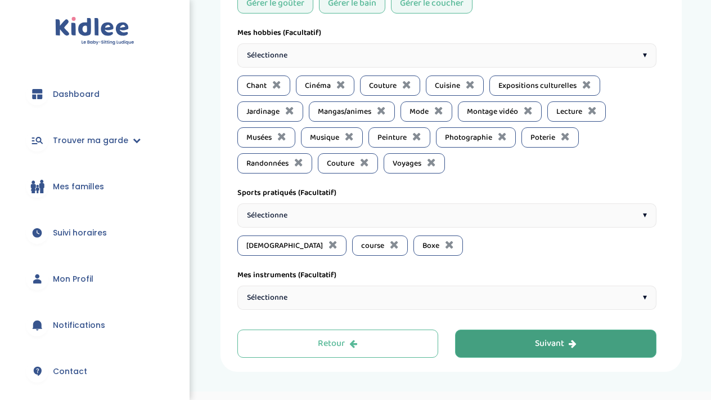
click at [347, 215] on div "Sélectionne ▾" at bounding box center [447, 215] width 419 height 24
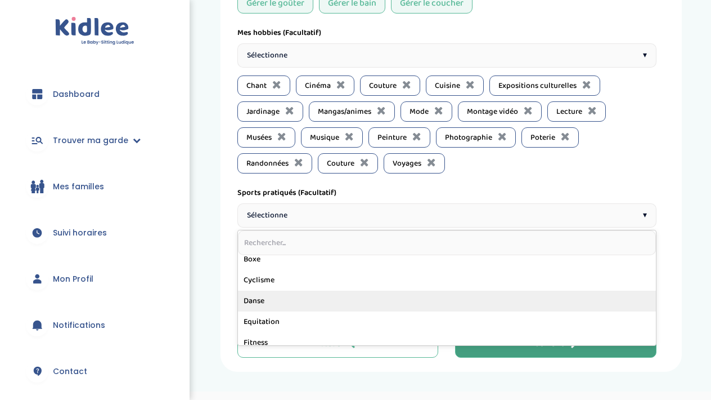
scroll to position [53, 0]
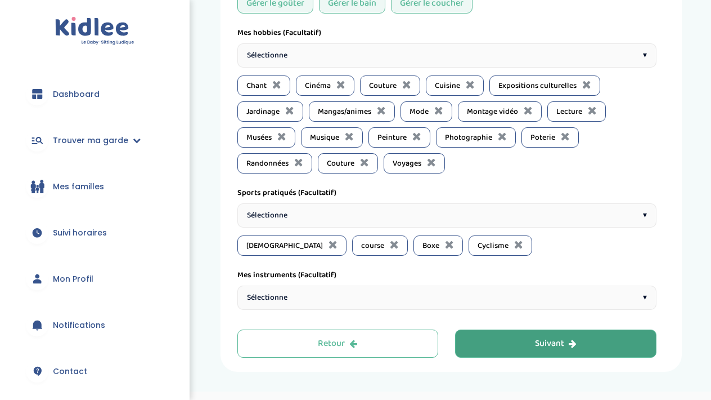
click at [378, 211] on div "Sélectionne ▾" at bounding box center [447, 215] width 419 height 24
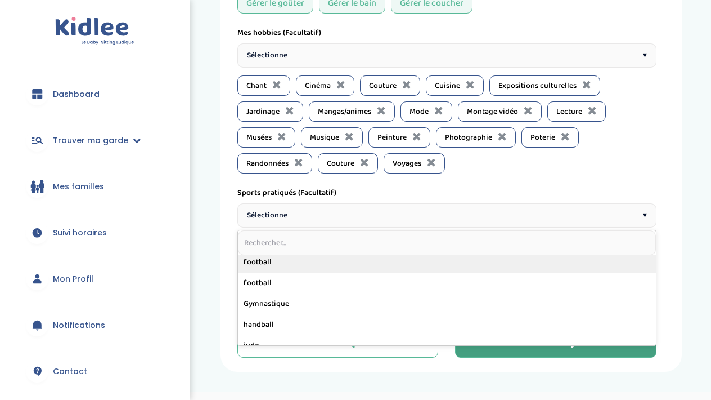
scroll to position [129, 0]
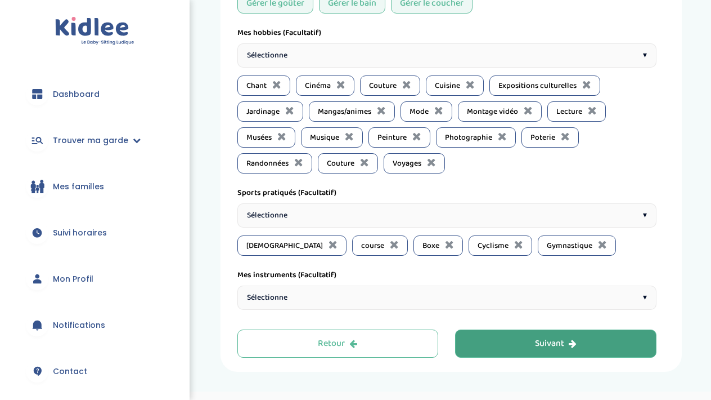
click at [374, 220] on div "Sélectionne ▾" at bounding box center [447, 215] width 419 height 24
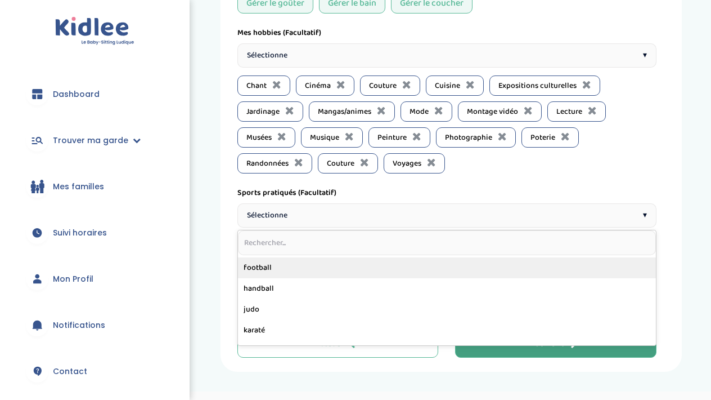
scroll to position [154, 0]
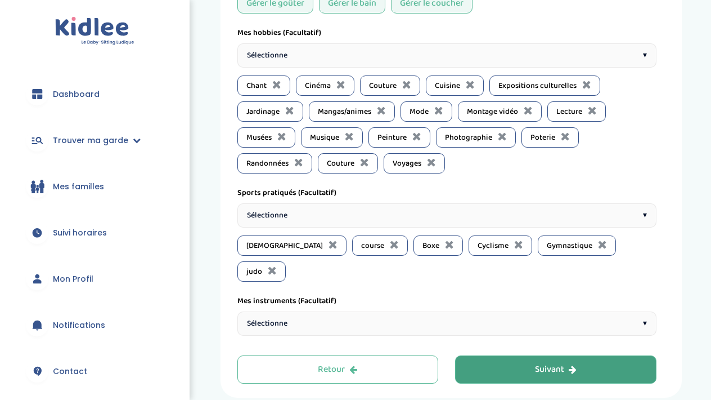
click at [377, 213] on div "Sélectionne ▾" at bounding box center [447, 215] width 419 height 24
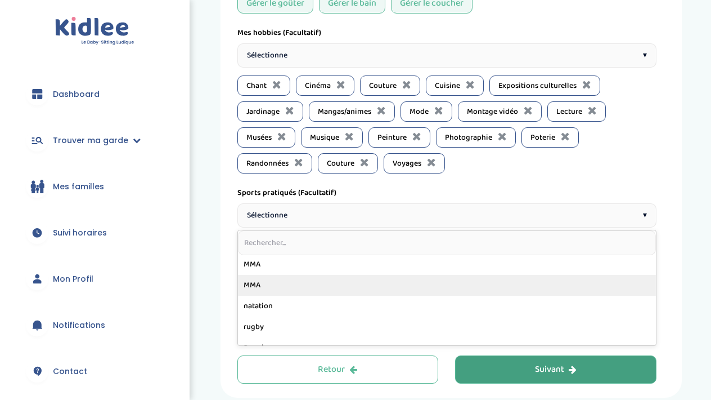
scroll to position [226, 0]
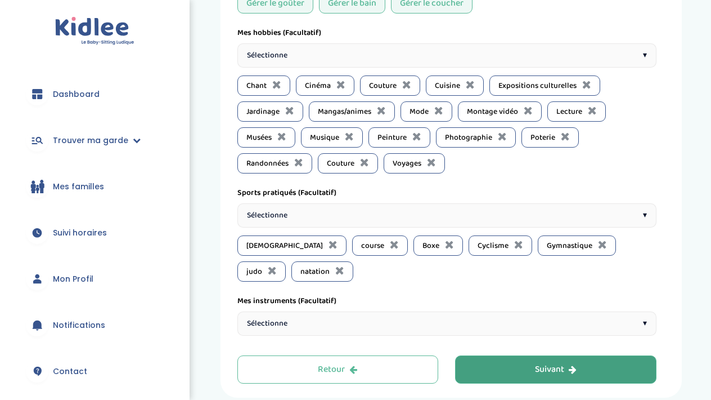
click at [380, 212] on div "Sélectionne ▾" at bounding box center [447, 215] width 419 height 24
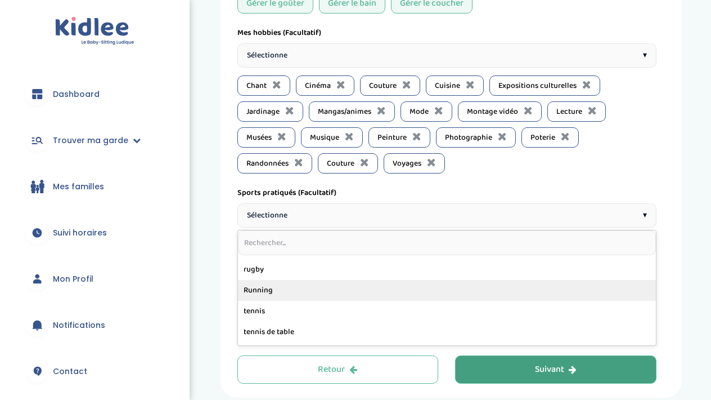
scroll to position [261, 0]
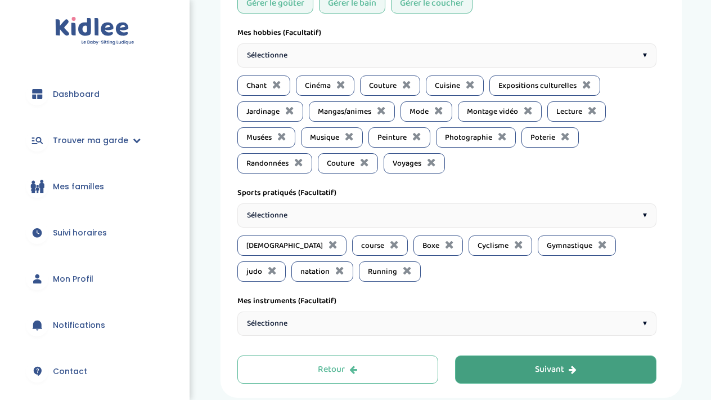
click at [365, 220] on div "Sélectionne ▾" at bounding box center [447, 215] width 419 height 24
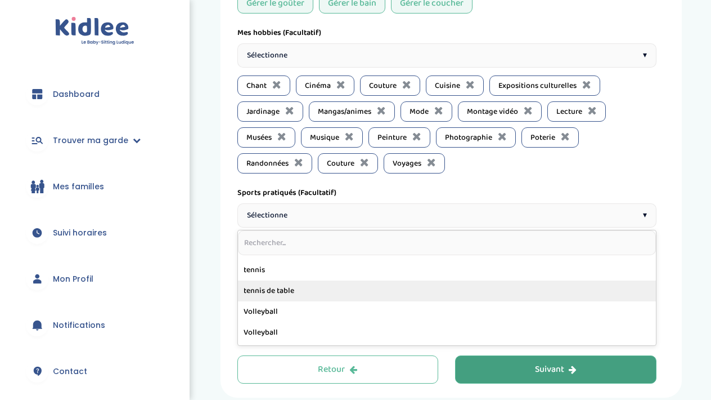
scroll to position [269, 0]
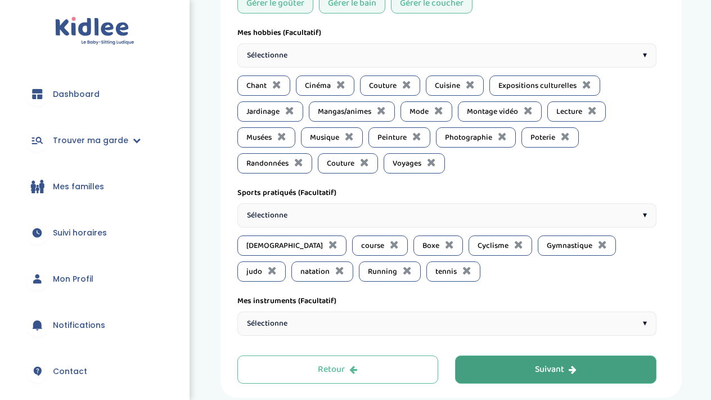
click at [356, 216] on div "Sélectionne ▾" at bounding box center [447, 215] width 419 height 24
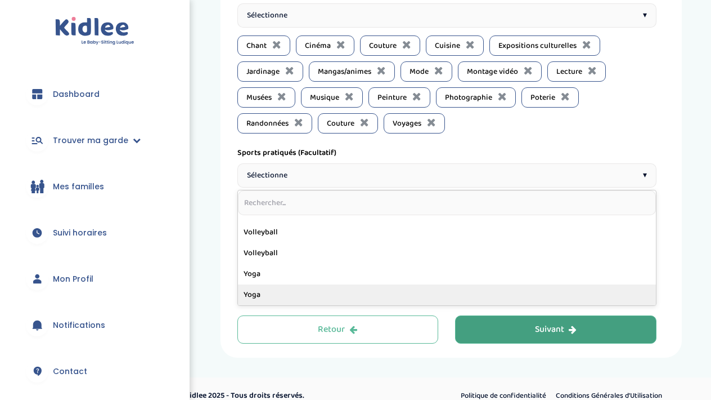
scroll to position [1255, 0]
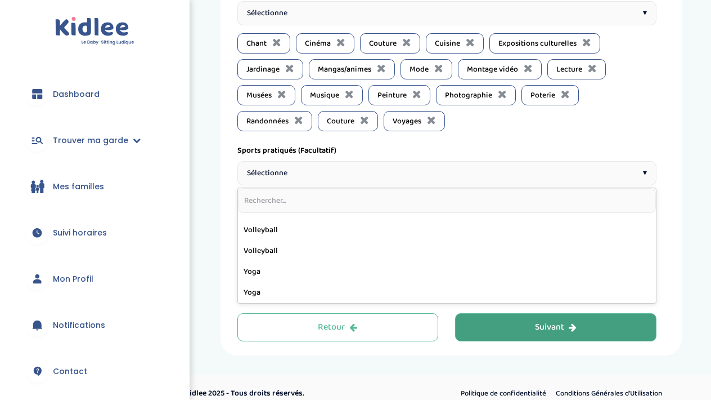
click at [437, 162] on div "Sélectionne ▾" at bounding box center [447, 173] width 419 height 24
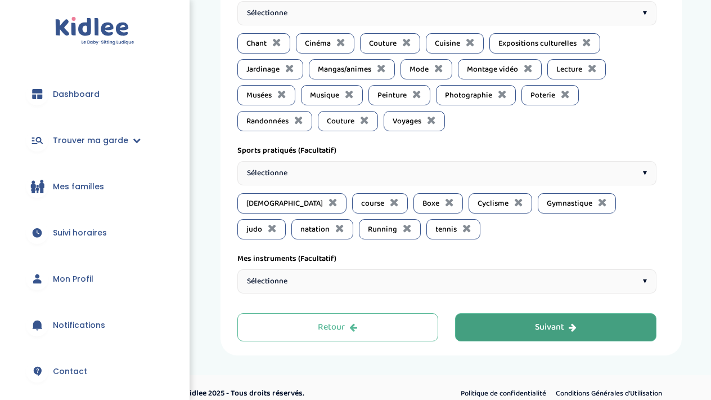
click at [451, 227] on div "Athlétisme course Boxe Cyclisme Gymnastique judo natation Running tennis" at bounding box center [447, 216] width 419 height 46
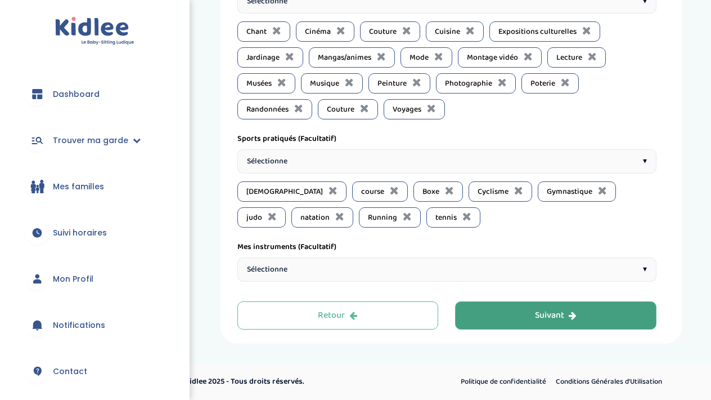
scroll to position [1267, 0]
click at [405, 274] on div "Sélectionne ▾" at bounding box center [447, 269] width 419 height 24
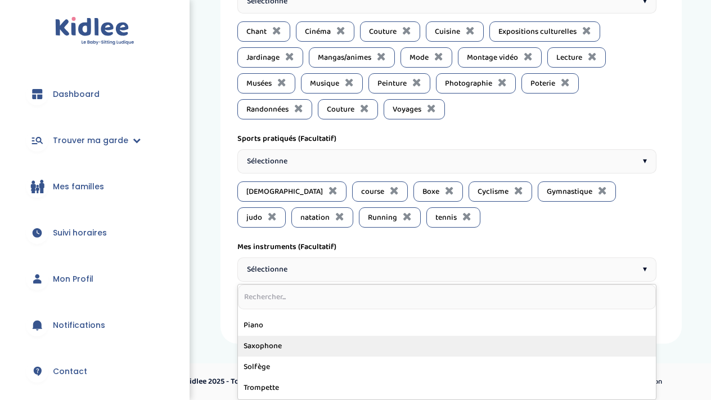
scroll to position [175, 0]
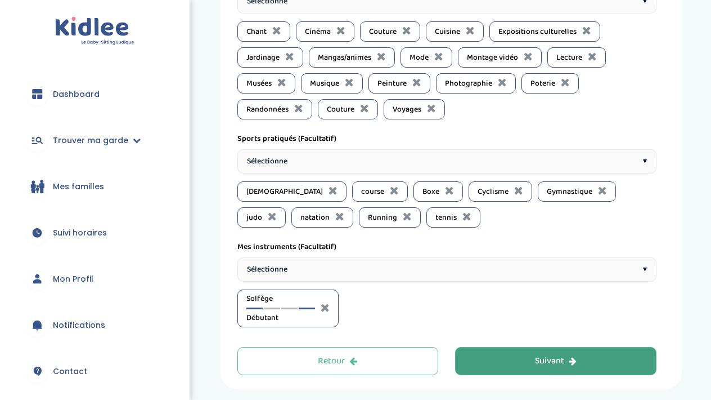
click at [307, 308] on div at bounding box center [307, 308] width 16 height 2
click at [290, 307] on div "Solfège Expert(e)" at bounding box center [281, 308] width 69 height 31
click at [290, 310] on div "Solfège Expert(e)" at bounding box center [281, 308] width 69 height 31
click at [290, 308] on div at bounding box center [289, 308] width 16 height 2
click at [271, 308] on div at bounding box center [272, 308] width 16 height 2
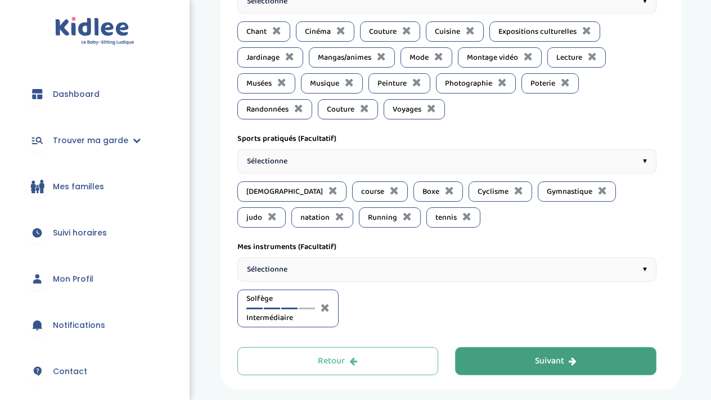
click at [288, 308] on div at bounding box center [289, 308] width 16 height 2
click at [336, 266] on div "Sélectionne ▾" at bounding box center [447, 269] width 419 height 24
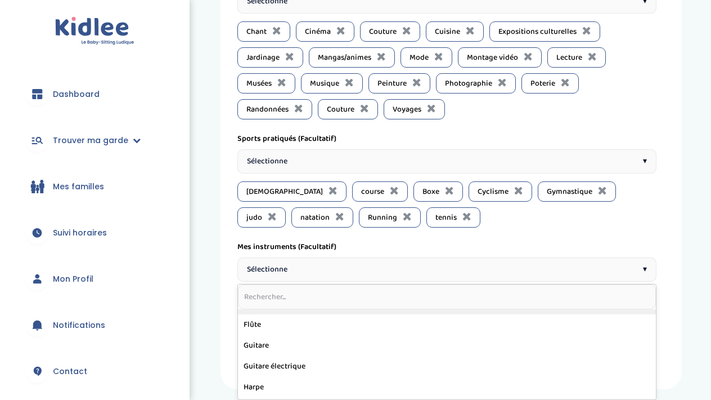
scroll to position [101, 0]
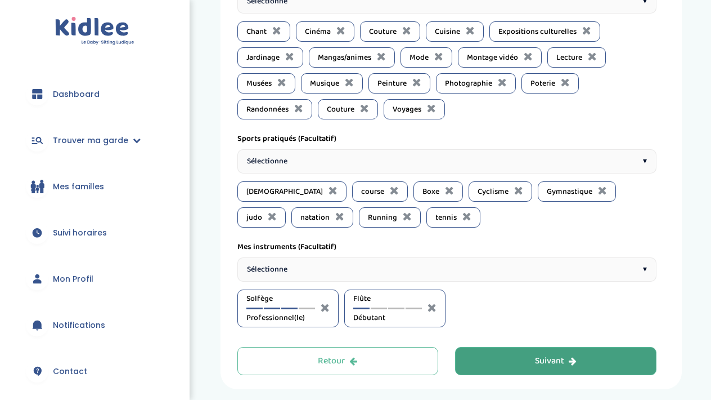
click at [368, 305] on div "Flûte Débutant" at bounding box center [387, 308] width 69 height 31
click at [394, 309] on div "Flûte Débutant" at bounding box center [387, 308] width 69 height 31
click at [395, 309] on div "Flûte Débutant" at bounding box center [387, 308] width 69 height 31
click at [395, 307] on div "Flûte Débutant" at bounding box center [387, 308] width 69 height 31
click at [395, 307] on div at bounding box center [396, 308] width 16 height 2
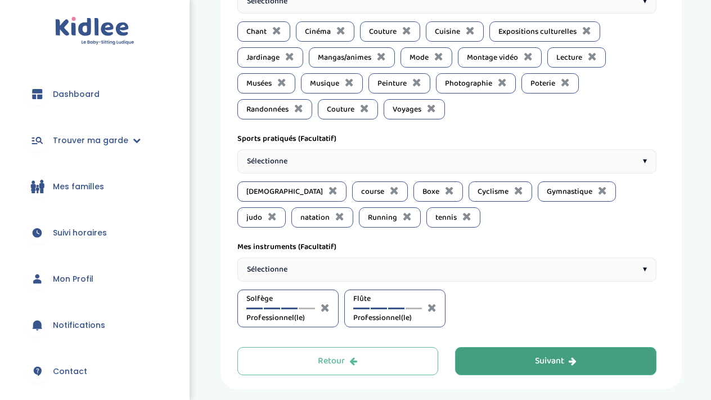
click at [391, 275] on div "Sélectionne ▾" at bounding box center [447, 269] width 419 height 24
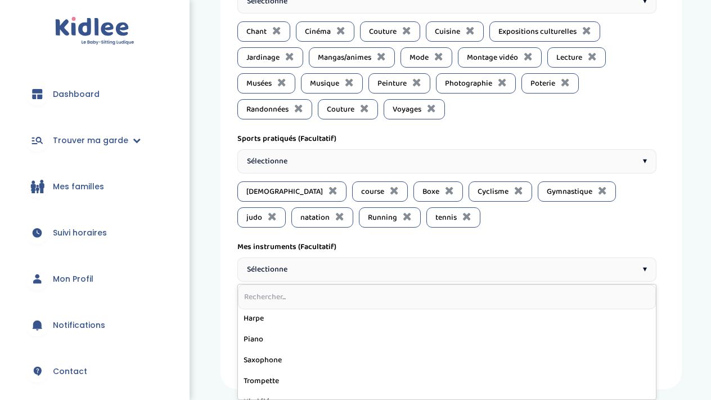
scroll to position [154, 0]
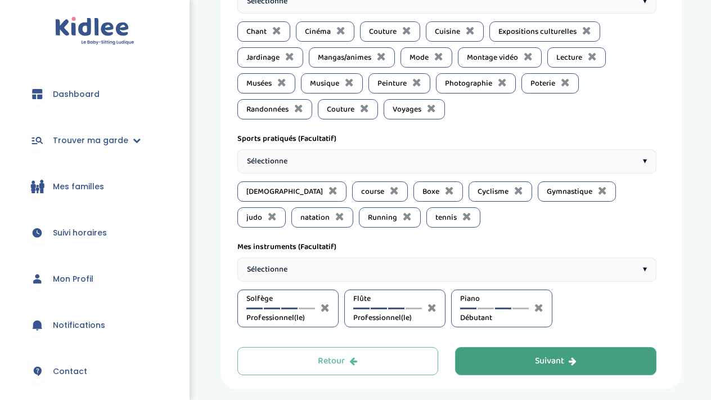
click at [507, 308] on div at bounding box center [503, 308] width 16 height 2
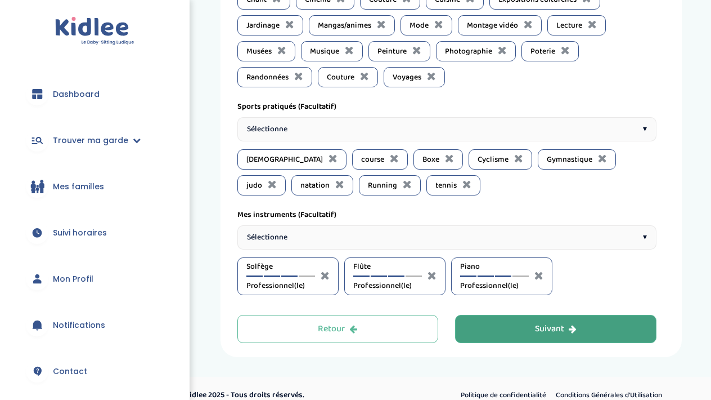
scroll to position [1313, 0]
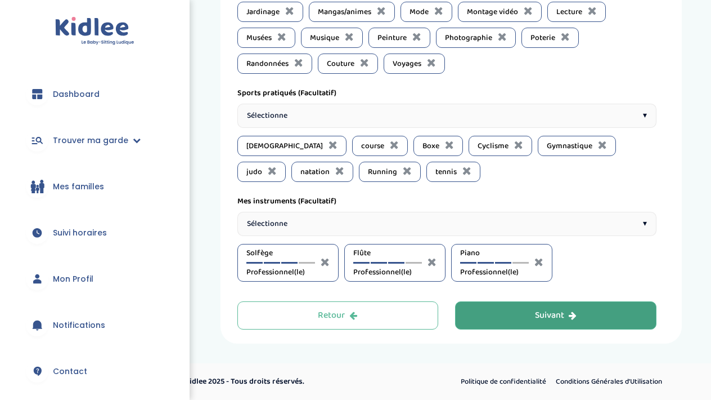
click at [492, 222] on div "Sélectionne ▾" at bounding box center [447, 224] width 419 height 24
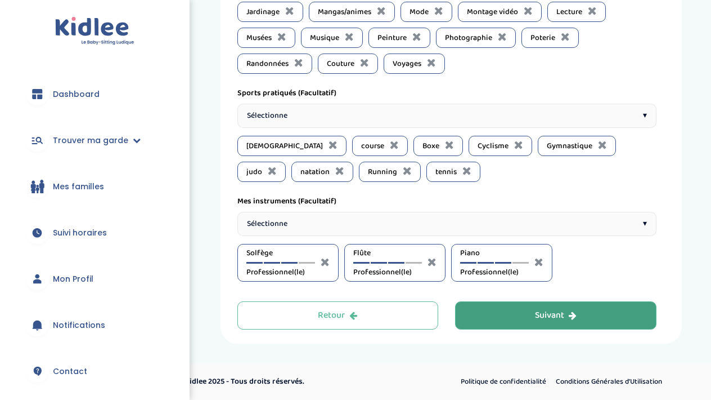
click at [577, 317] on button "Suivant" at bounding box center [556, 315] width 202 height 28
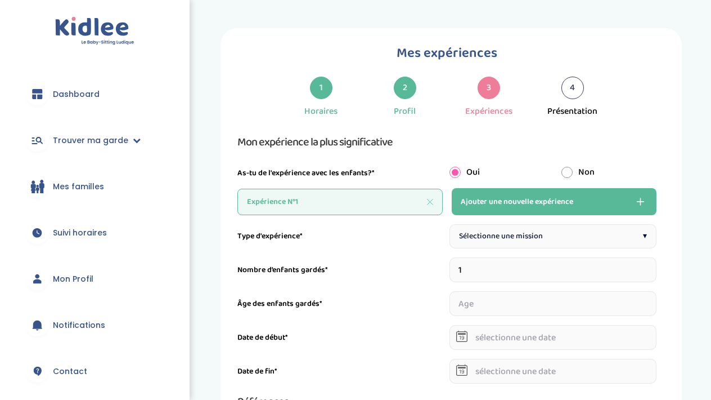
scroll to position [0, 0]
